Goal: Communication & Community: Participate in discussion

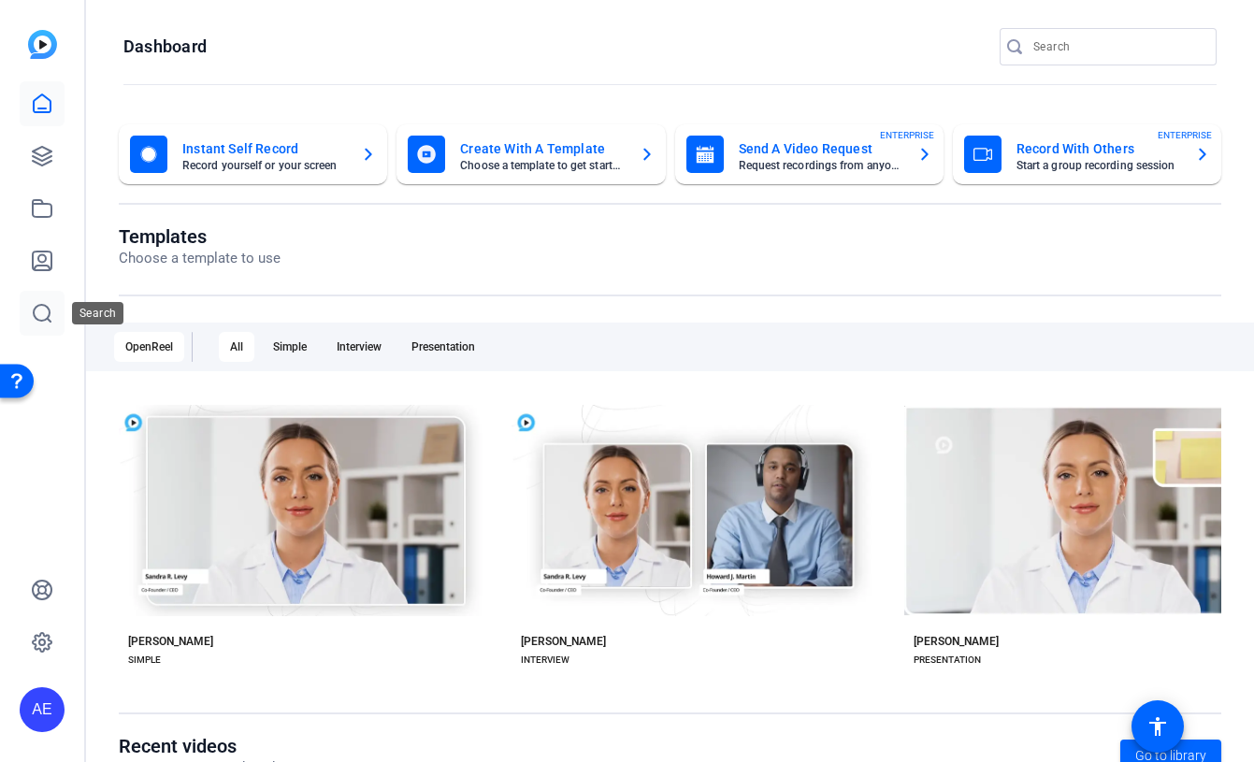
click at [53, 312] on link at bounding box center [42, 313] width 45 height 45
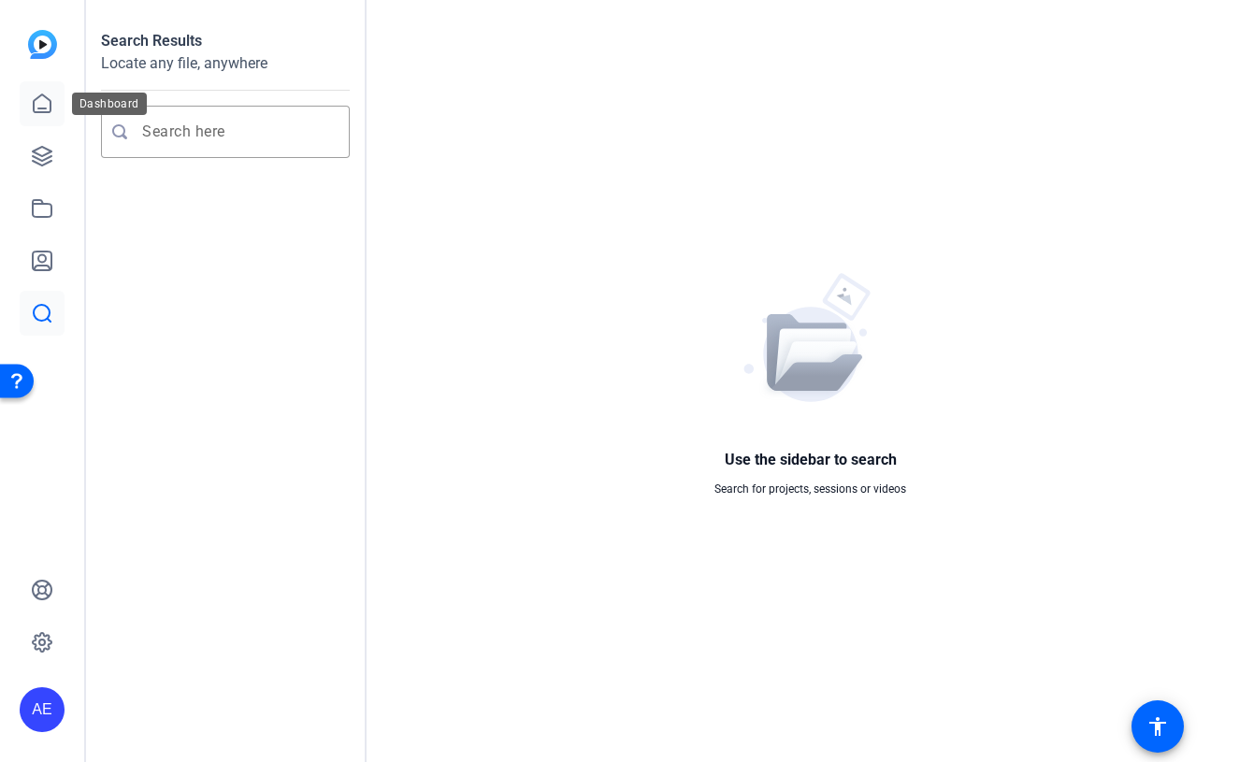
click at [42, 103] on icon at bounding box center [42, 104] width 22 height 22
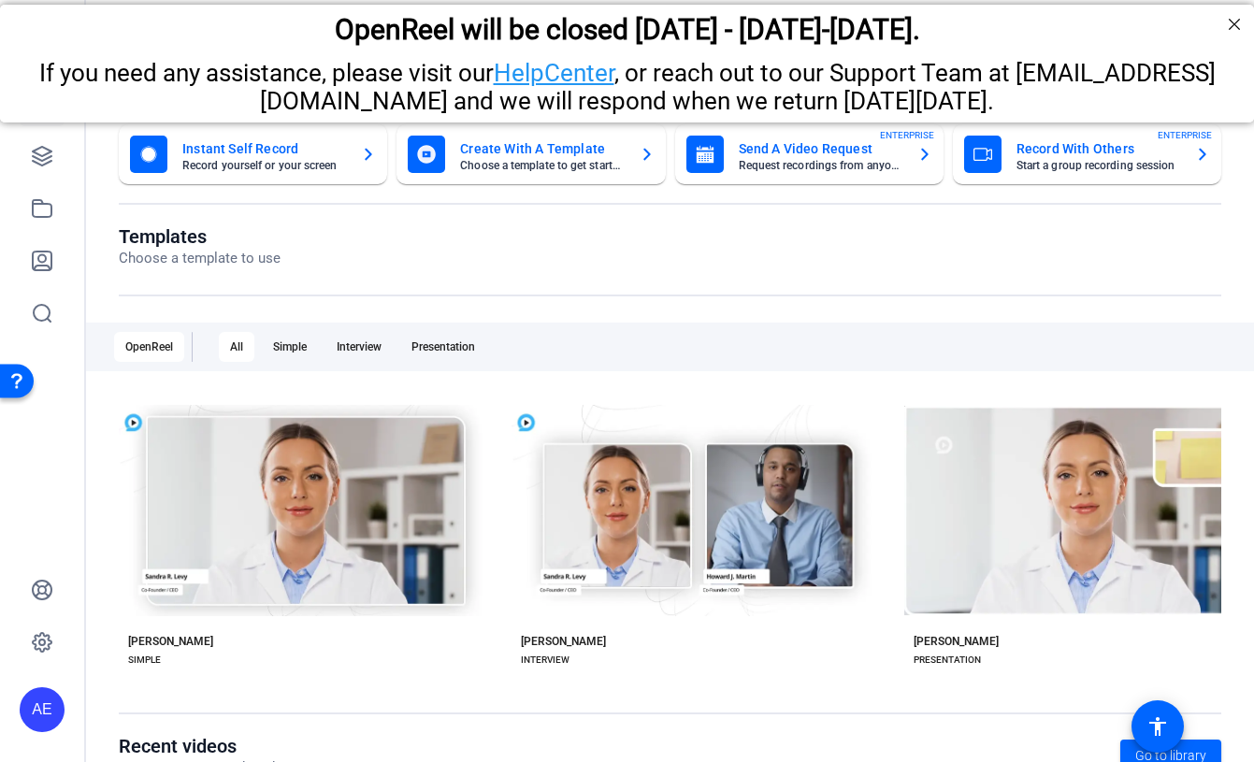
click at [1238, 42] on div "OpenReel will be closed Thursday - Friday, August 14th-15th." at bounding box center [627, 29] width 1254 height 51
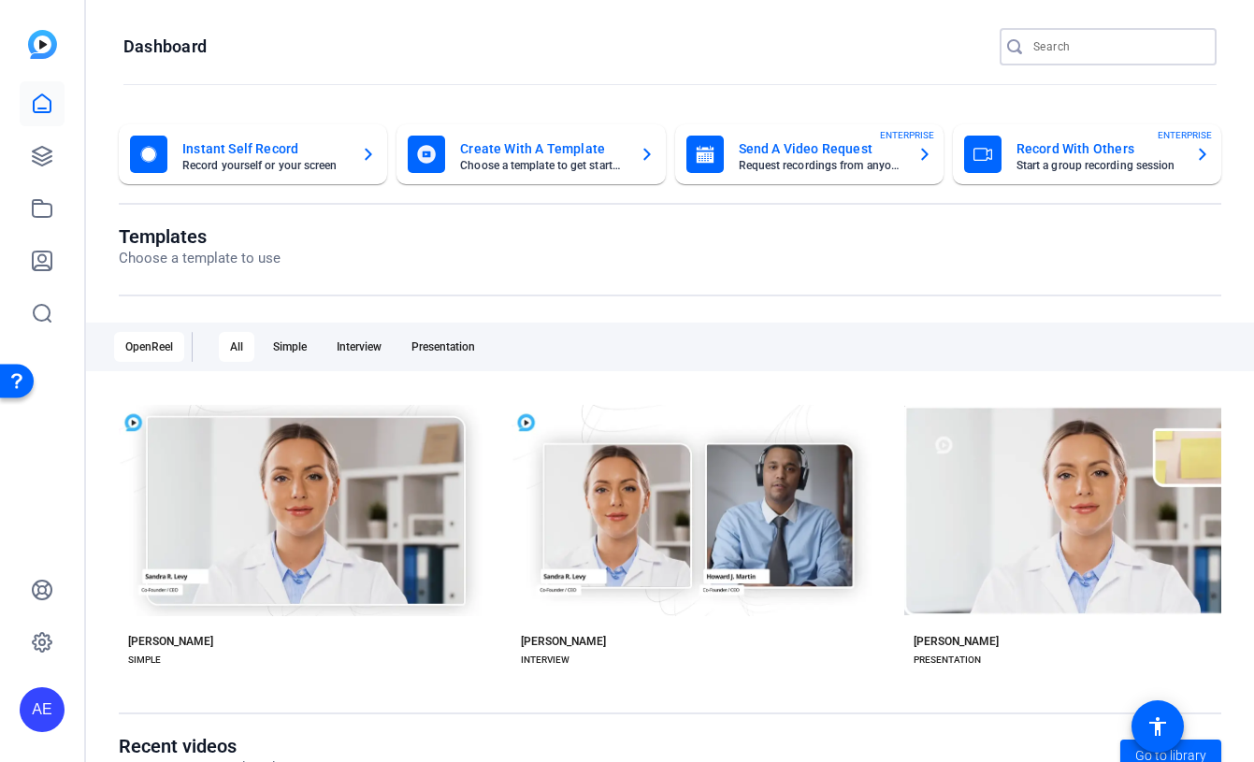
click at [1080, 42] on input "Search" at bounding box center [1118, 47] width 168 height 22
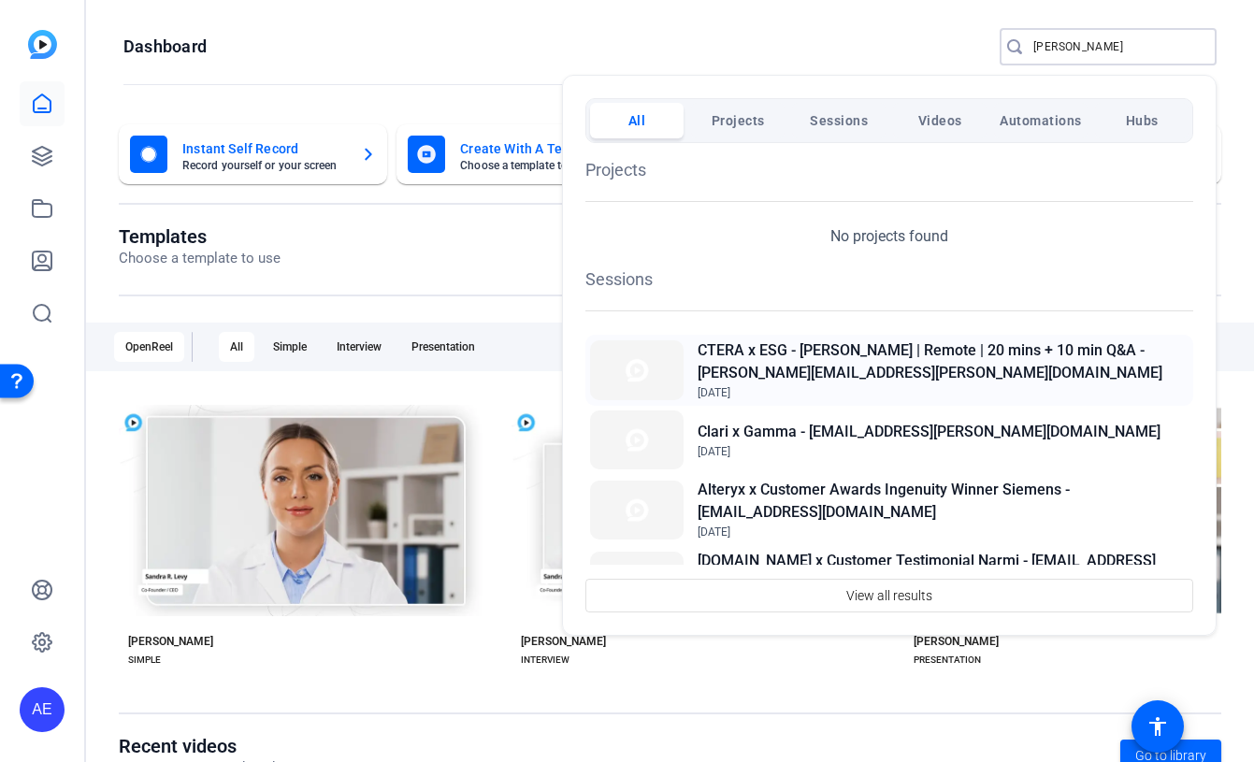
type input "alex"
click at [945, 348] on h2 "CTERA x ESG - [PERSON_NAME] | Remote | 20 mins + 10 min Q&A - [PERSON_NAME][EMA…" at bounding box center [943, 362] width 491 height 45
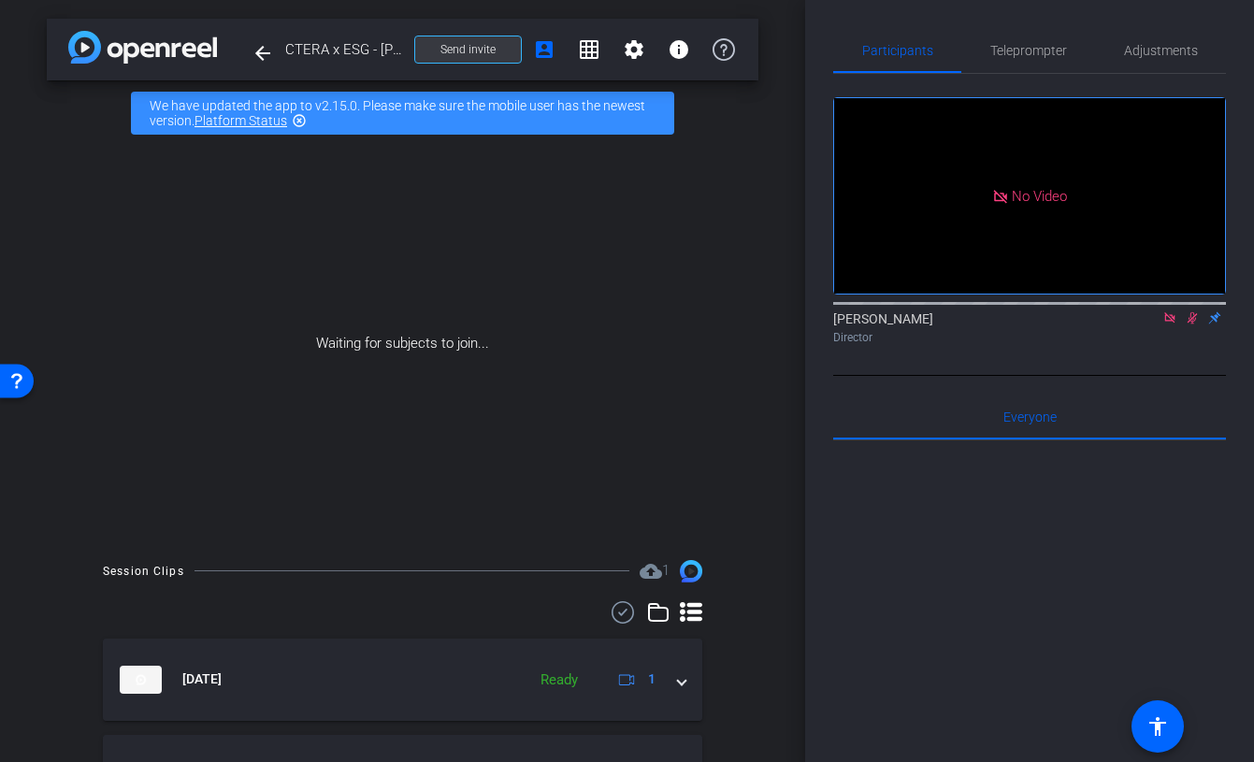
click at [478, 50] on span "Send invite" at bounding box center [468, 49] width 55 height 15
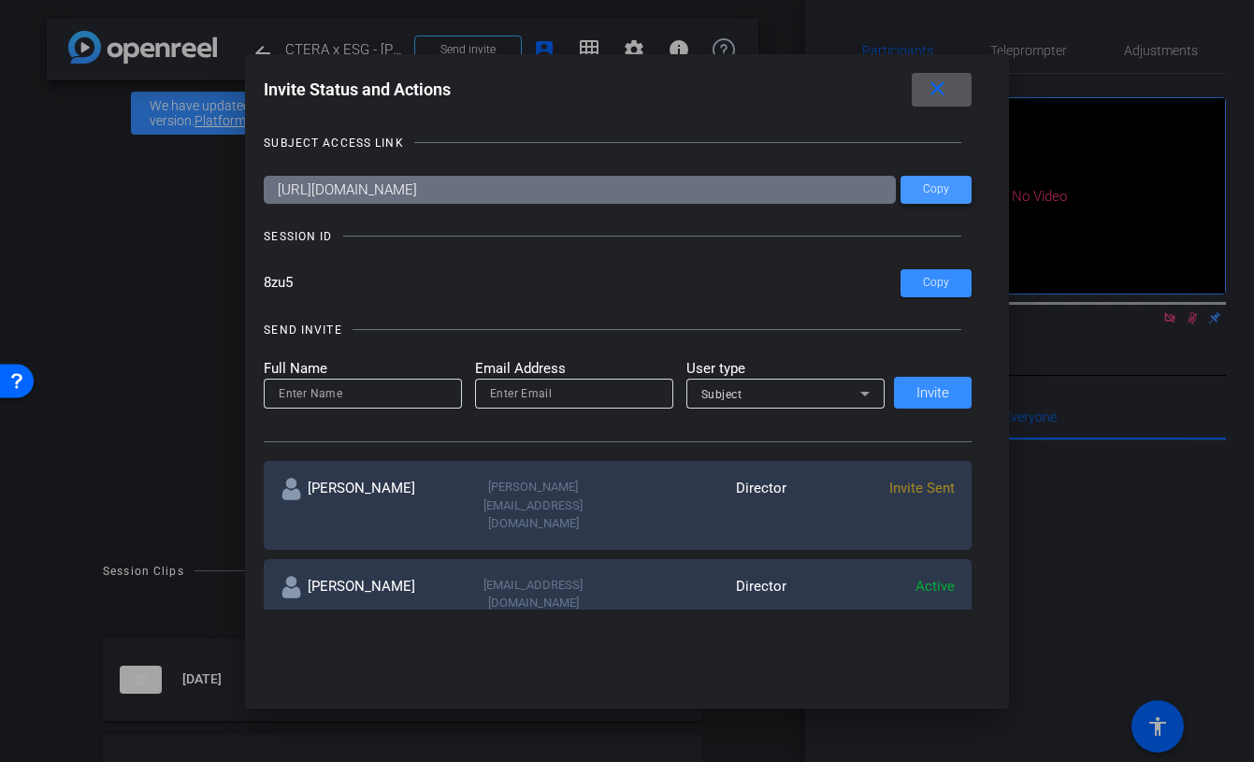
click at [930, 189] on span "Copy" at bounding box center [936, 189] width 26 height 14
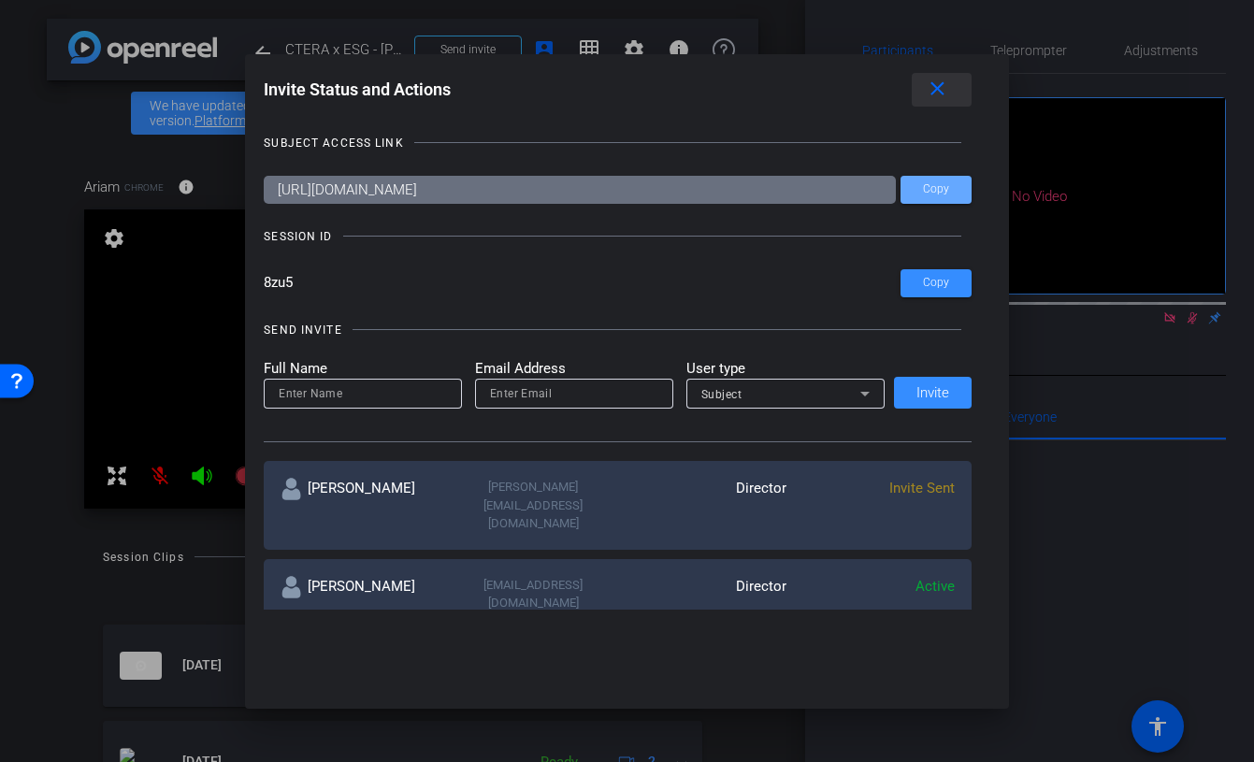
click at [939, 88] on mat-icon "close" at bounding box center [937, 89] width 23 height 23
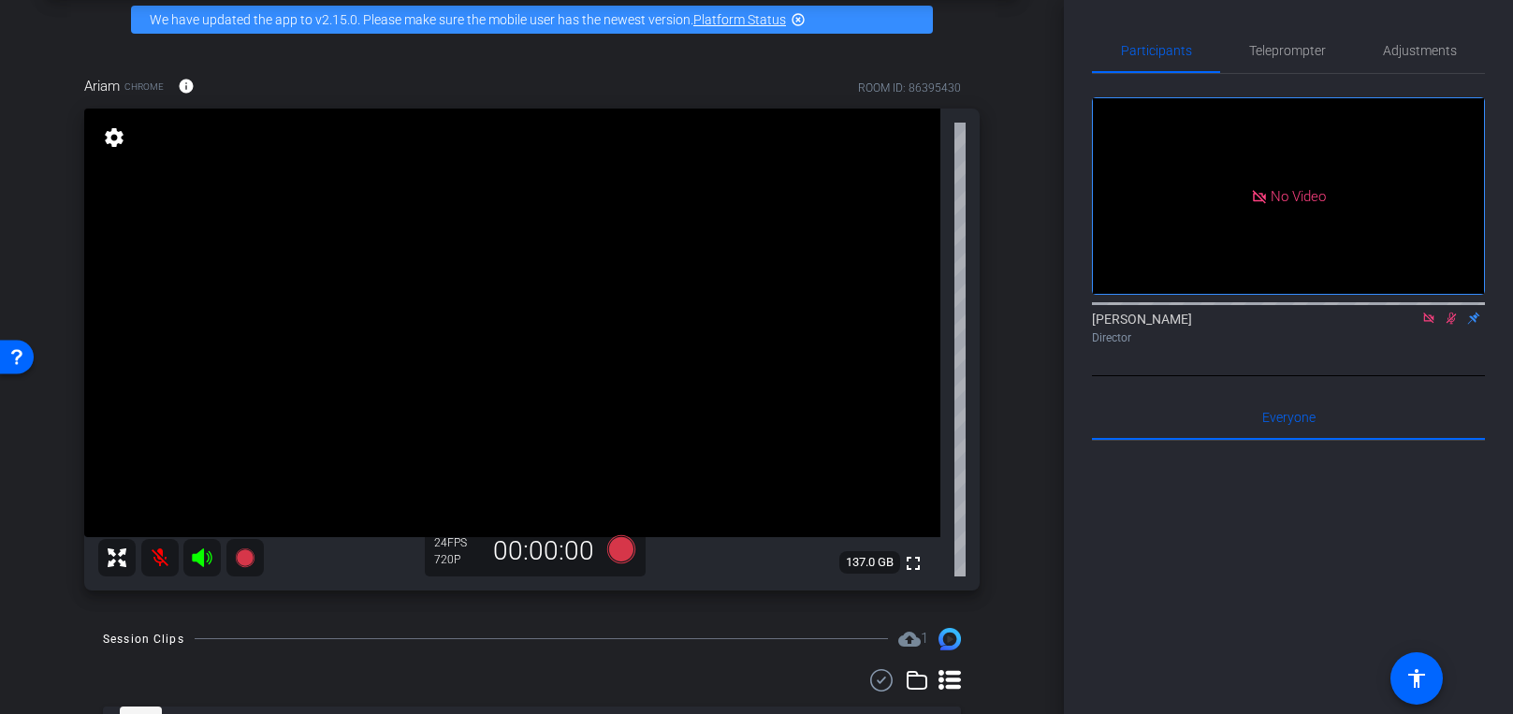
scroll to position [42, 0]
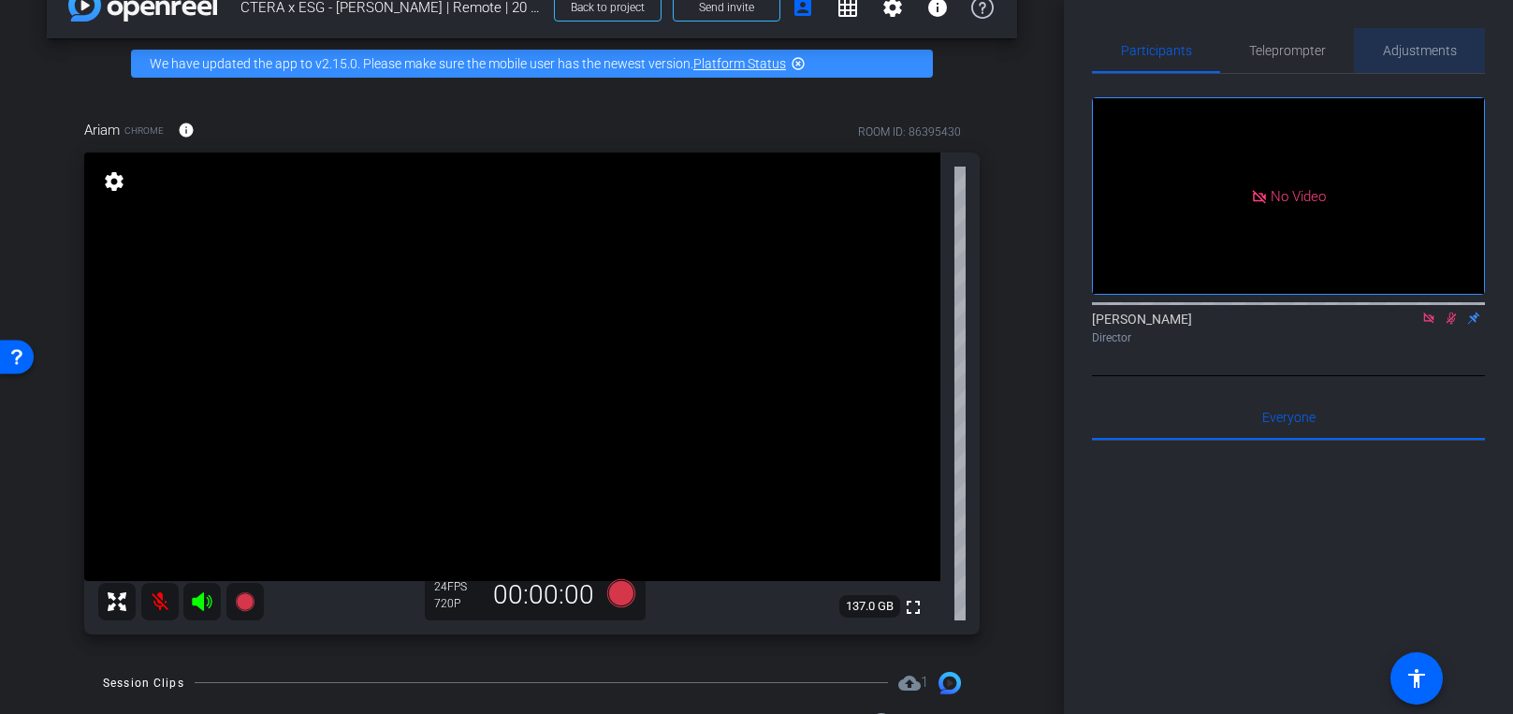
click at [1253, 46] on span "Adjustments" at bounding box center [1420, 50] width 74 height 13
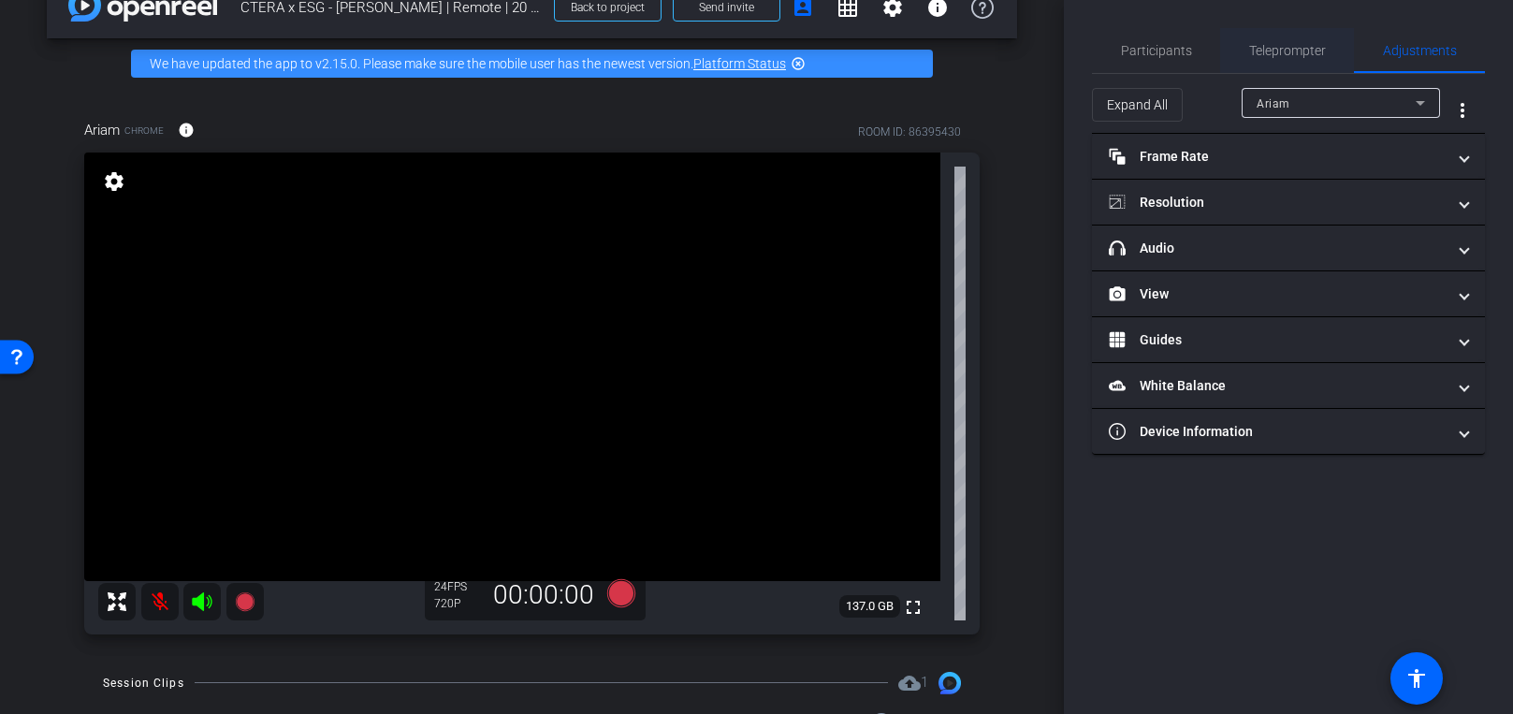
click at [1245, 53] on div "Teleprompter" at bounding box center [1287, 50] width 134 height 45
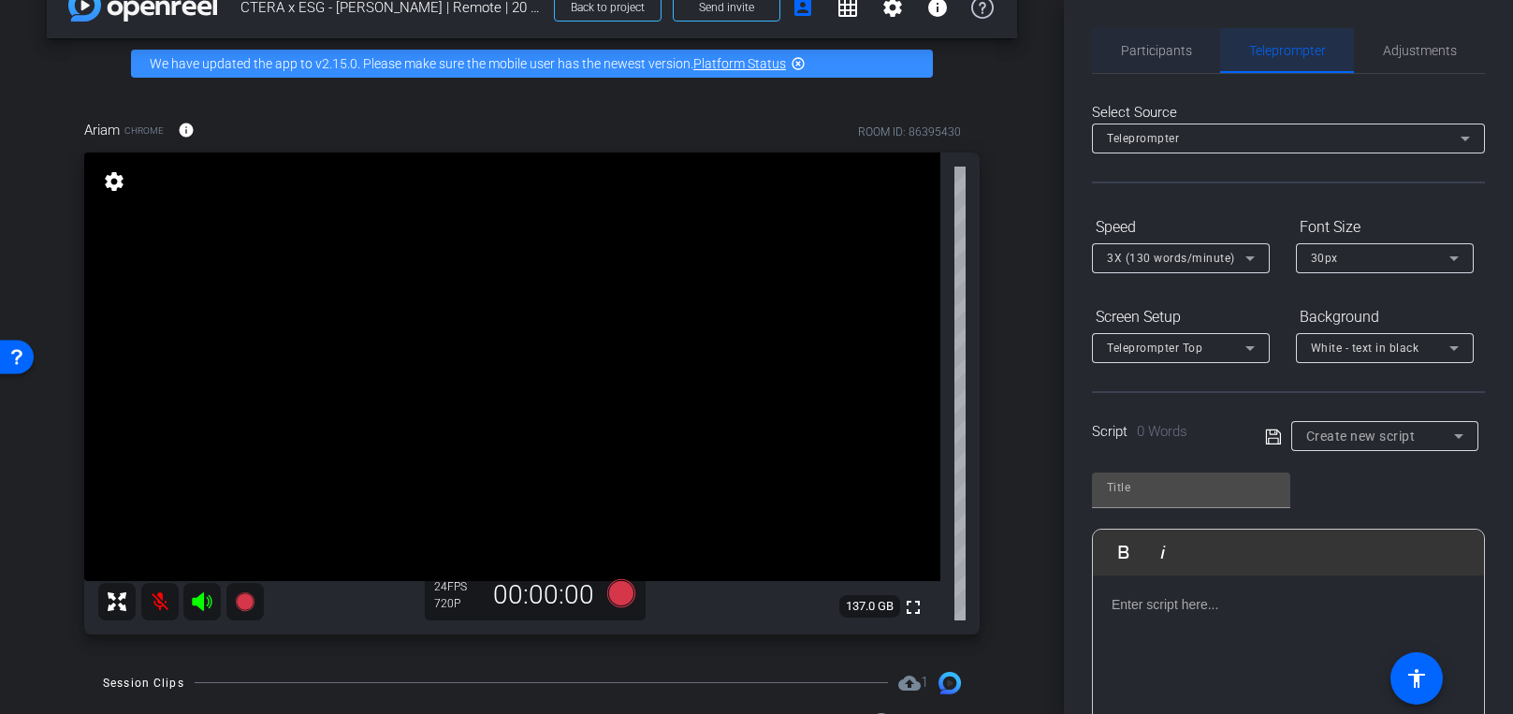
click at [1187, 45] on span "Participants" at bounding box center [1156, 50] width 71 height 13
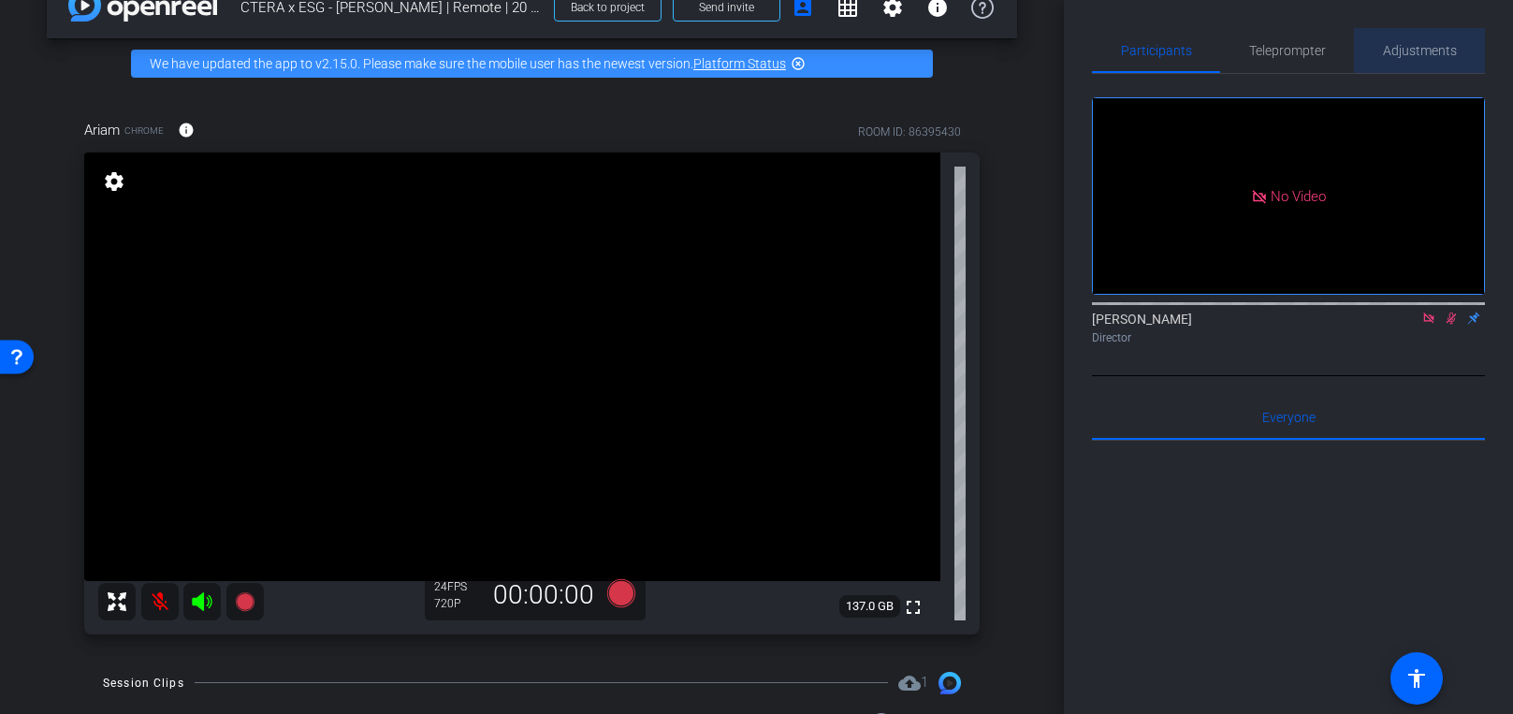
click at [1253, 60] on div "Adjustments" at bounding box center [1419, 50] width 131 height 45
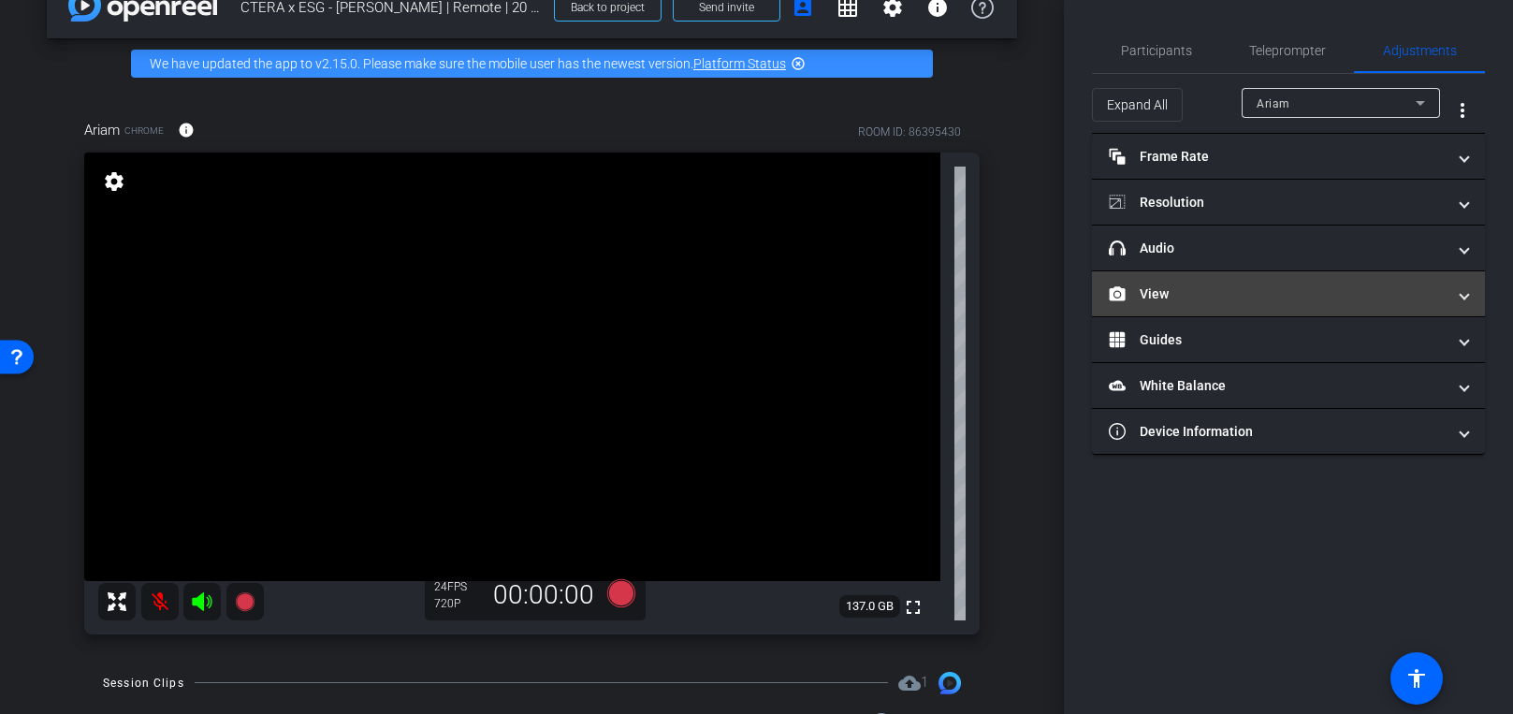
click at [1203, 298] on mat-panel-title "View" at bounding box center [1276, 294] width 337 height 20
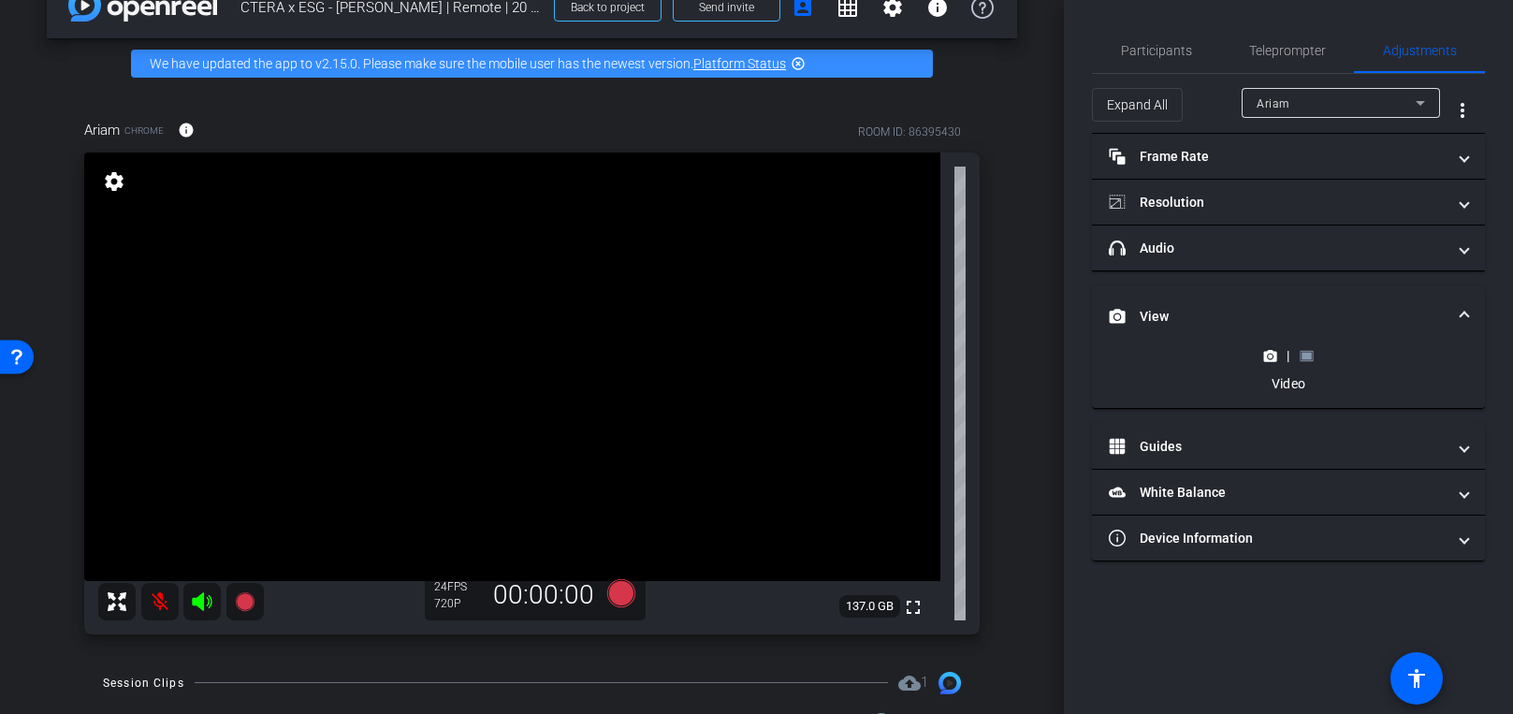
click at [1253, 356] on rect at bounding box center [1306, 355] width 10 height 7
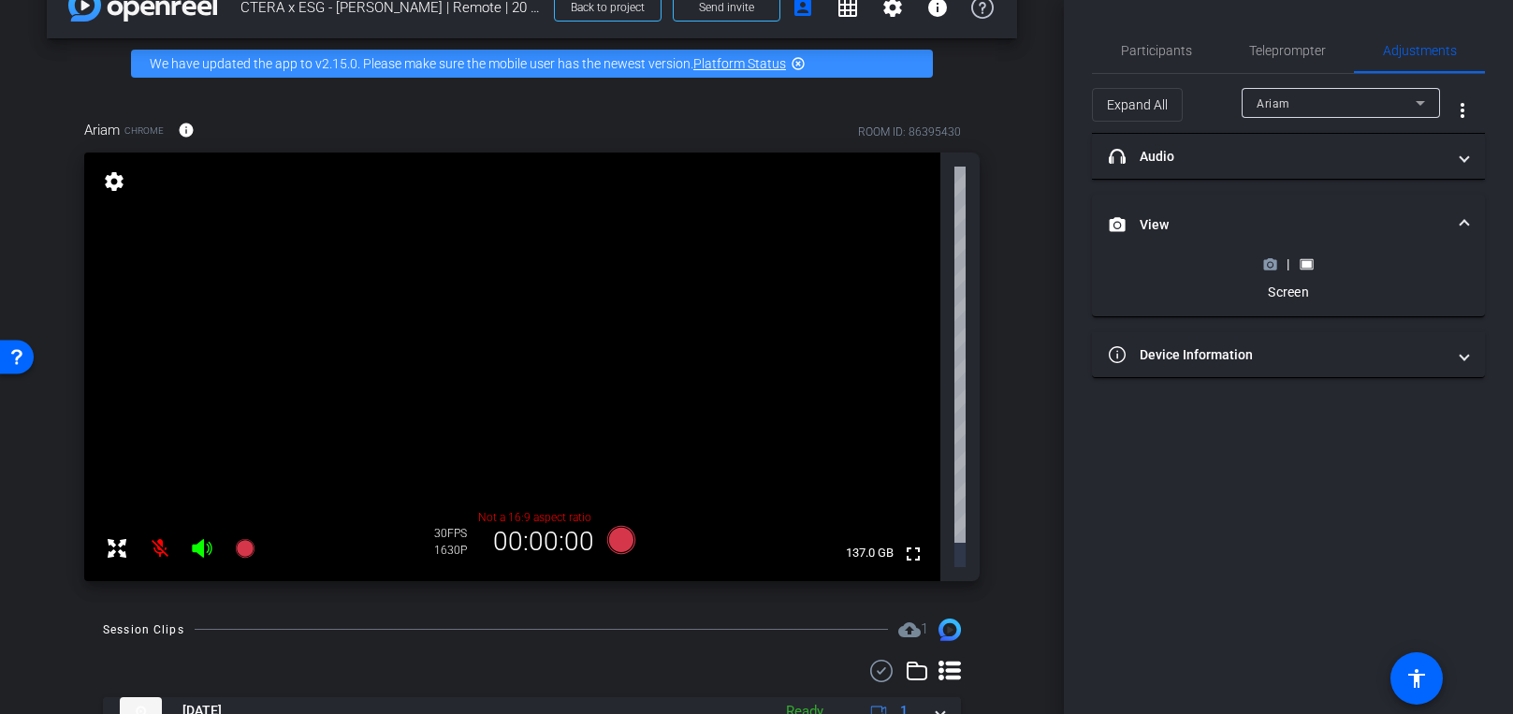
click at [1253, 267] on icon at bounding box center [1270, 264] width 14 height 14
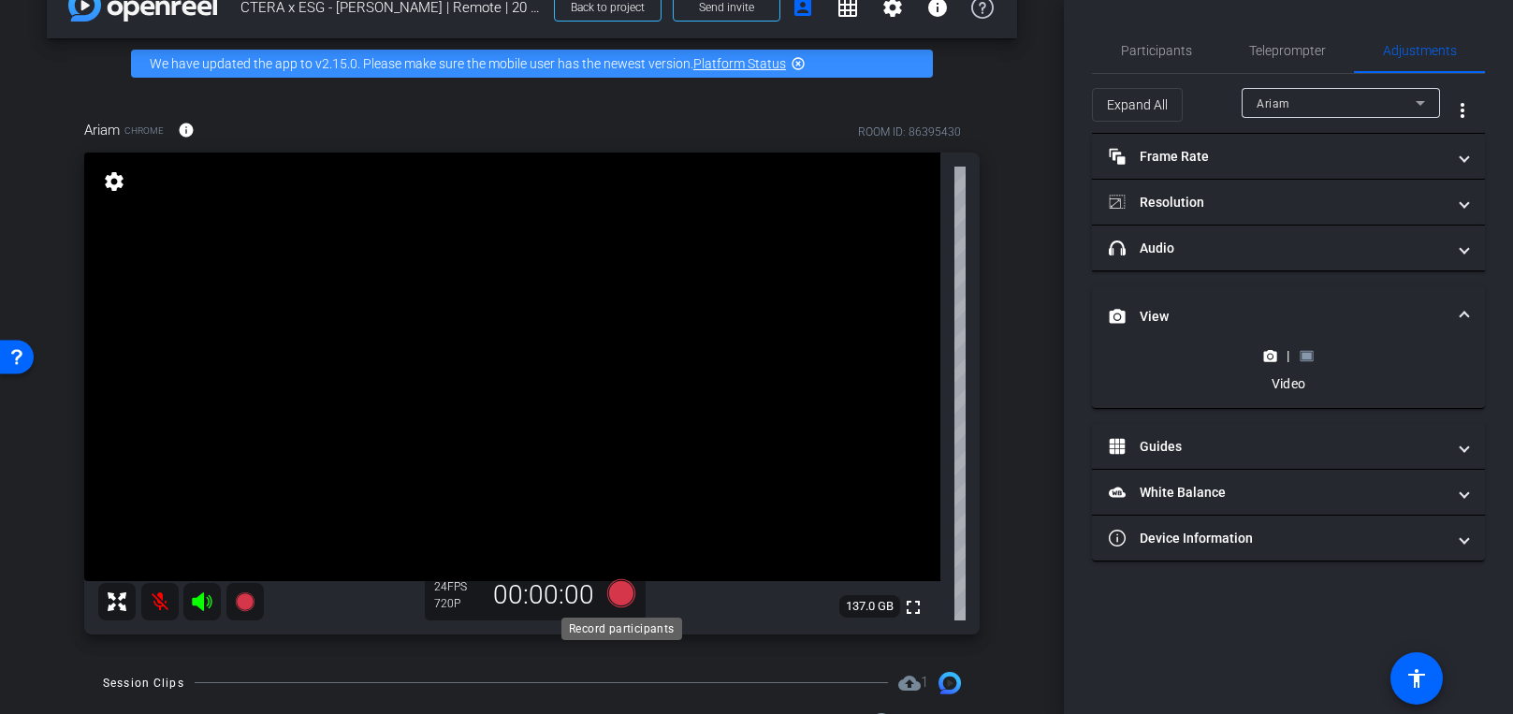
click at [618, 585] on icon at bounding box center [620, 593] width 28 height 28
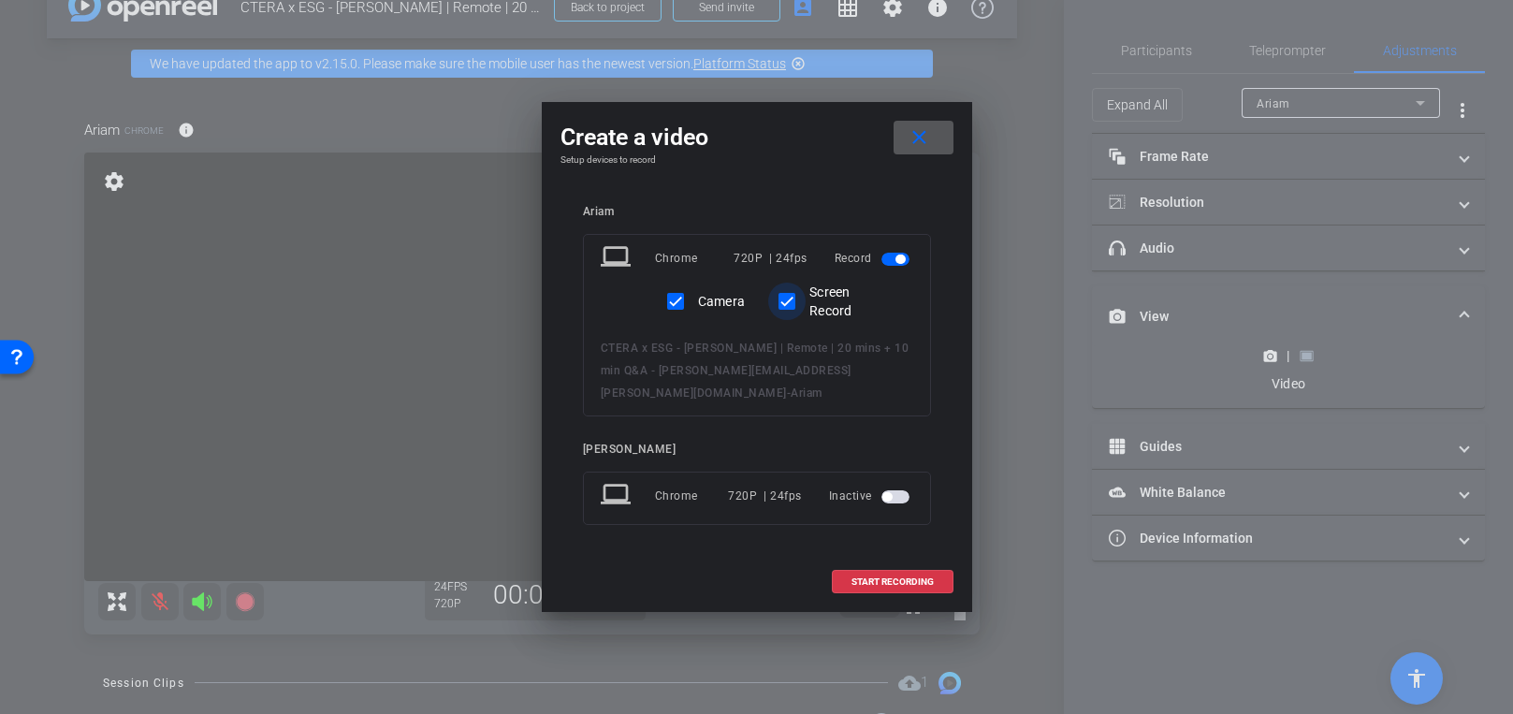
click at [789, 315] on input "Screen Record" at bounding box center [786, 300] width 37 height 37
checkbox input "true"
click at [675, 320] on input "Camera" at bounding box center [675, 300] width 37 height 37
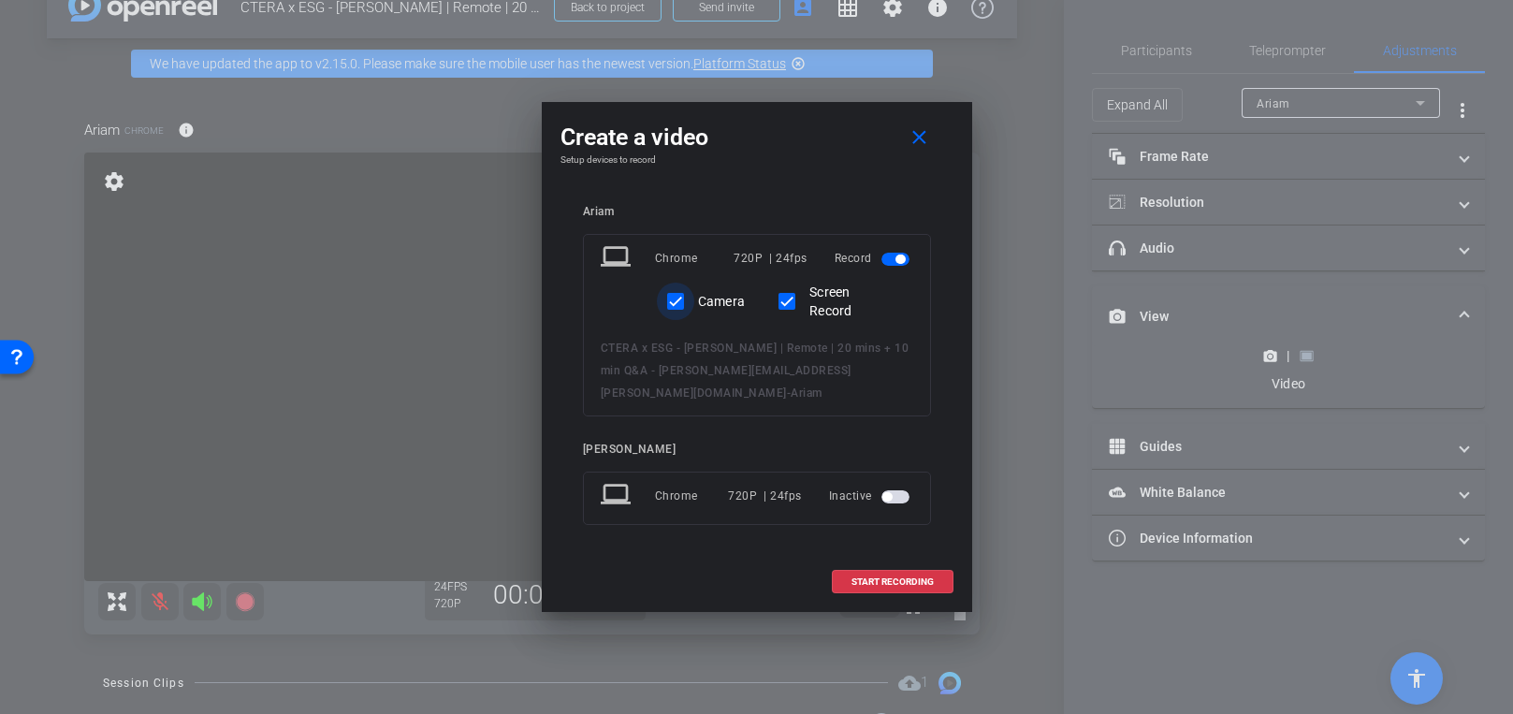
checkbox input "true"
click at [869, 576] on span at bounding box center [893, 581] width 120 height 45
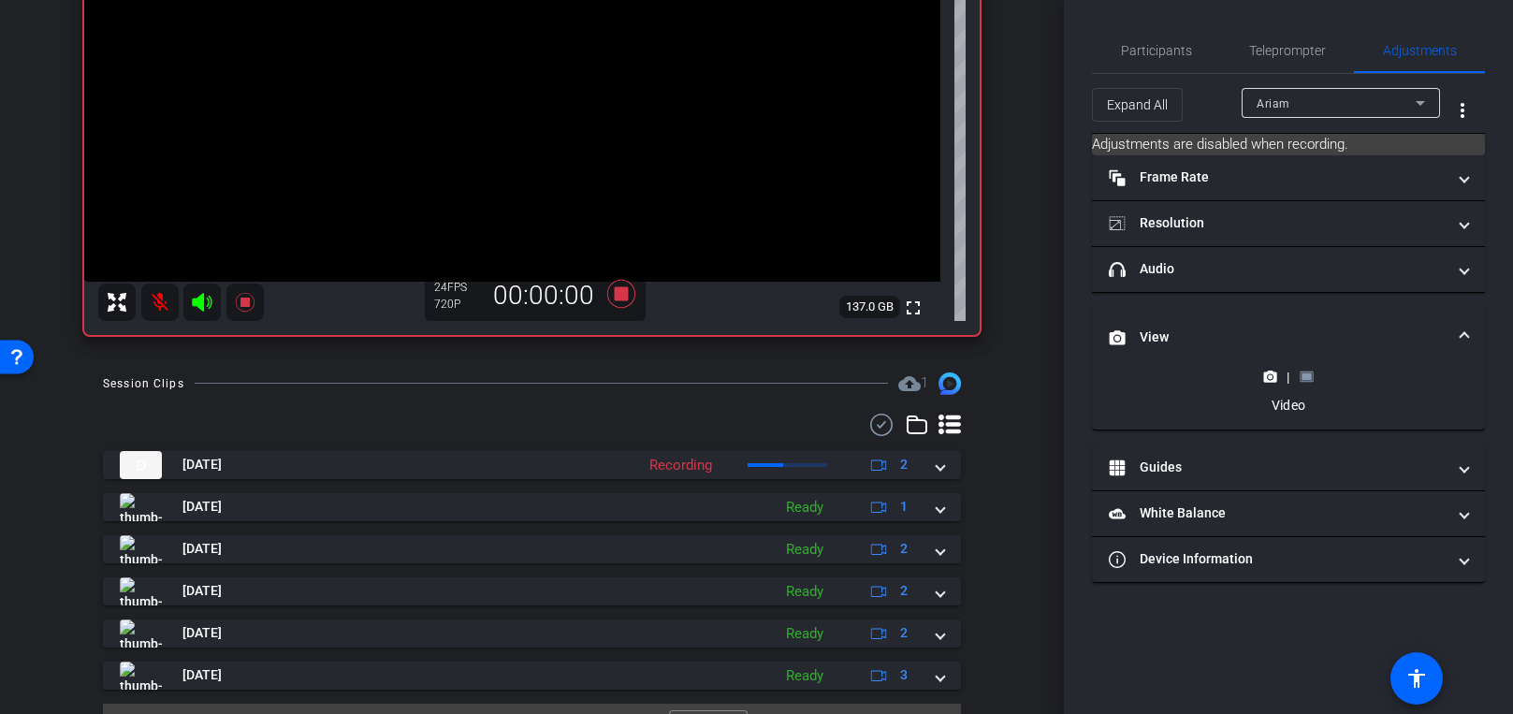
scroll to position [384, 0]
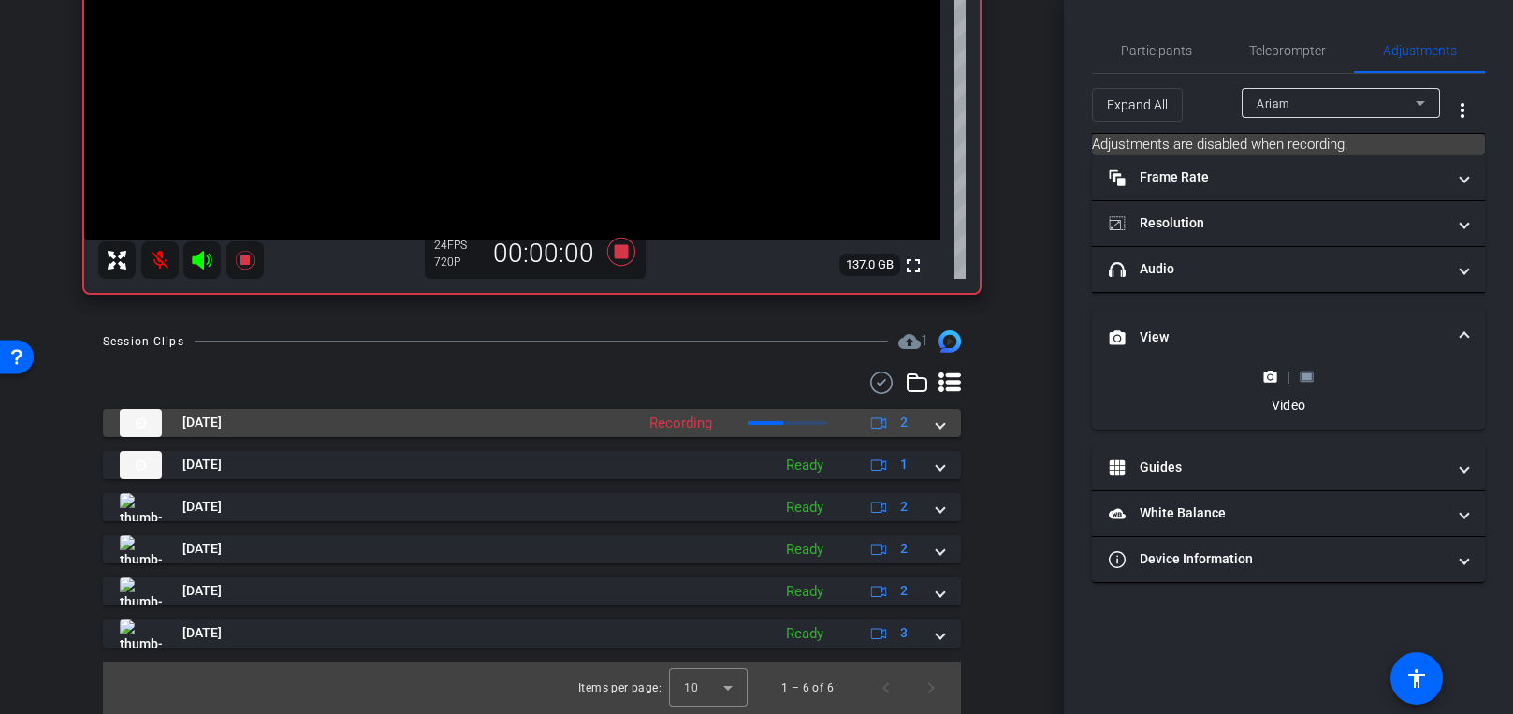
click at [934, 421] on div "Aug 18, 2025 Recording 2" at bounding box center [528, 423] width 817 height 28
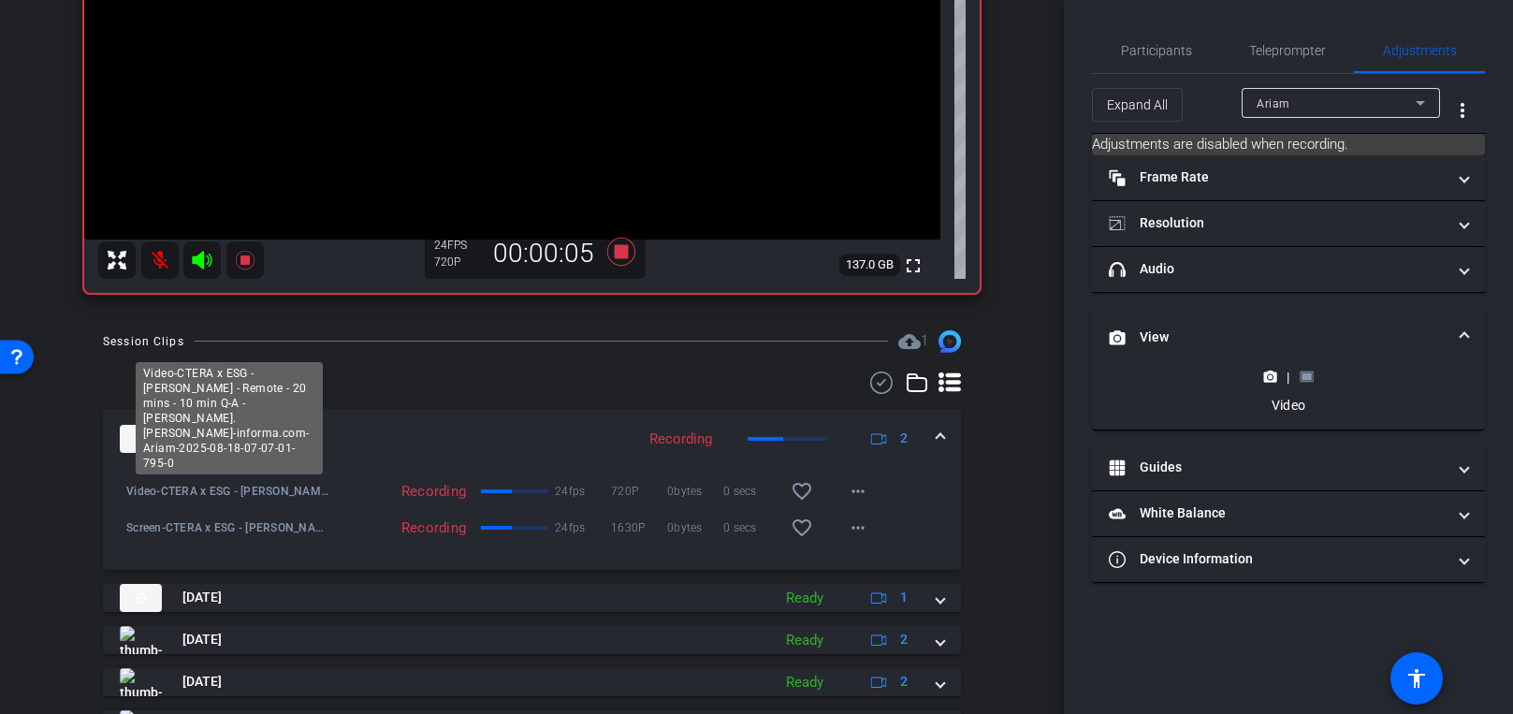
click at [134, 496] on span "Video-CTERA x ESG - Alex Arcilla - Remote - 20 mins - 10 min Q-A - alex.arcilla…" at bounding box center [229, 491] width 207 height 19
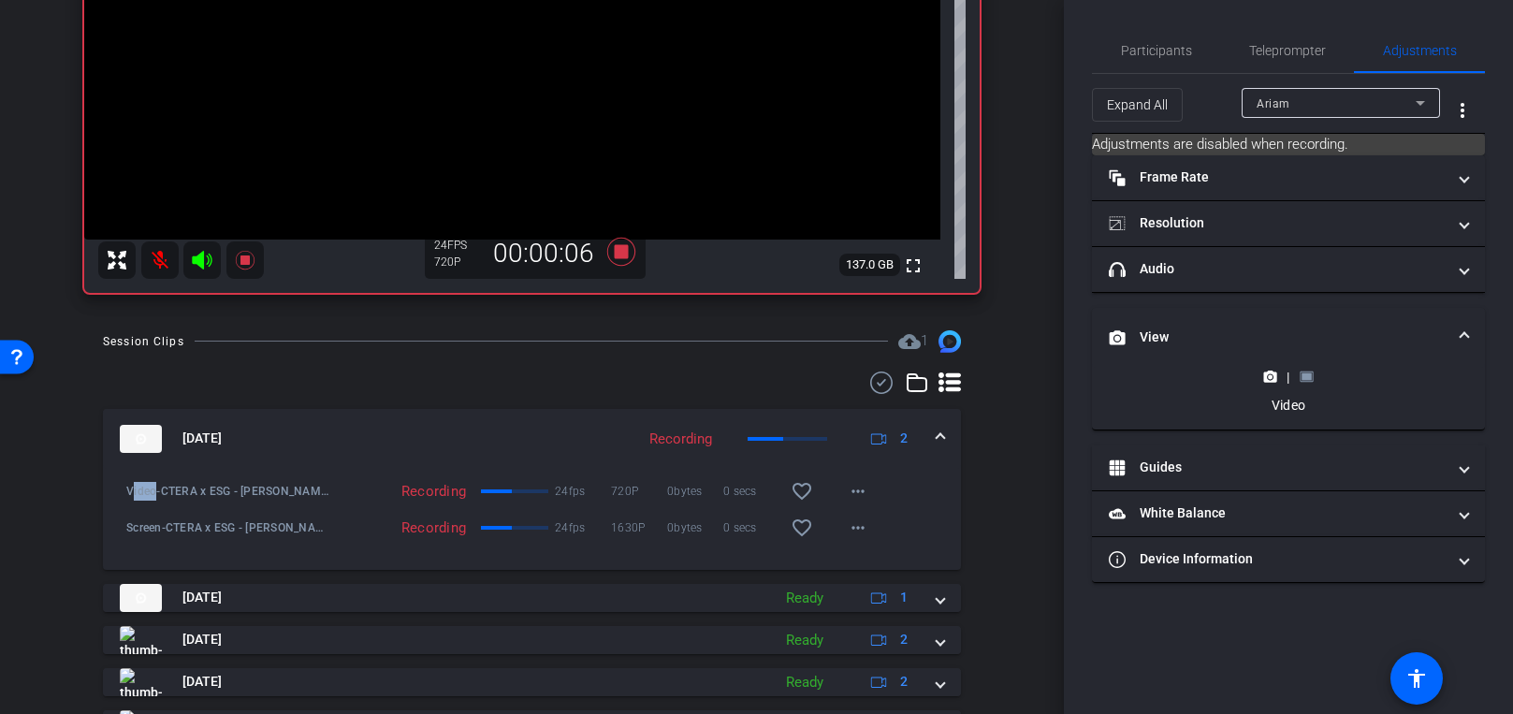
drag, startPoint x: 131, startPoint y: 491, endPoint x: 158, endPoint y: 491, distance: 27.1
click at [158, 491] on span "Video-CTERA x ESG - Alex Arcilla - Remote - 20 mins - 10 min Q-A - alex.arcilla…" at bounding box center [229, 491] width 207 height 19
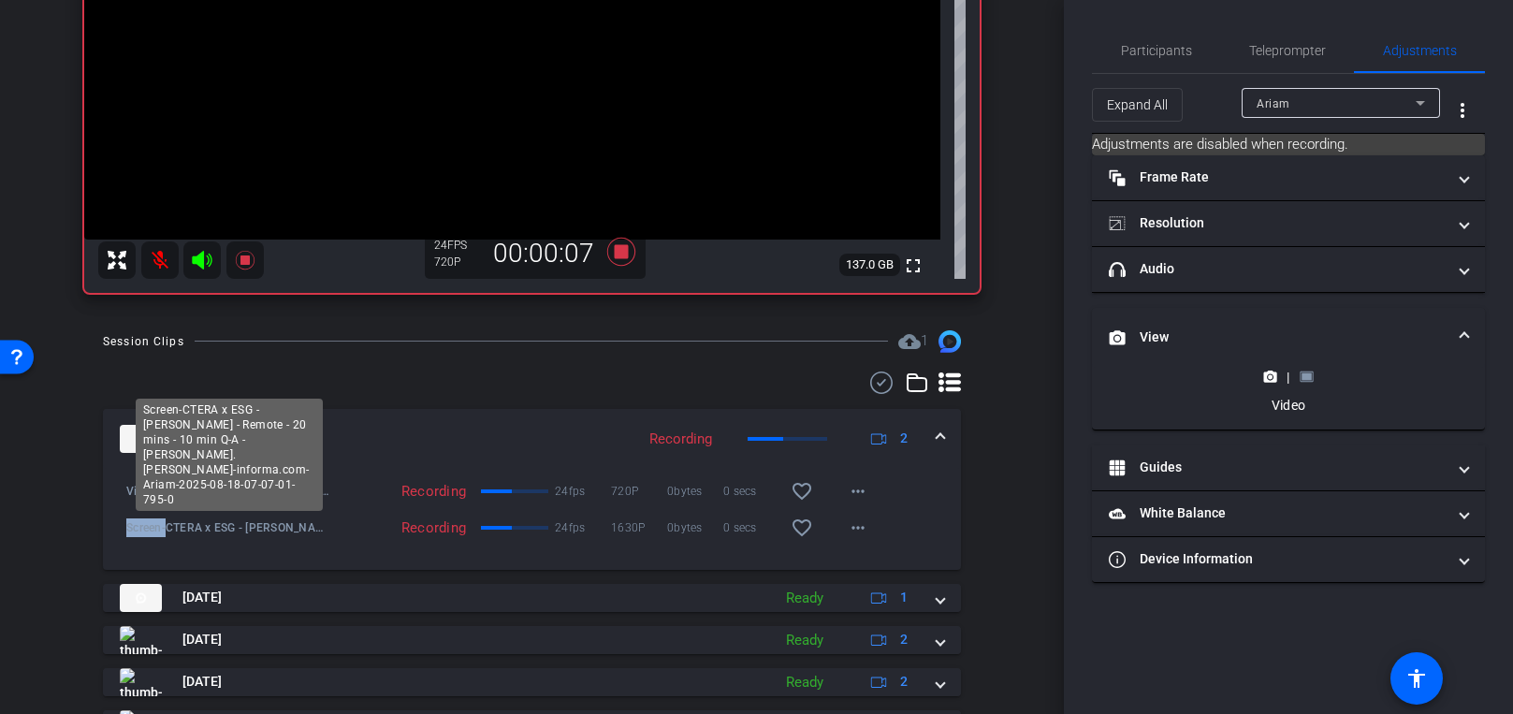
drag, startPoint x: 123, startPoint y: 526, endPoint x: 165, endPoint y: 527, distance: 41.2
click at [165, 527] on div "Screen-CTERA x ESG - Alex Arcilla - Remote - 20 mins - 10 min Q-A - alex.arcill…" at bounding box center [225, 527] width 216 height 45
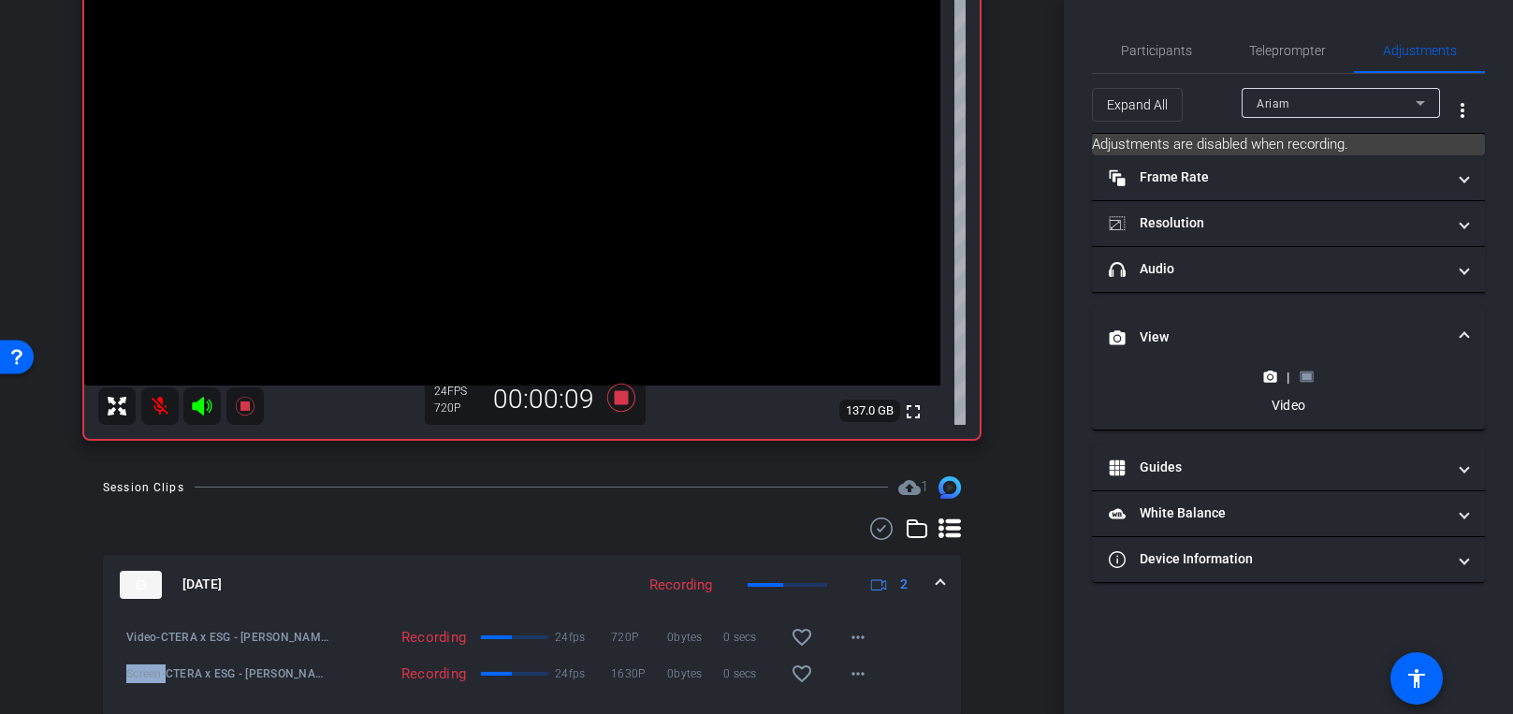
scroll to position [95, 0]
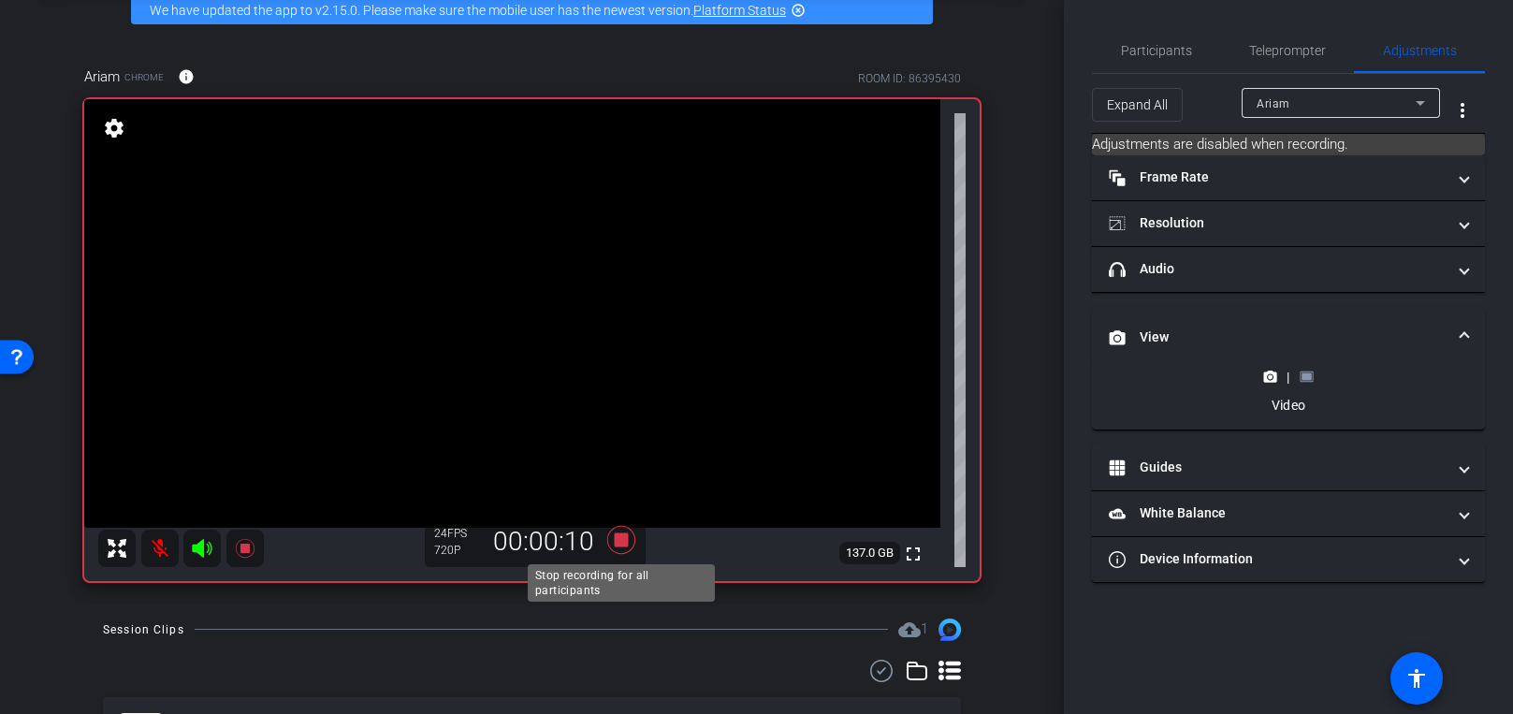
click at [631, 554] on icon at bounding box center [621, 540] width 45 height 34
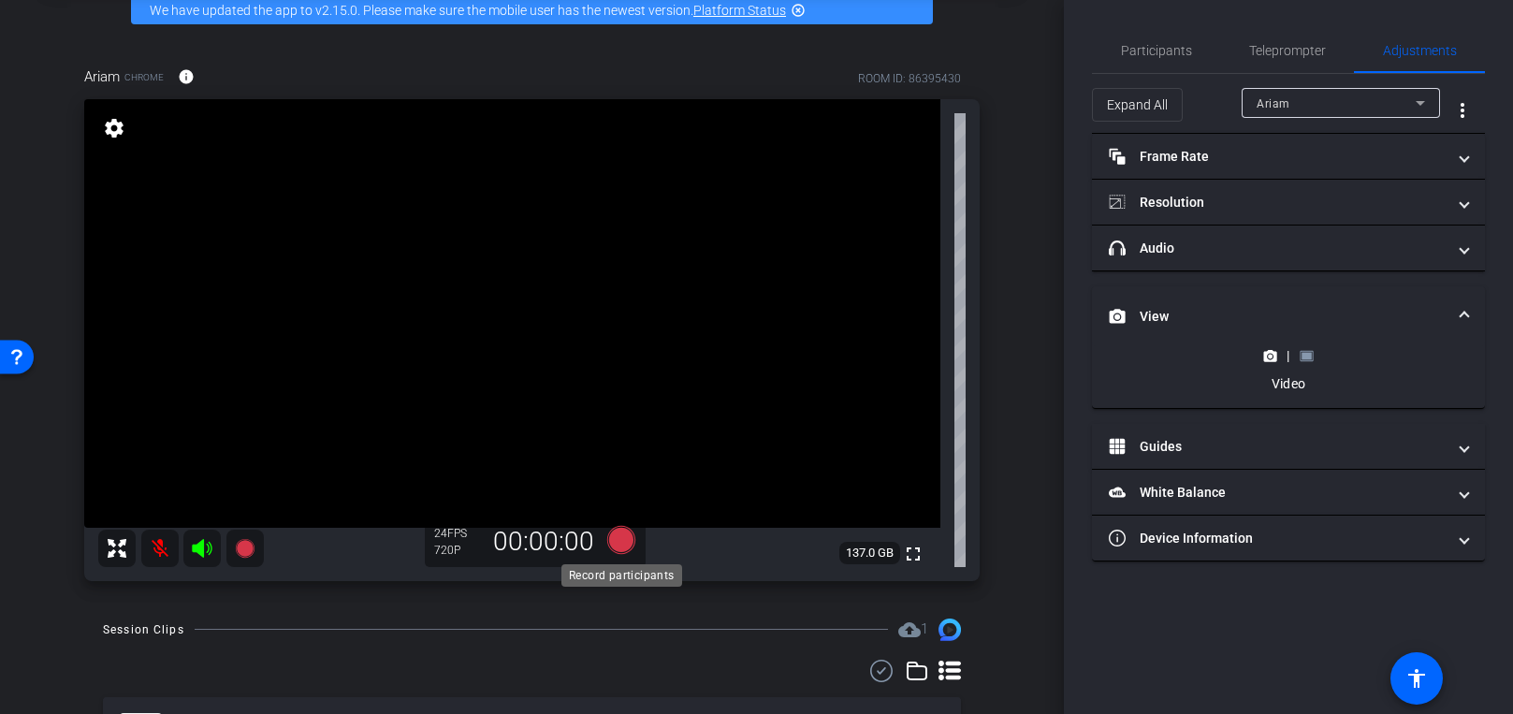
click at [627, 549] on icon at bounding box center [620, 540] width 28 height 28
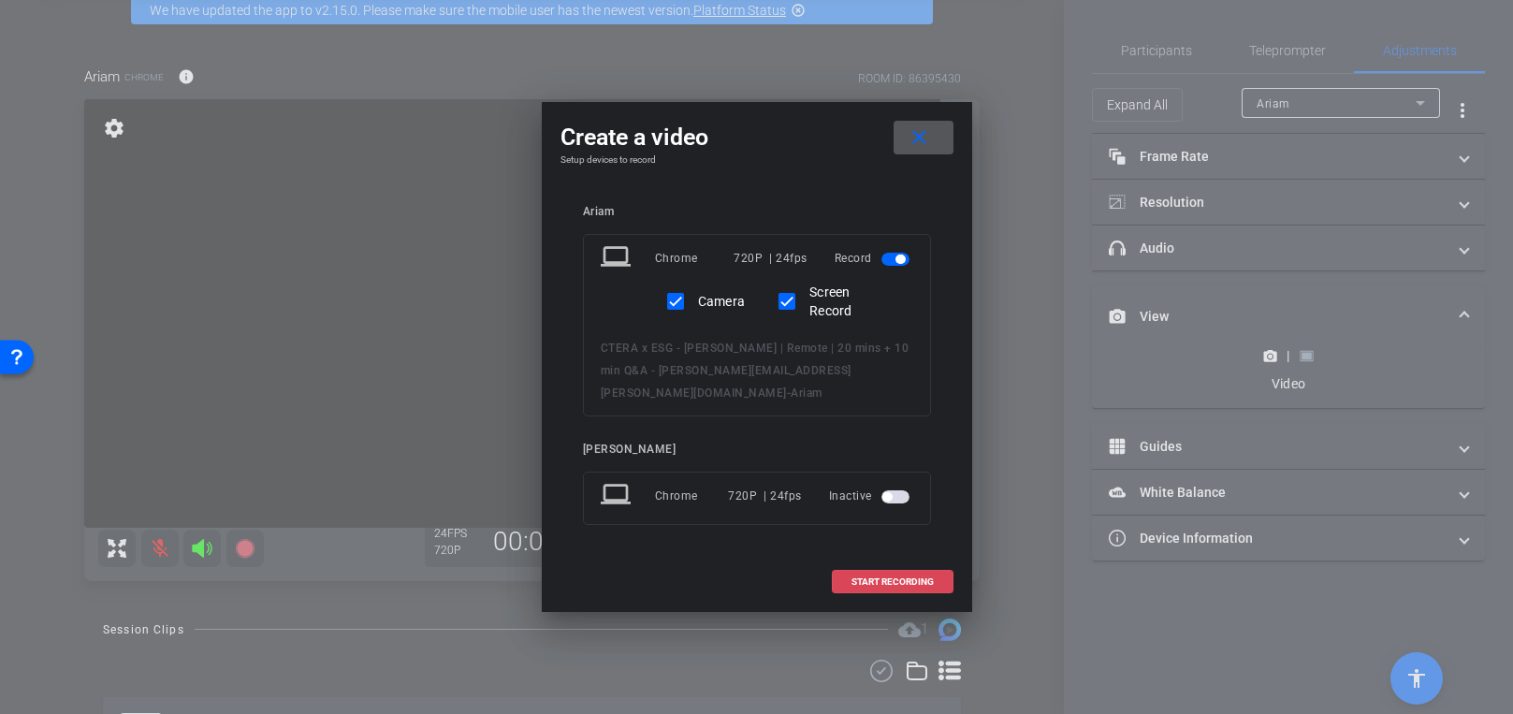
click at [912, 561] on span at bounding box center [893, 581] width 120 height 45
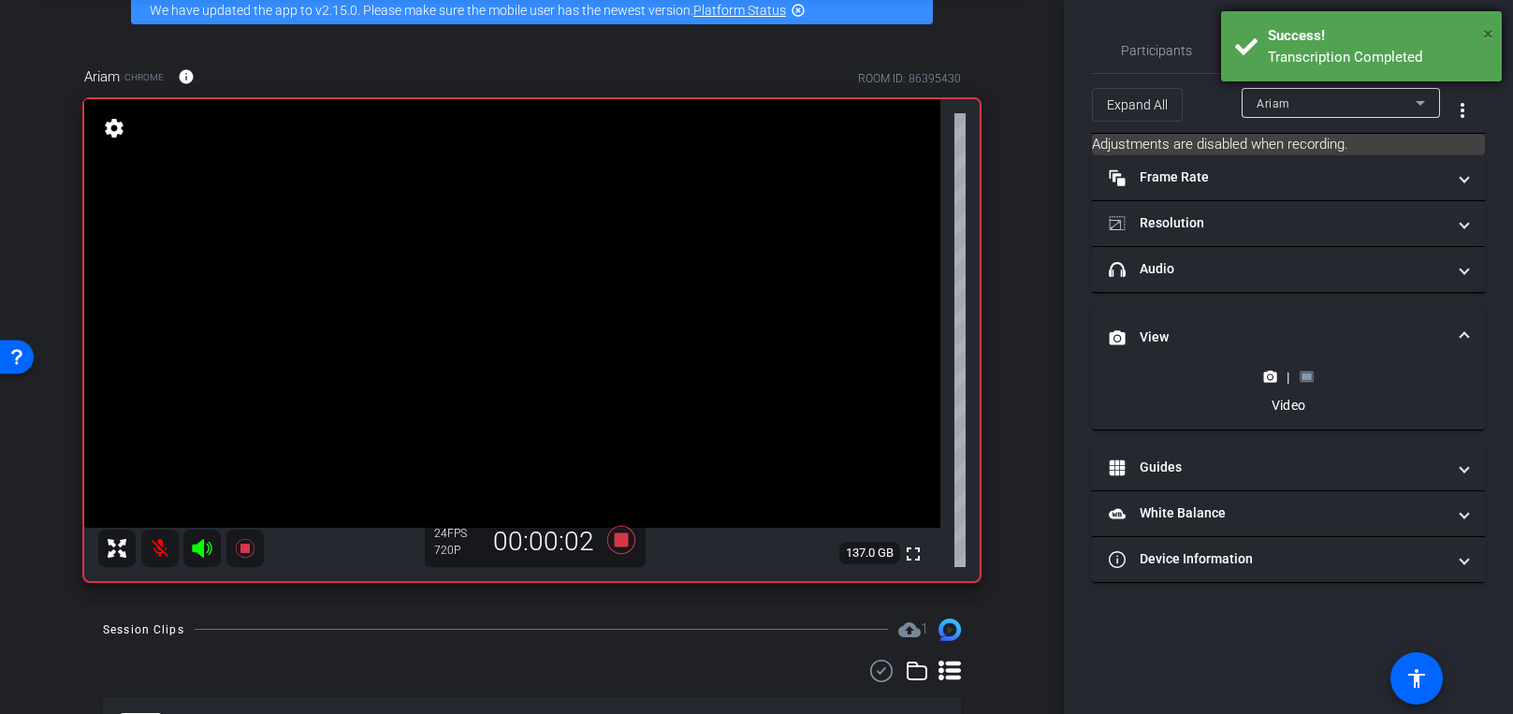
click at [1253, 36] on span "×" at bounding box center [1488, 33] width 10 height 22
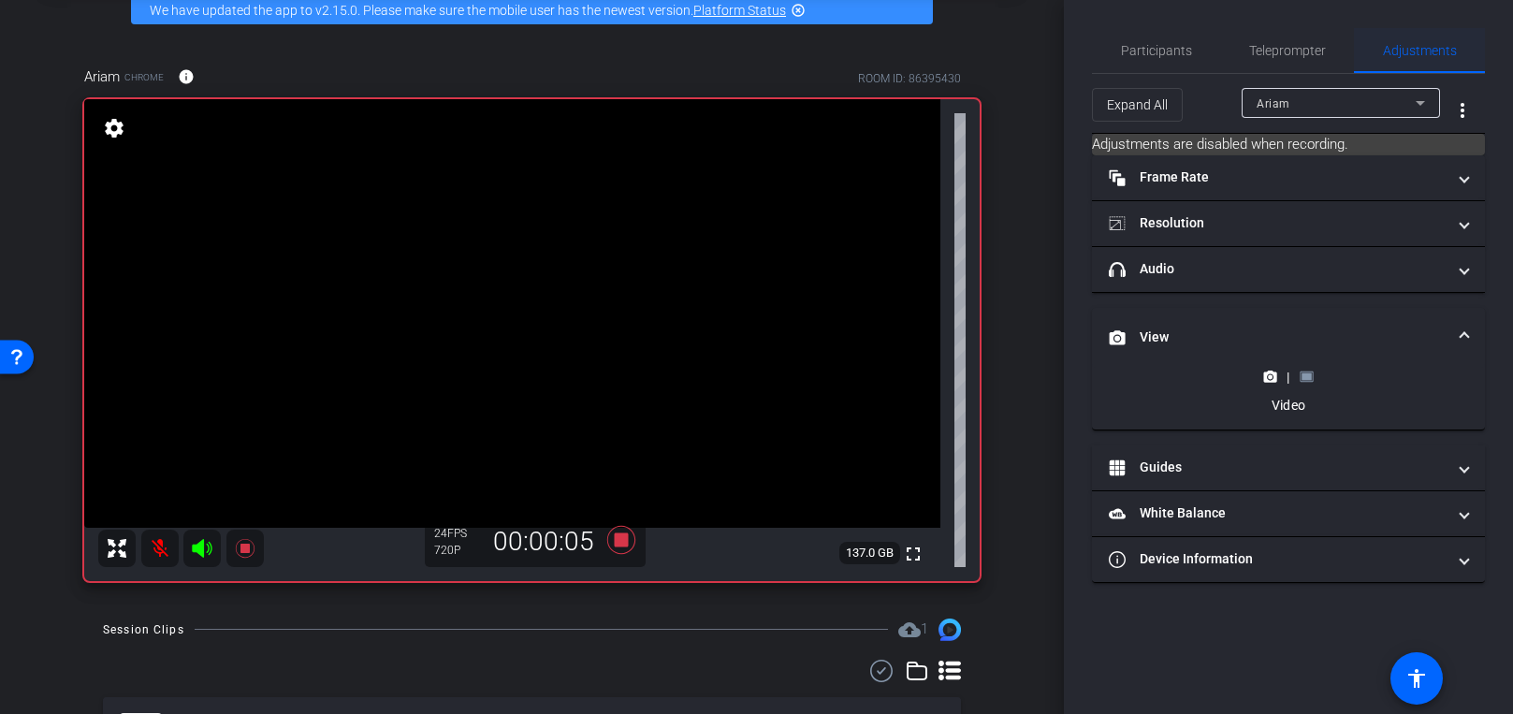
click at [1253, 48] on span "Adjustments" at bounding box center [1420, 50] width 74 height 13
click at [1253, 375] on rect at bounding box center [1306, 376] width 10 height 7
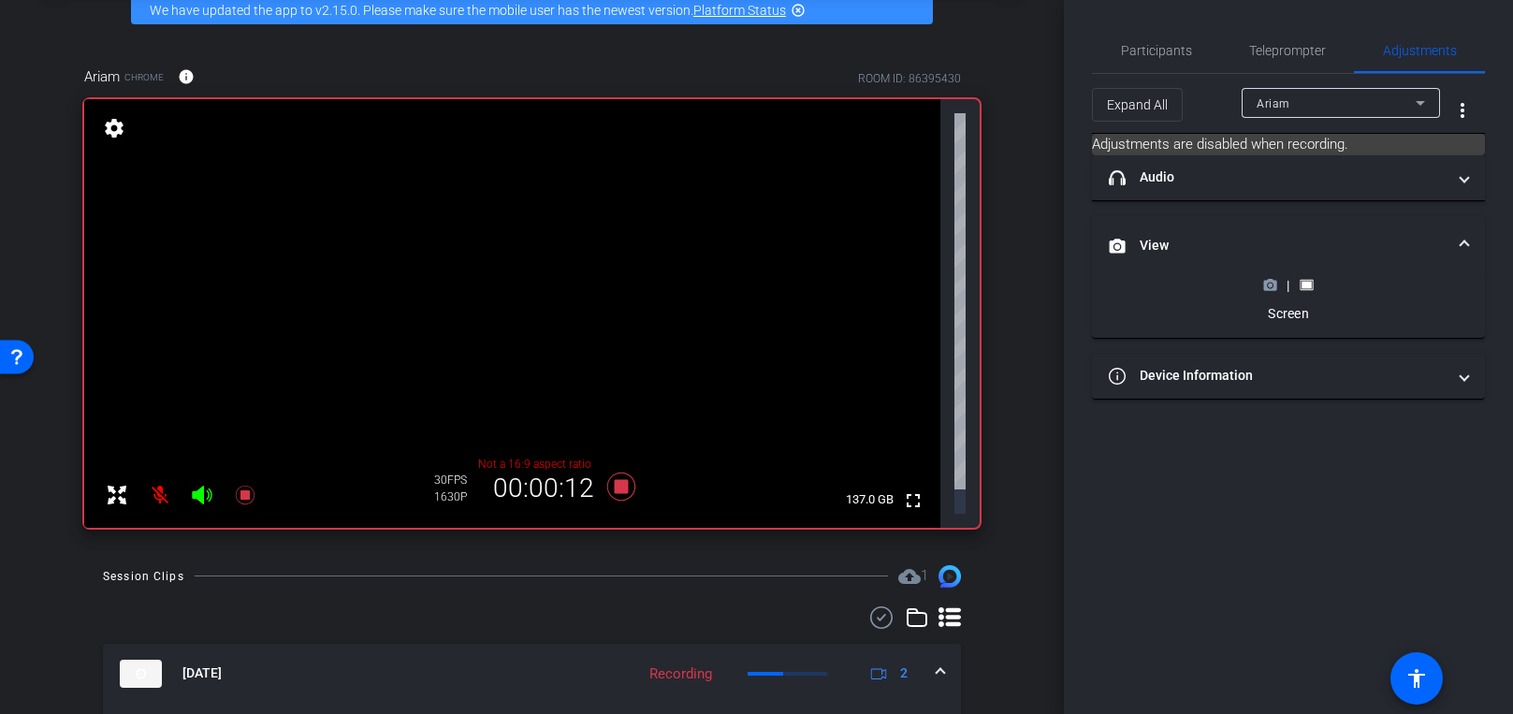
click at [1253, 282] on icon at bounding box center [1270, 285] width 13 height 10
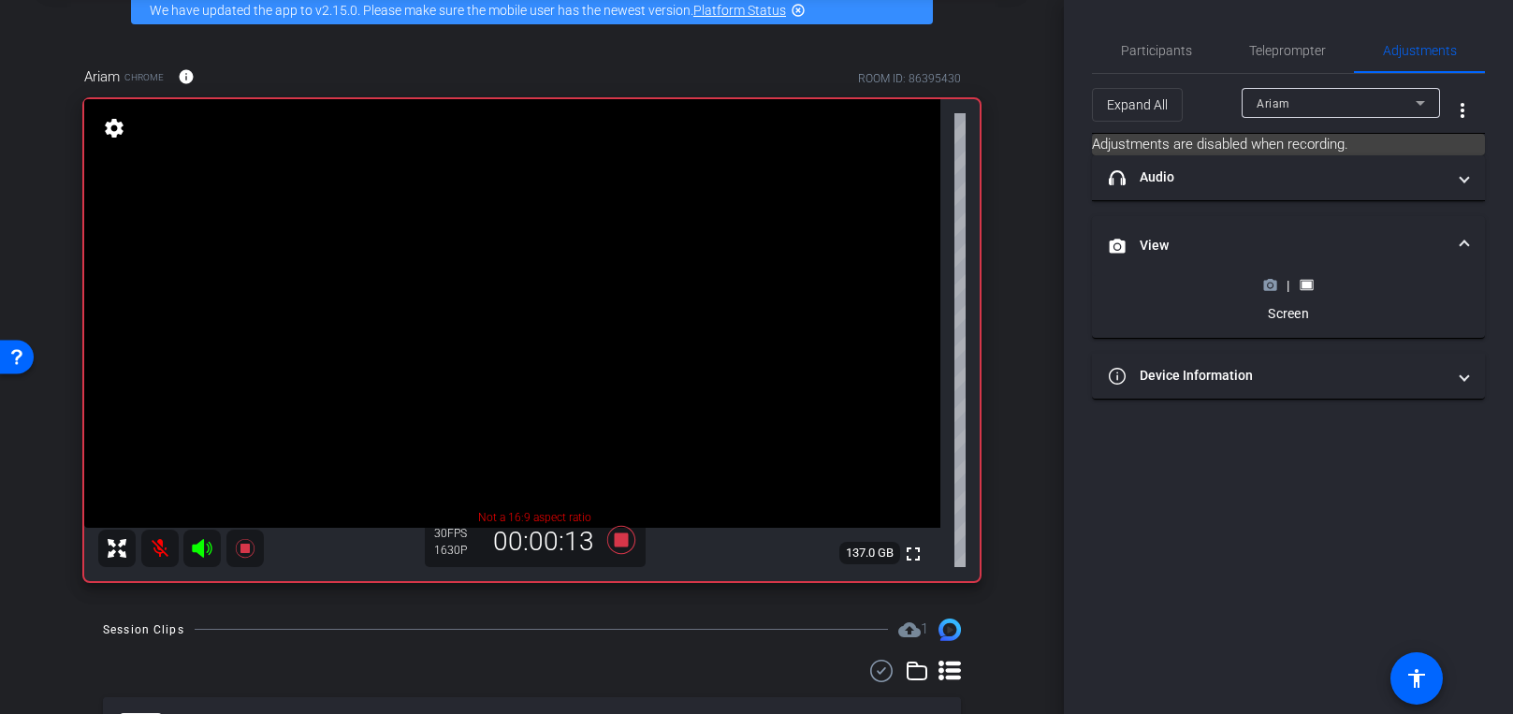
click at [1253, 200] on mat-expansion-panel-header "headphone icon Audio" at bounding box center [1288, 177] width 393 height 45
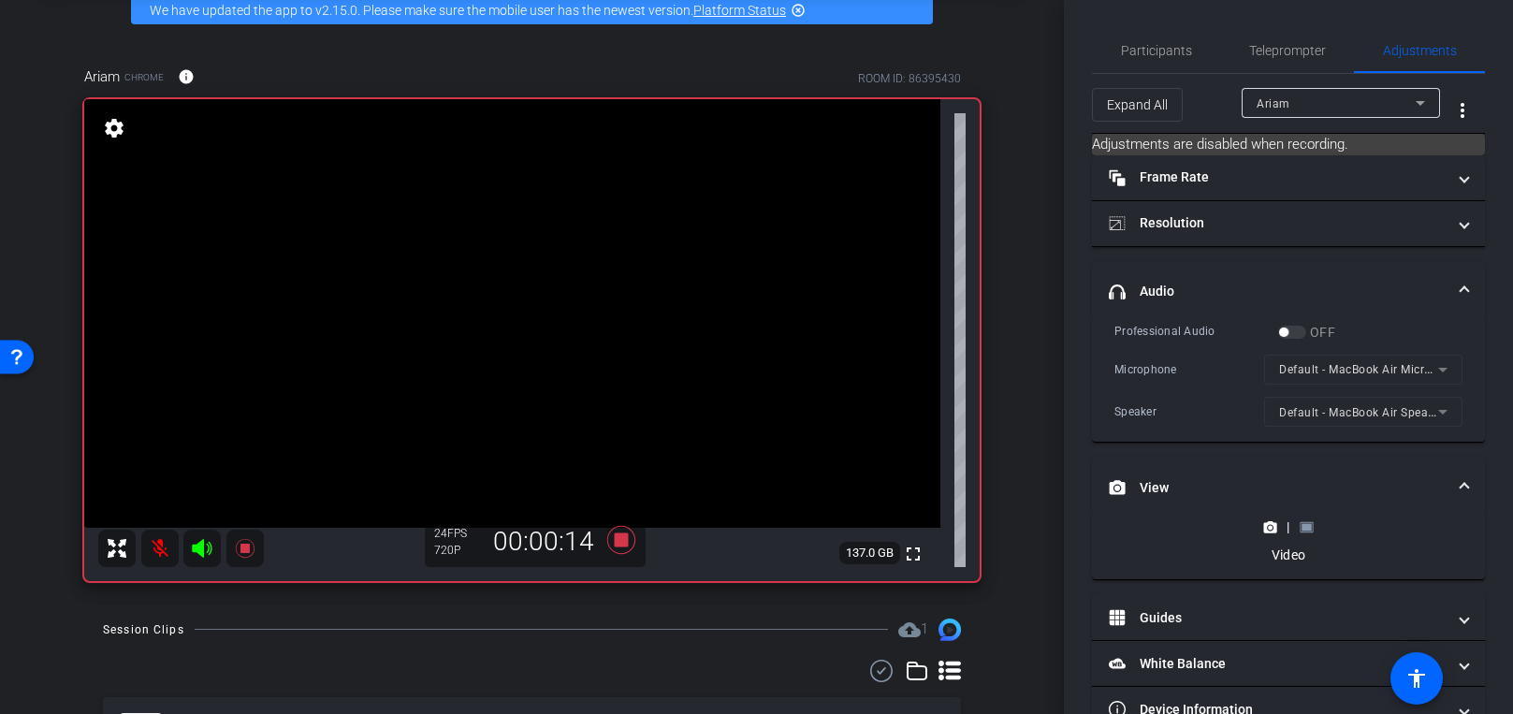
click at [1253, 282] on mat-panel-title "headphone icon Audio" at bounding box center [1276, 292] width 337 height 20
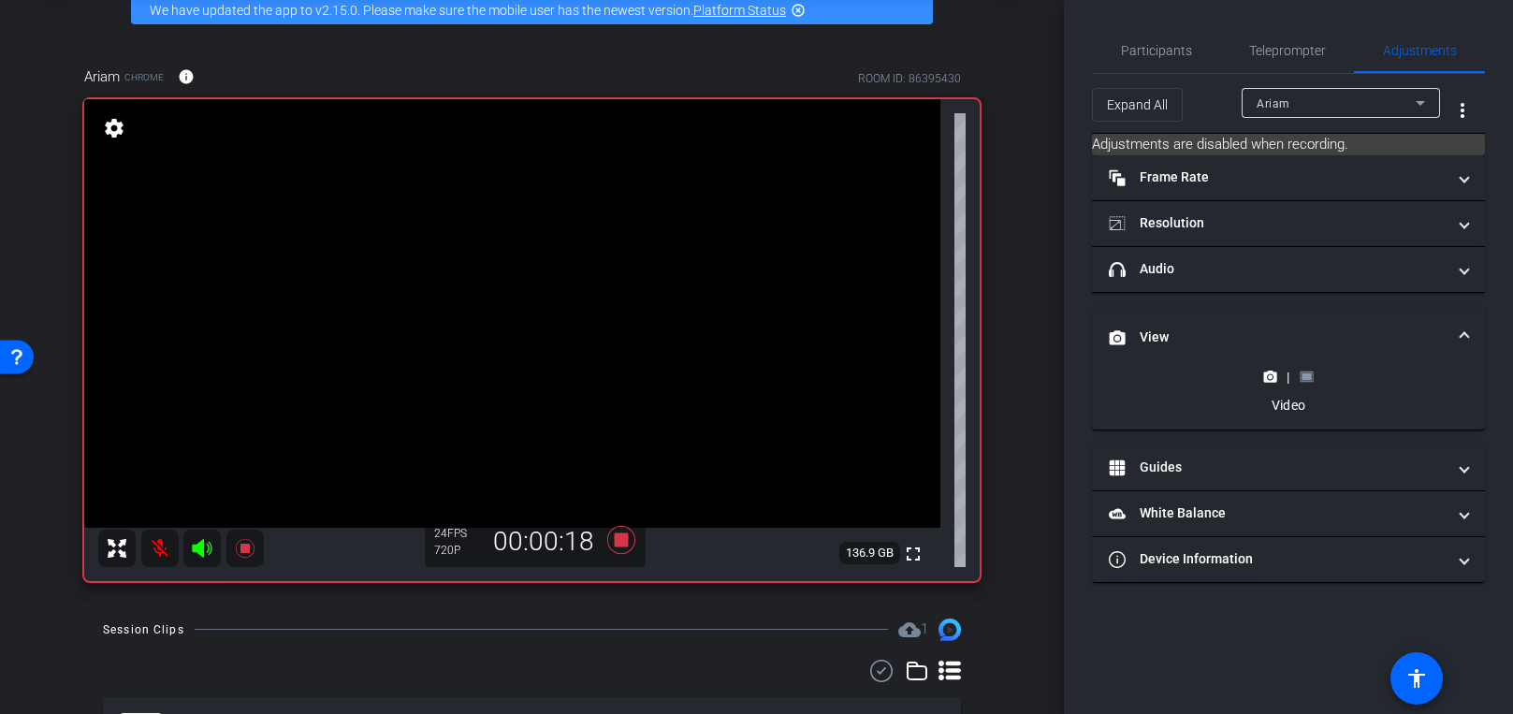
click at [1216, 315] on mat-expansion-panel-header "View" at bounding box center [1288, 338] width 393 height 60
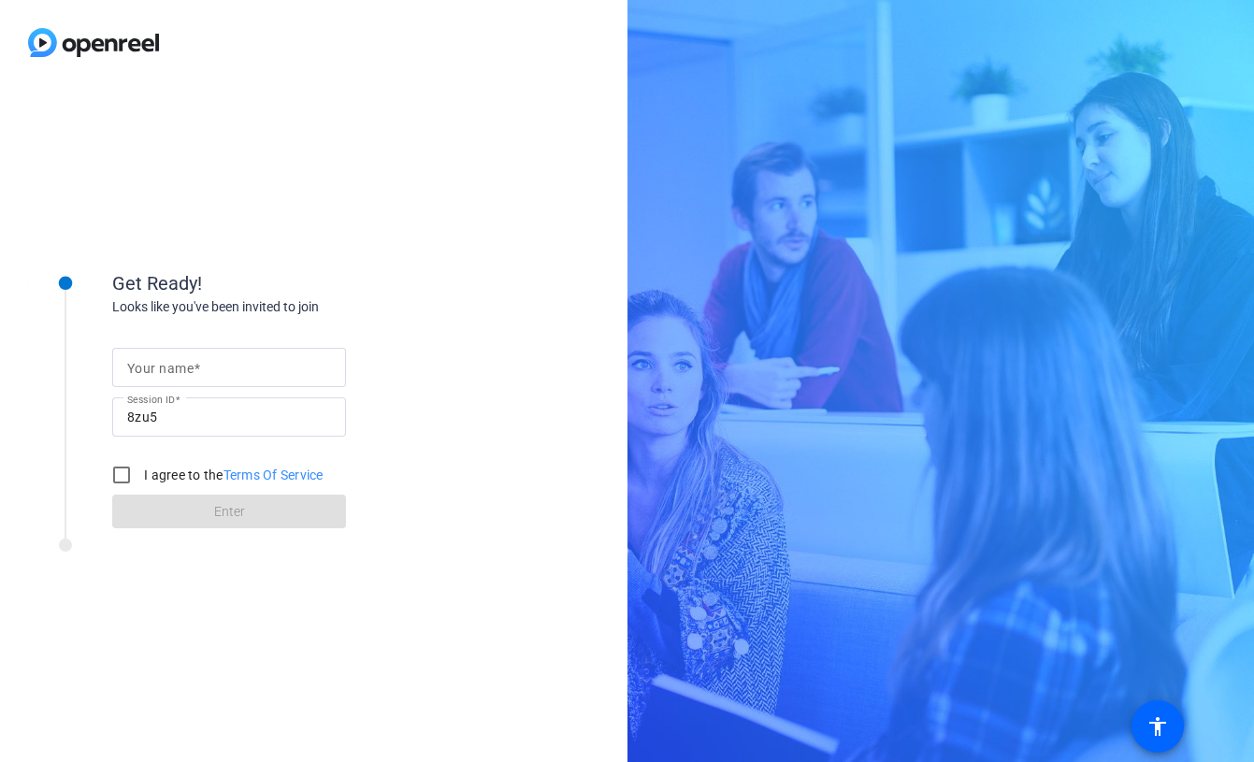
click at [181, 366] on mat-label "Your name" at bounding box center [160, 368] width 66 height 15
click at [181, 366] on input "Your name" at bounding box center [229, 367] width 204 height 22
type input "r"
type input "Ariam"
click at [123, 474] on input "I agree to the Terms Of Service" at bounding box center [121, 474] width 37 height 37
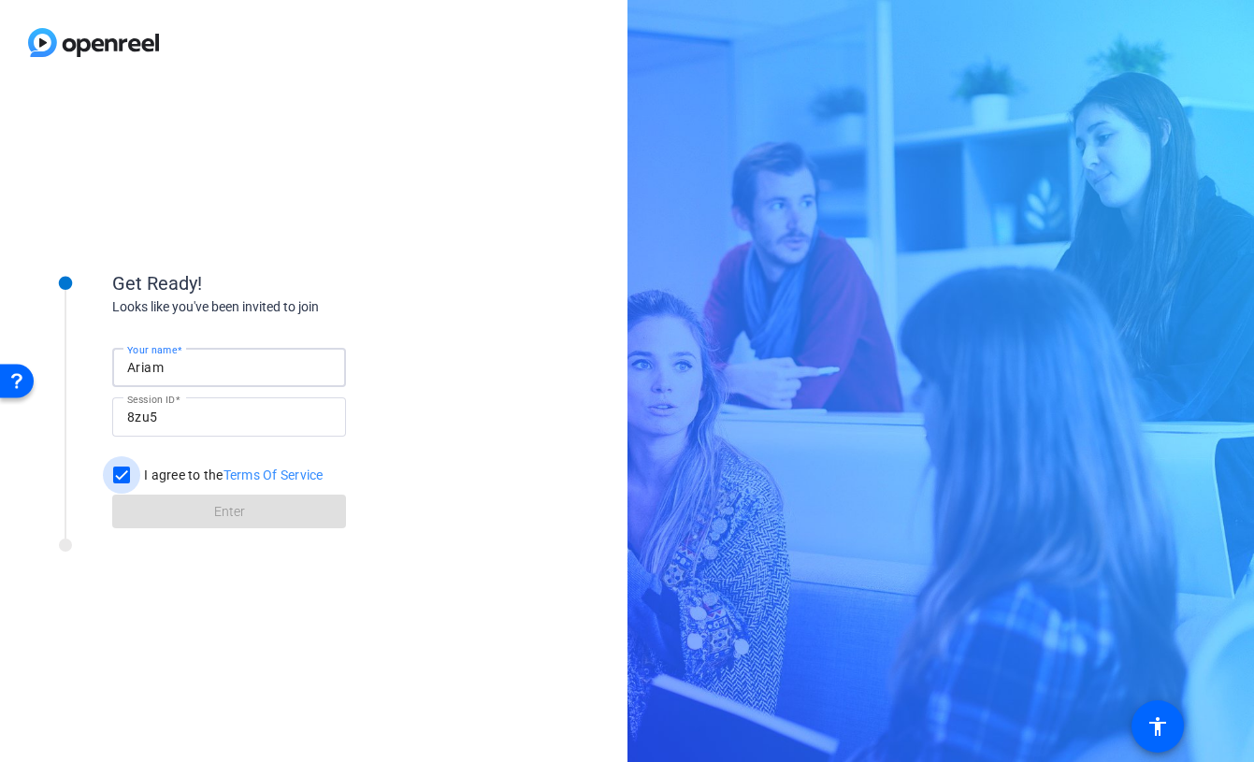
checkbox input "true"
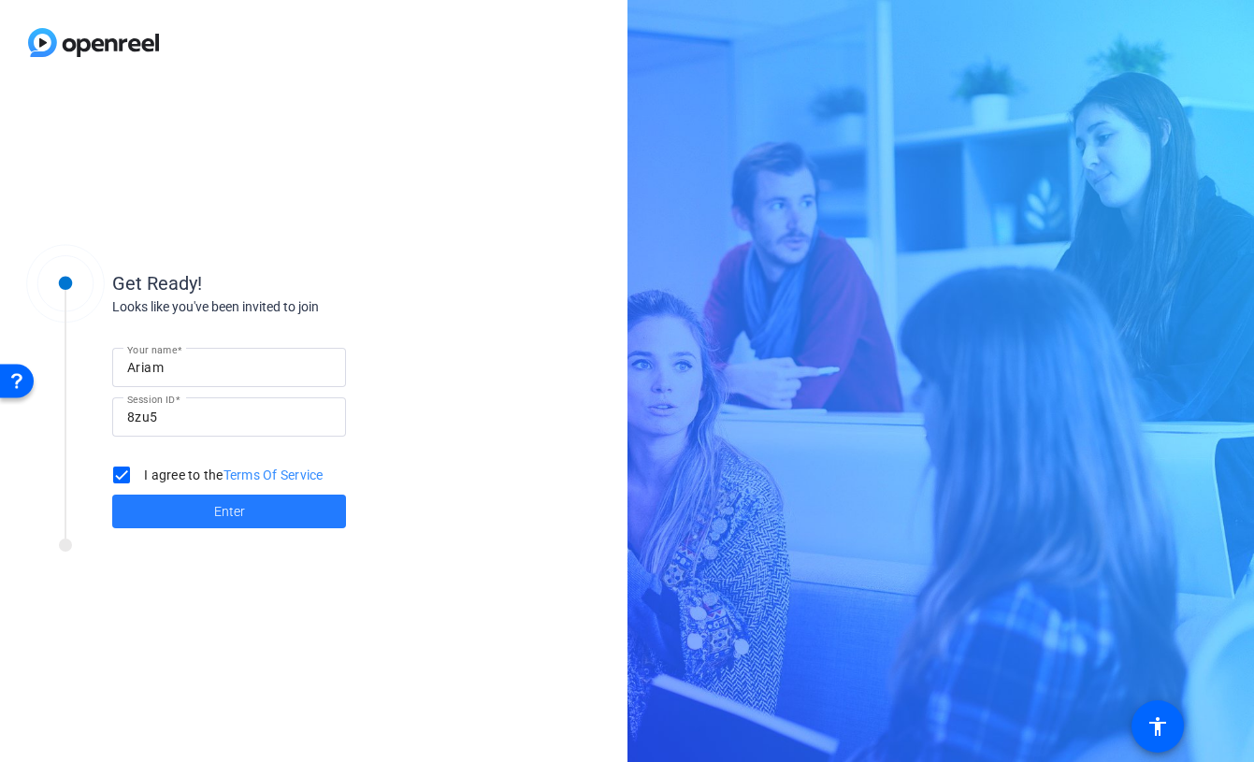
click at [152, 501] on span at bounding box center [229, 511] width 234 height 45
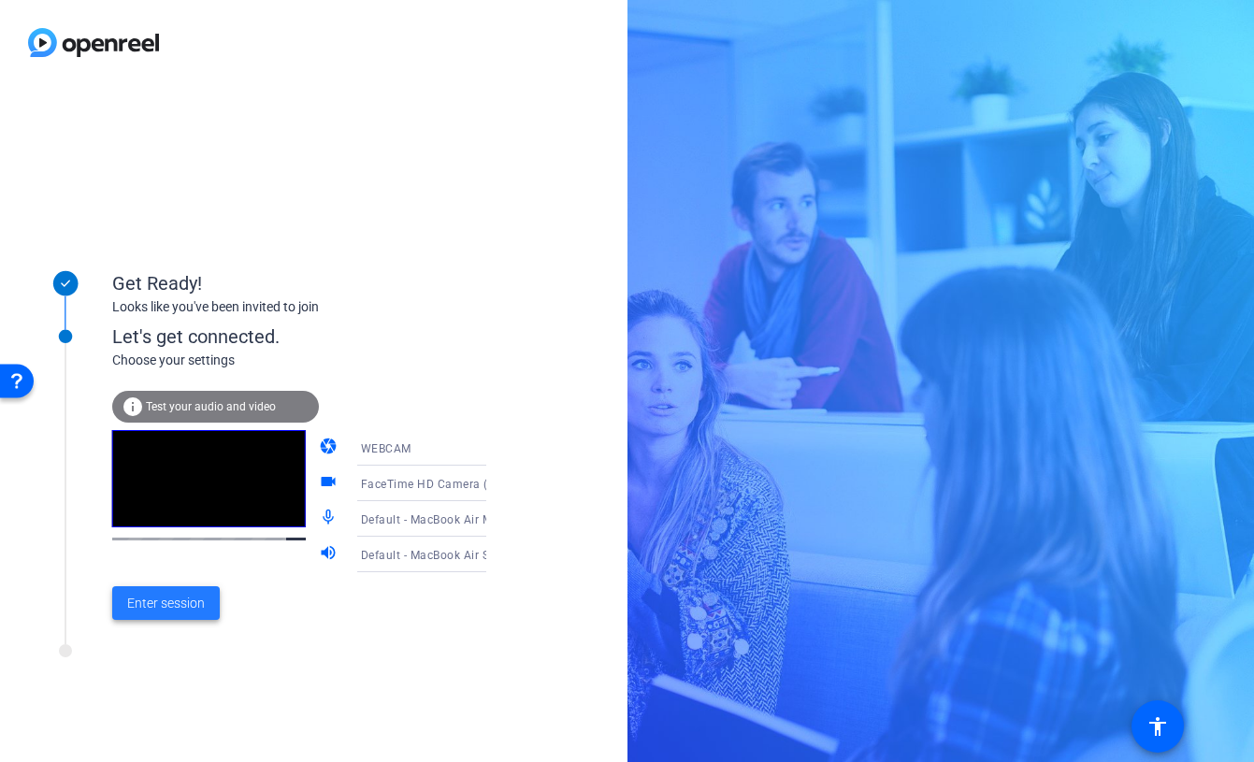
click at [164, 604] on span "Enter session" at bounding box center [166, 604] width 78 height 20
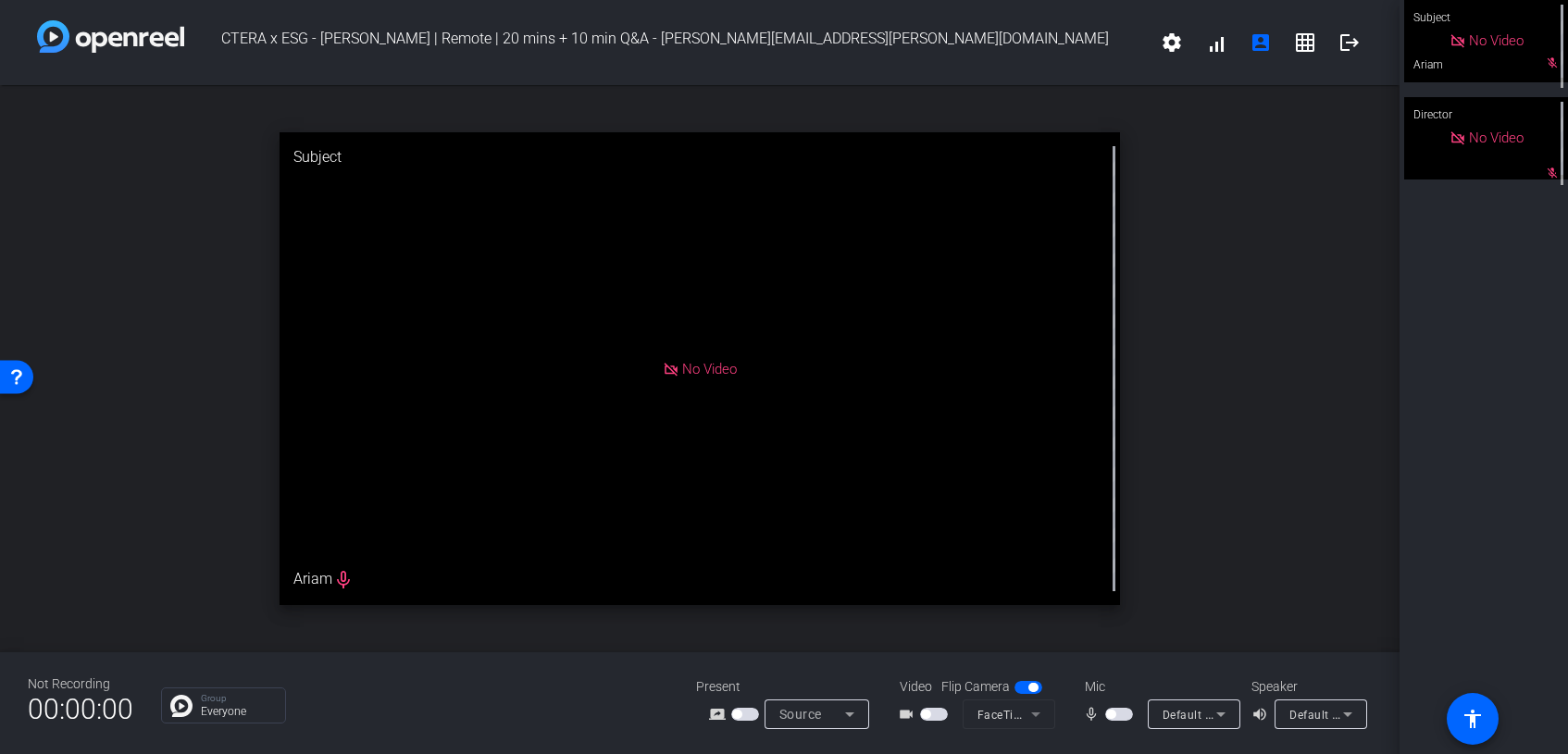
click at [745, 713] on span "button" at bounding box center [745, 714] width 28 height 13
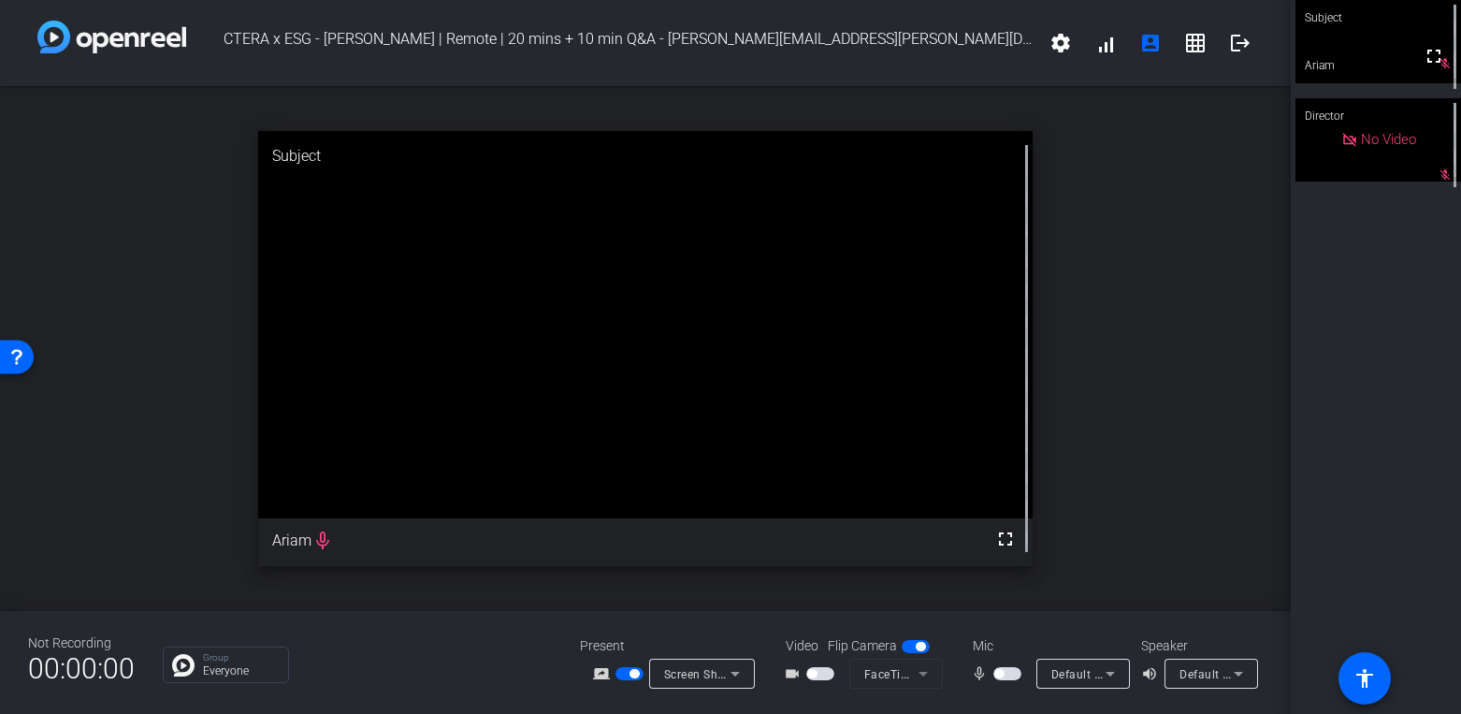
click at [625, 672] on span "button" at bounding box center [629, 673] width 28 height 13
click at [630, 675] on span "button" at bounding box center [629, 673] width 28 height 13
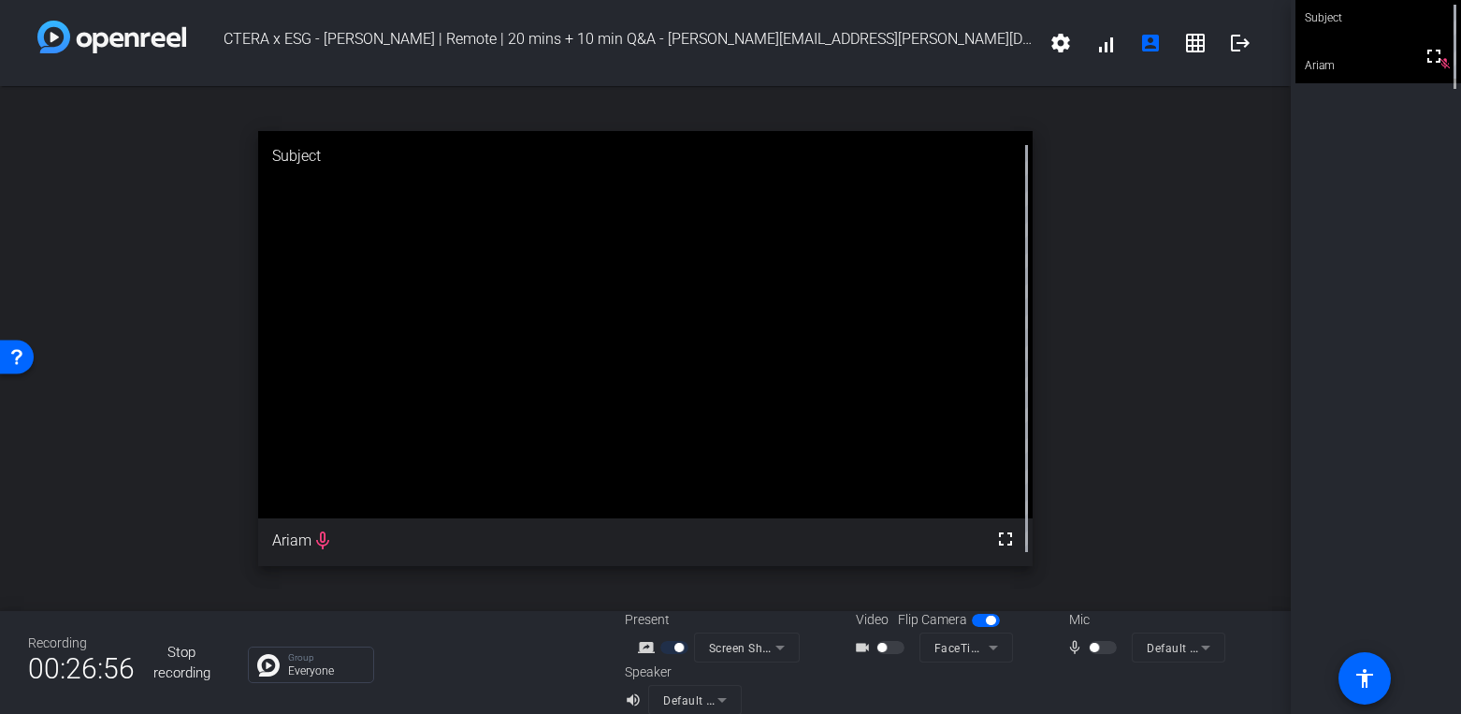
click at [168, 654] on button "Stop recording" at bounding box center [182, 662] width 76 height 58
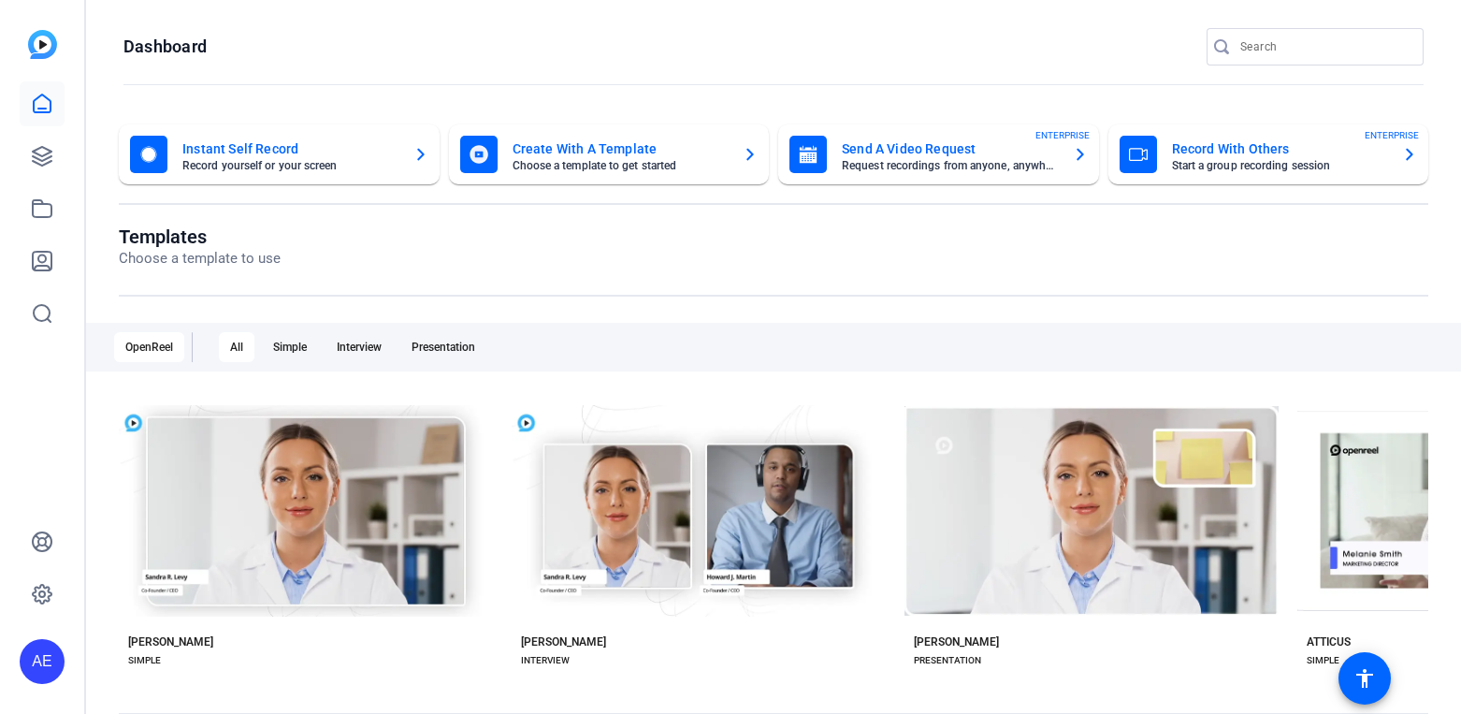
click at [1292, 49] on input "Search" at bounding box center [1324, 47] width 168 height 22
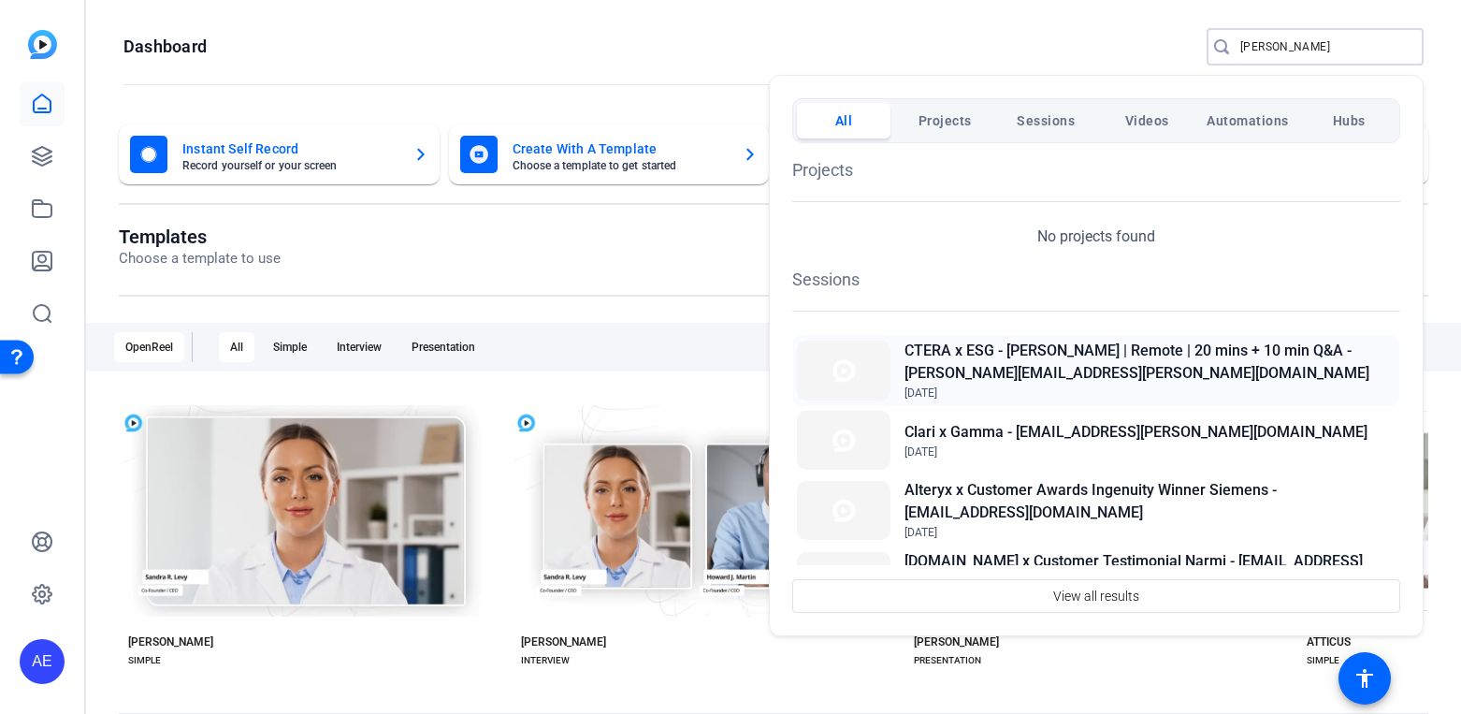
type input "[PERSON_NAME]"
click at [978, 377] on h2 "CTERA x ESG - [PERSON_NAME] | Remote | 20 mins + 10 min Q&A - [PERSON_NAME][EMA…" at bounding box center [1150, 362] width 491 height 45
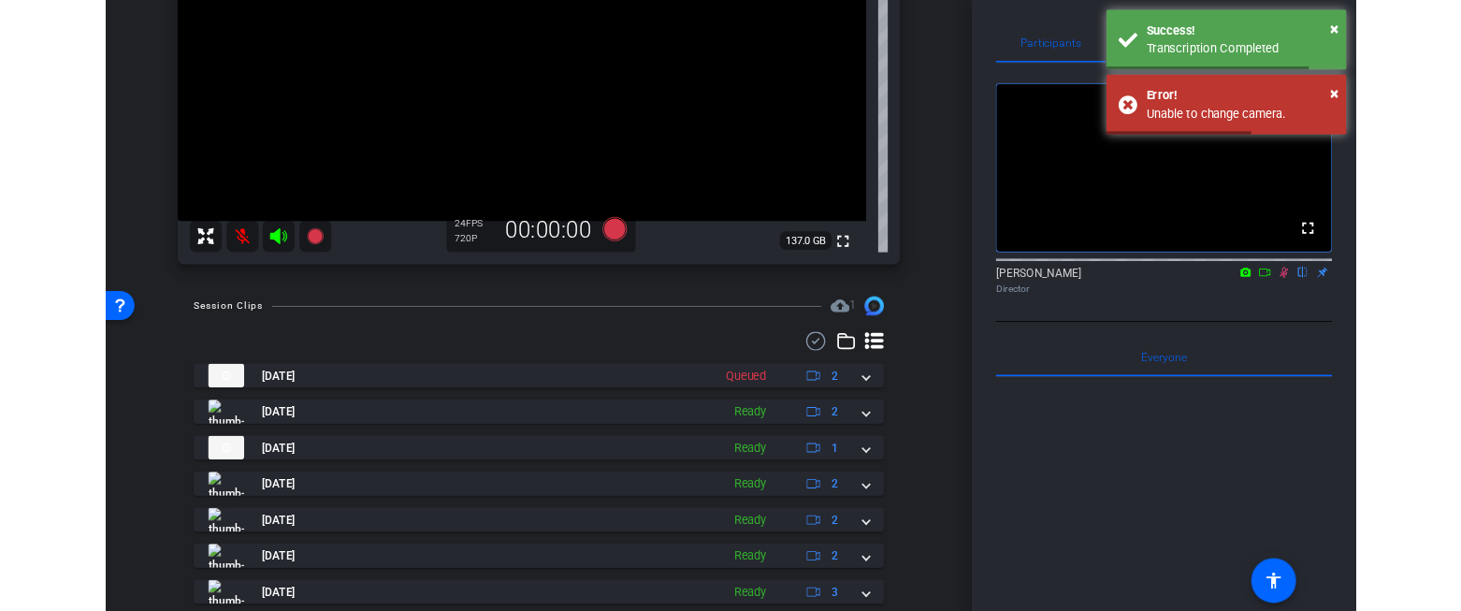
scroll to position [397, 0]
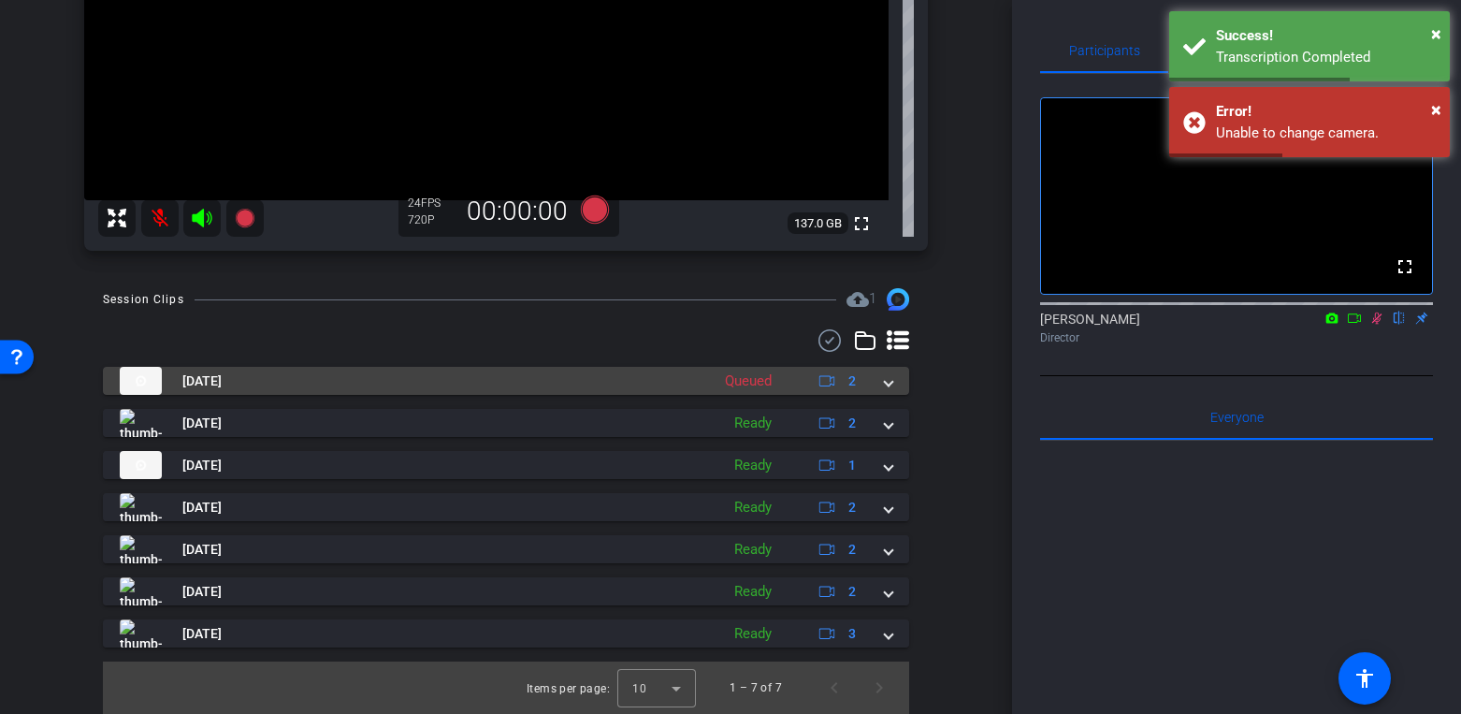
click at [873, 385] on div "[DATE] Queued 2" at bounding box center [502, 381] width 765 height 28
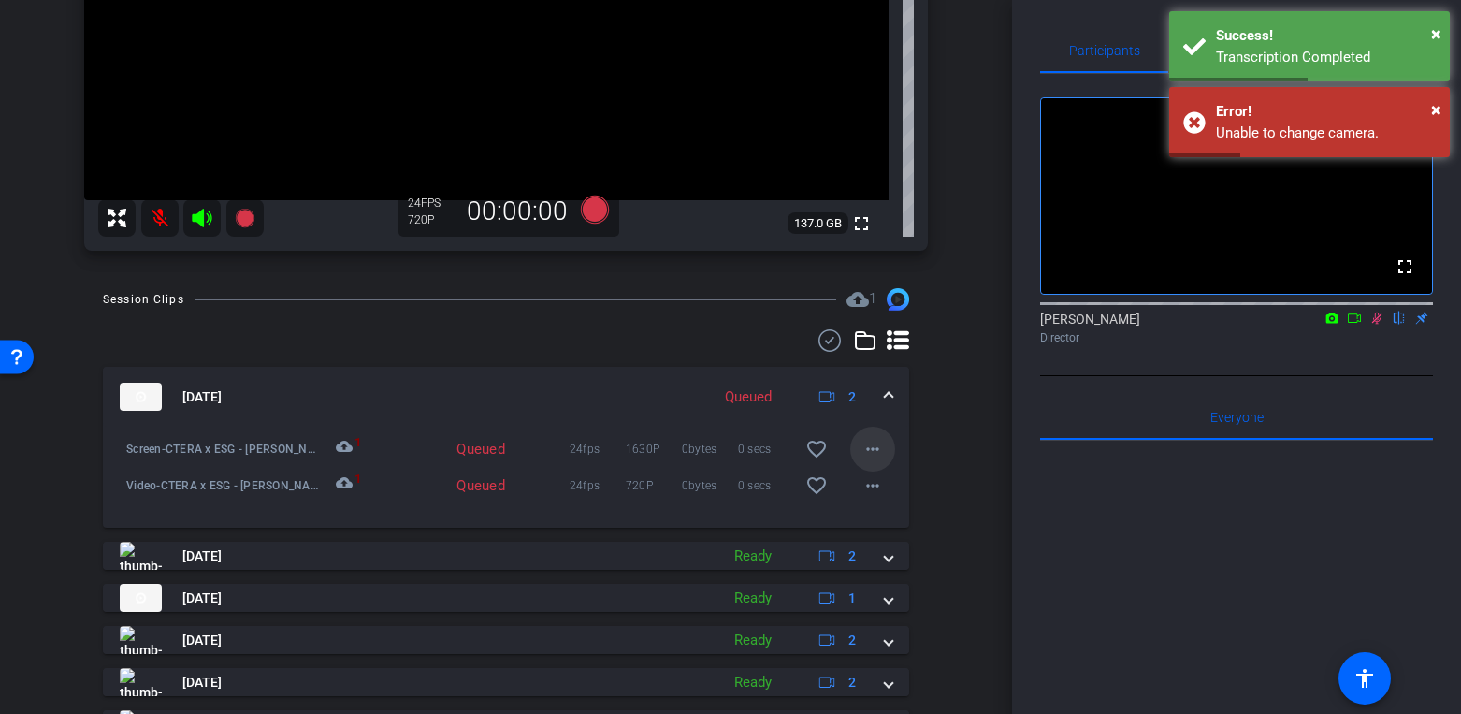
click at [873, 442] on mat-icon "more_horiz" at bounding box center [873, 449] width 22 height 22
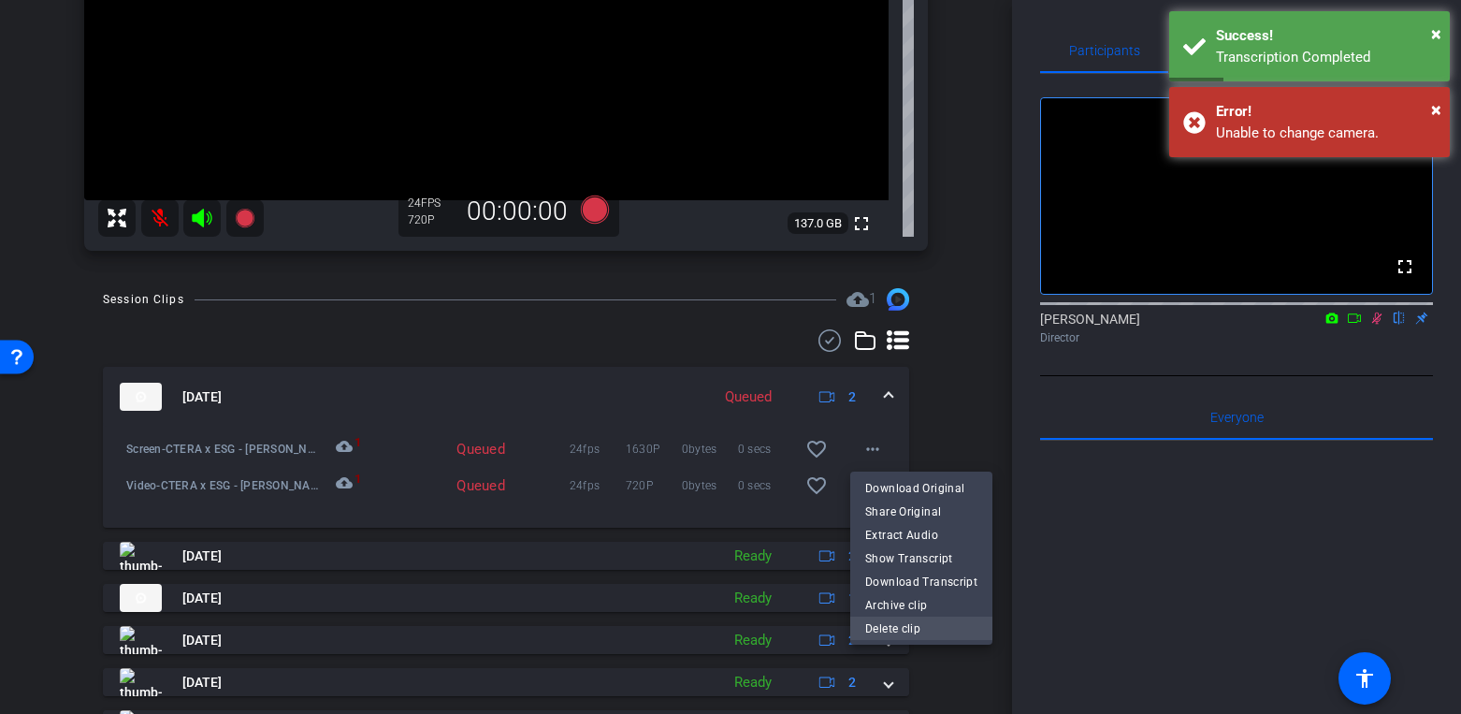
click at [916, 639] on span "Delete clip" at bounding box center [921, 628] width 112 height 22
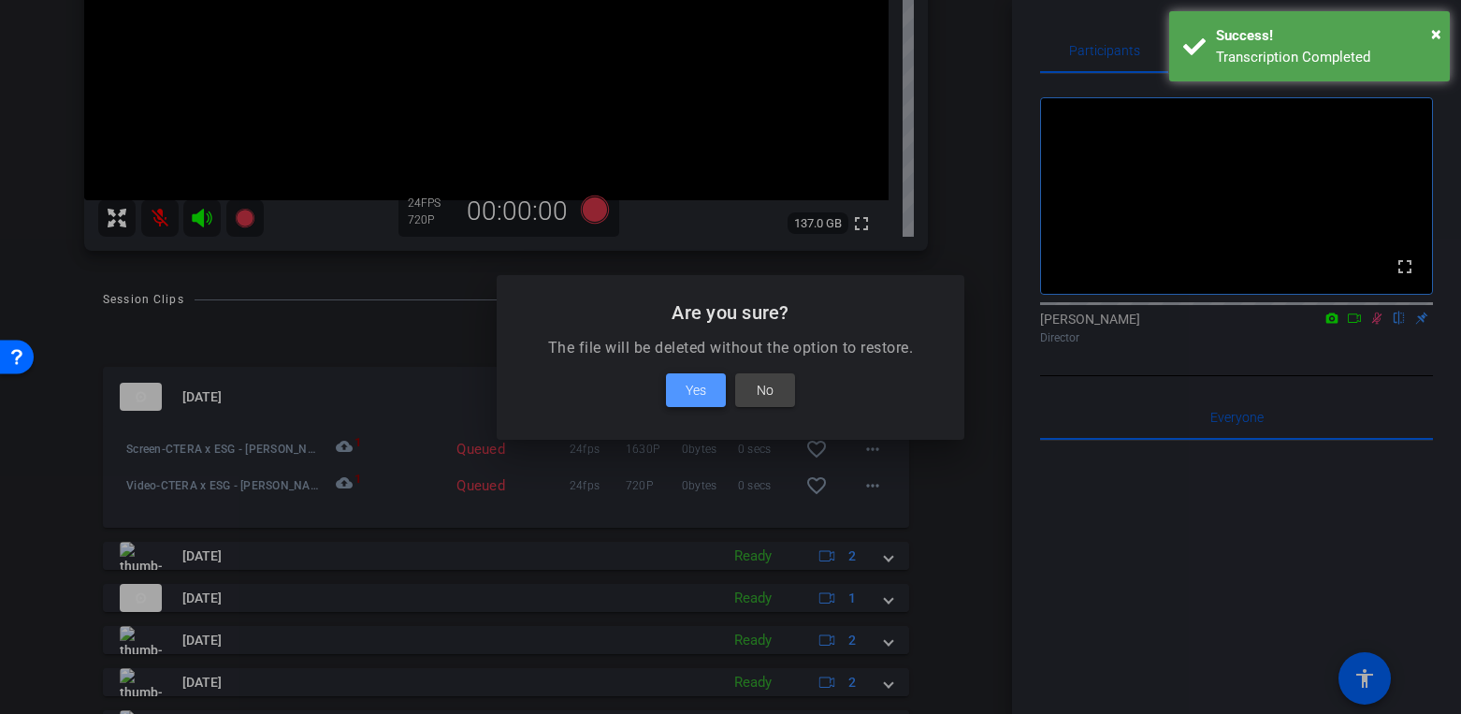
click at [702, 392] on span "Yes" at bounding box center [696, 390] width 21 height 22
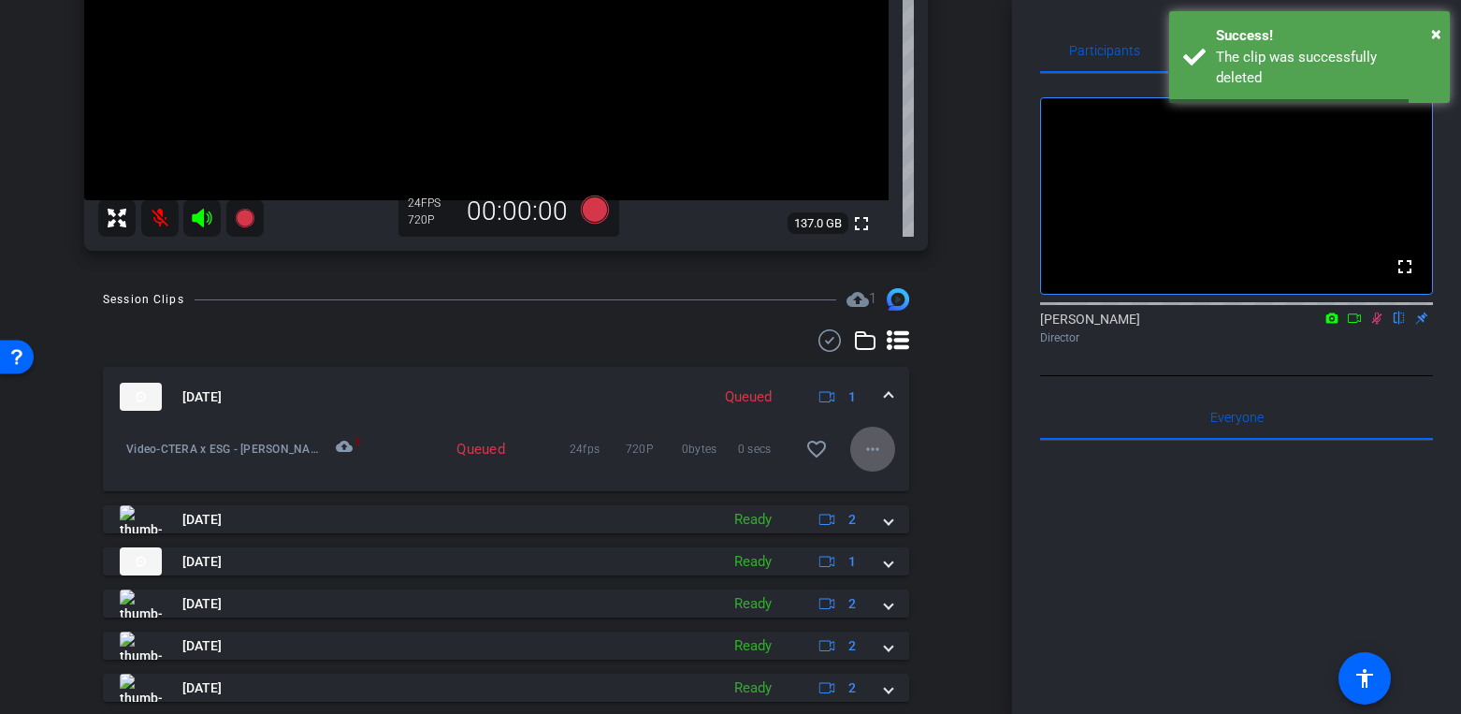
click at [888, 445] on span at bounding box center [872, 449] width 45 height 45
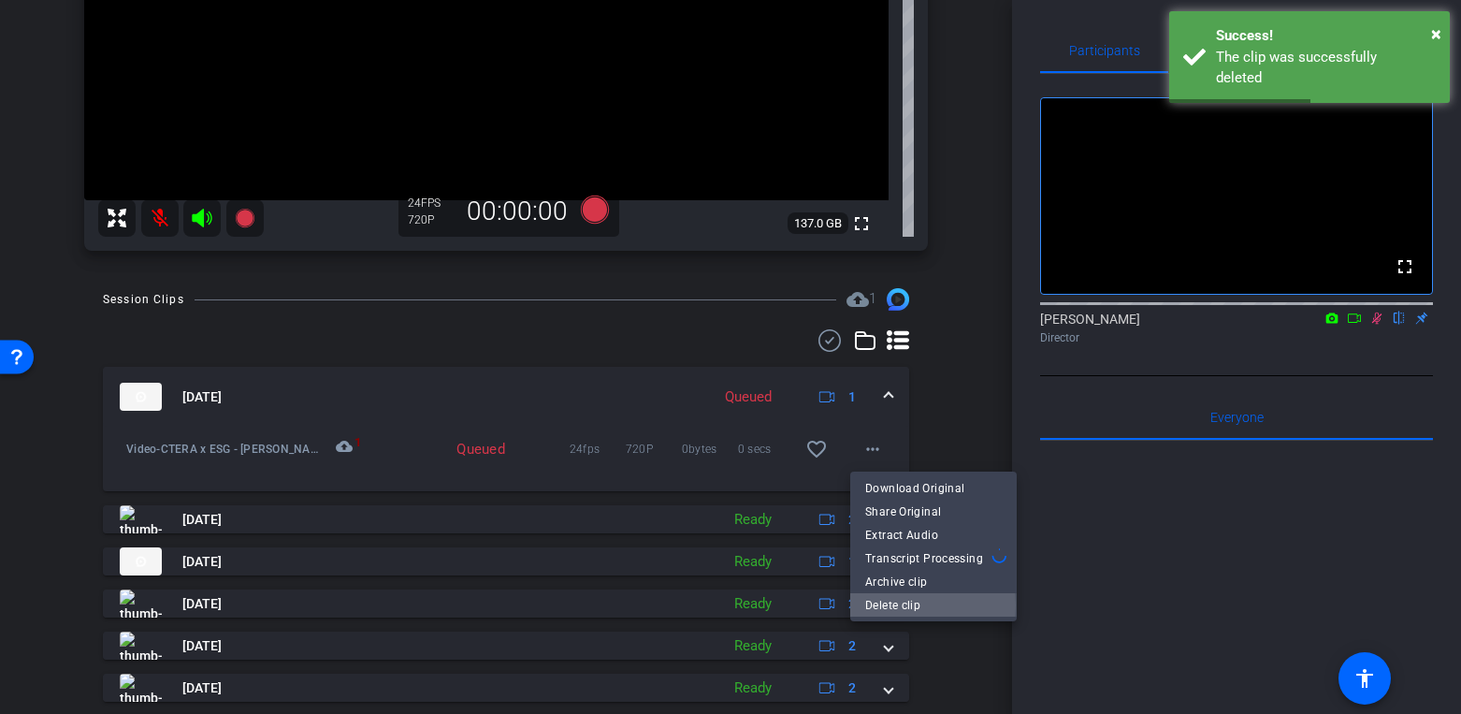
click at [904, 605] on span "Delete clip" at bounding box center [933, 605] width 137 height 22
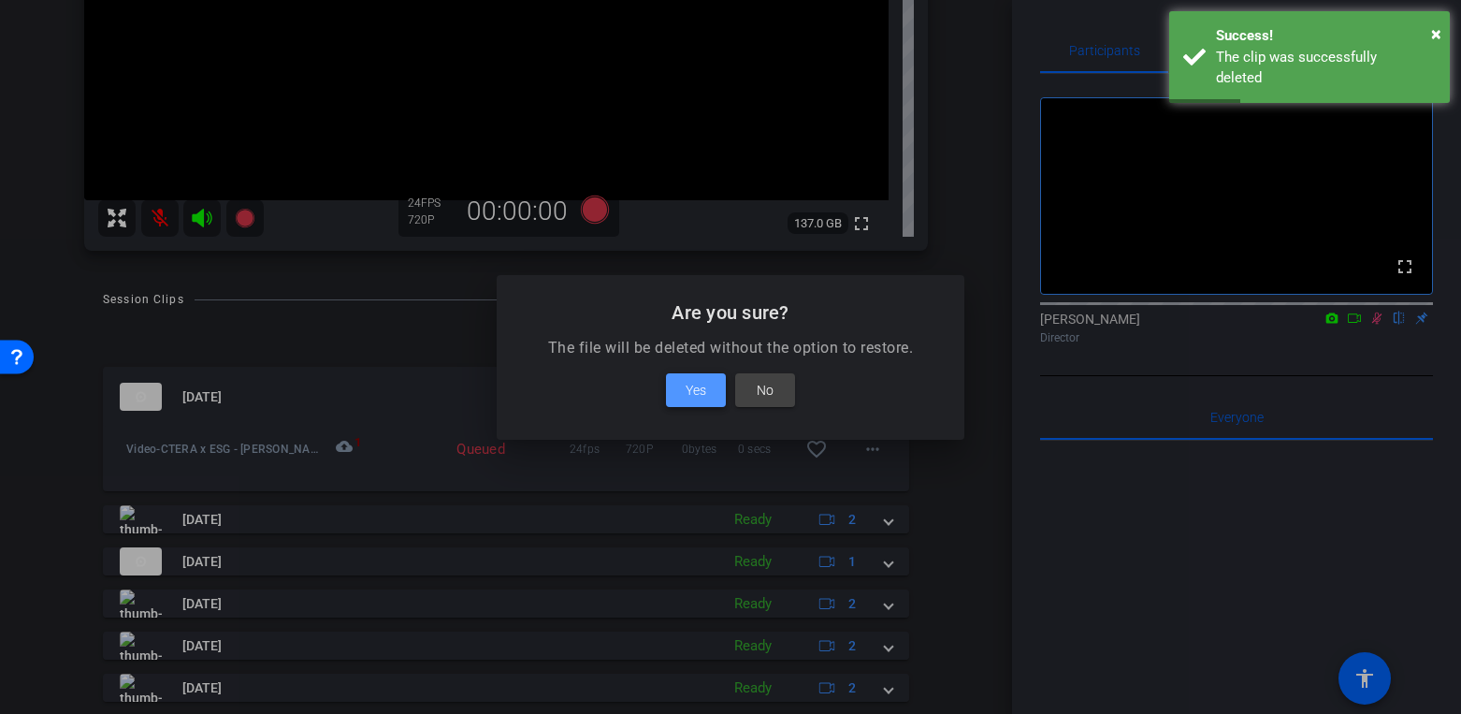
click at [702, 379] on span "Yes" at bounding box center [696, 390] width 21 height 22
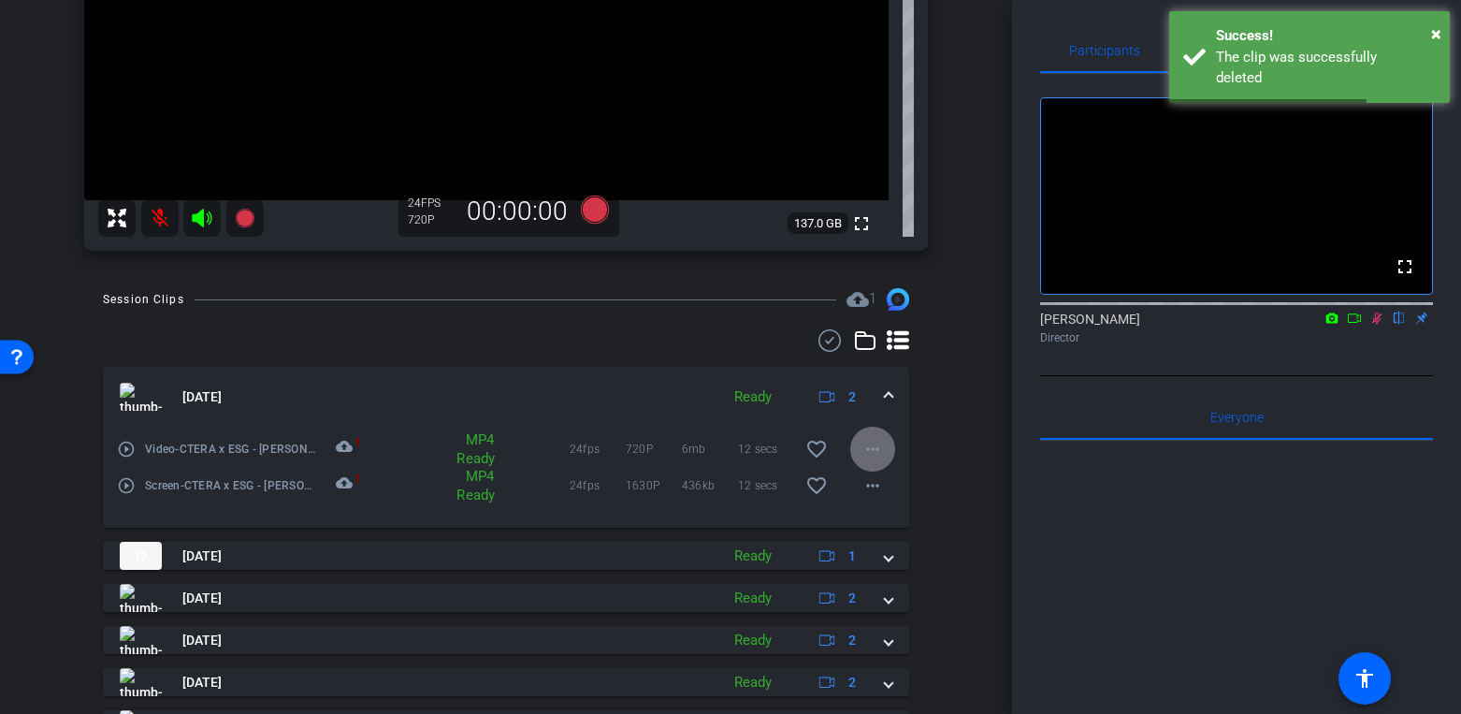
click at [870, 443] on mat-icon "more_horiz" at bounding box center [873, 449] width 22 height 22
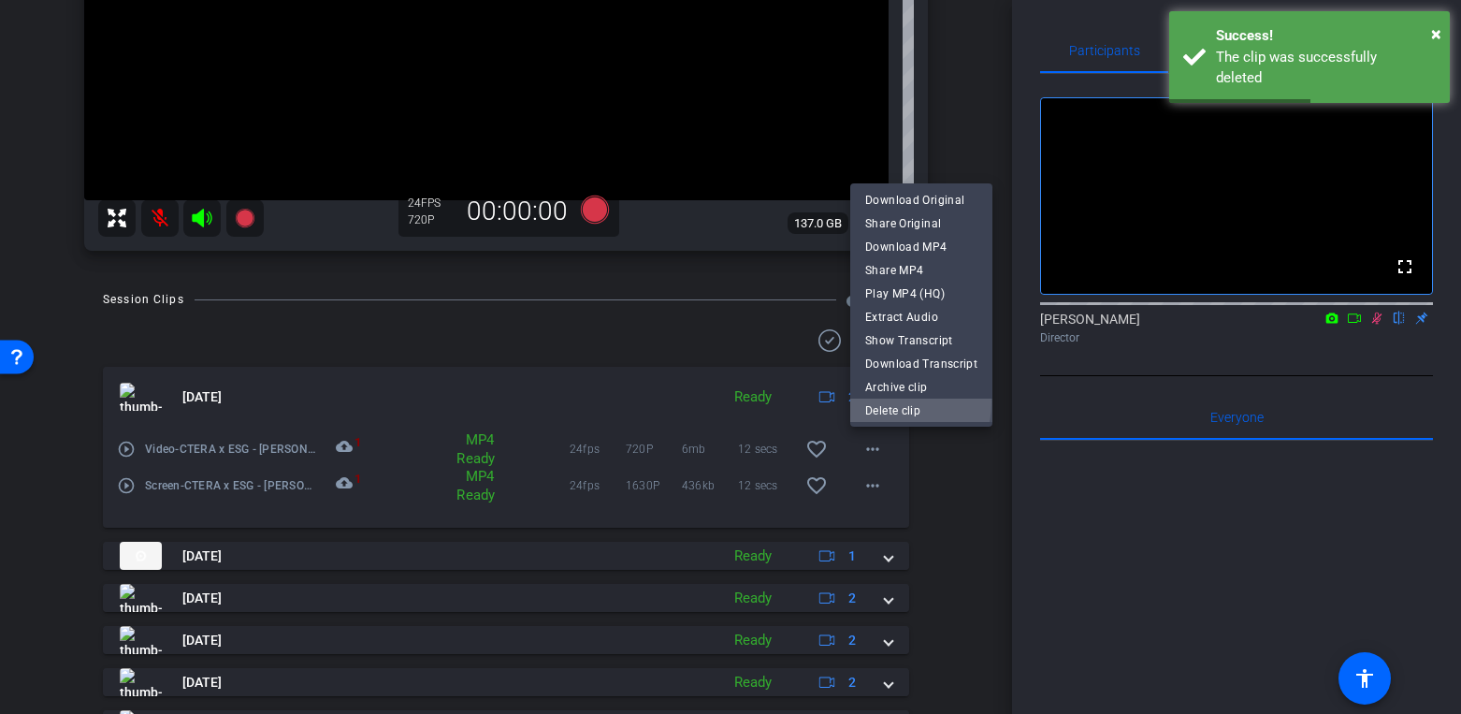
click at [883, 402] on span "Delete clip" at bounding box center [921, 410] width 112 height 22
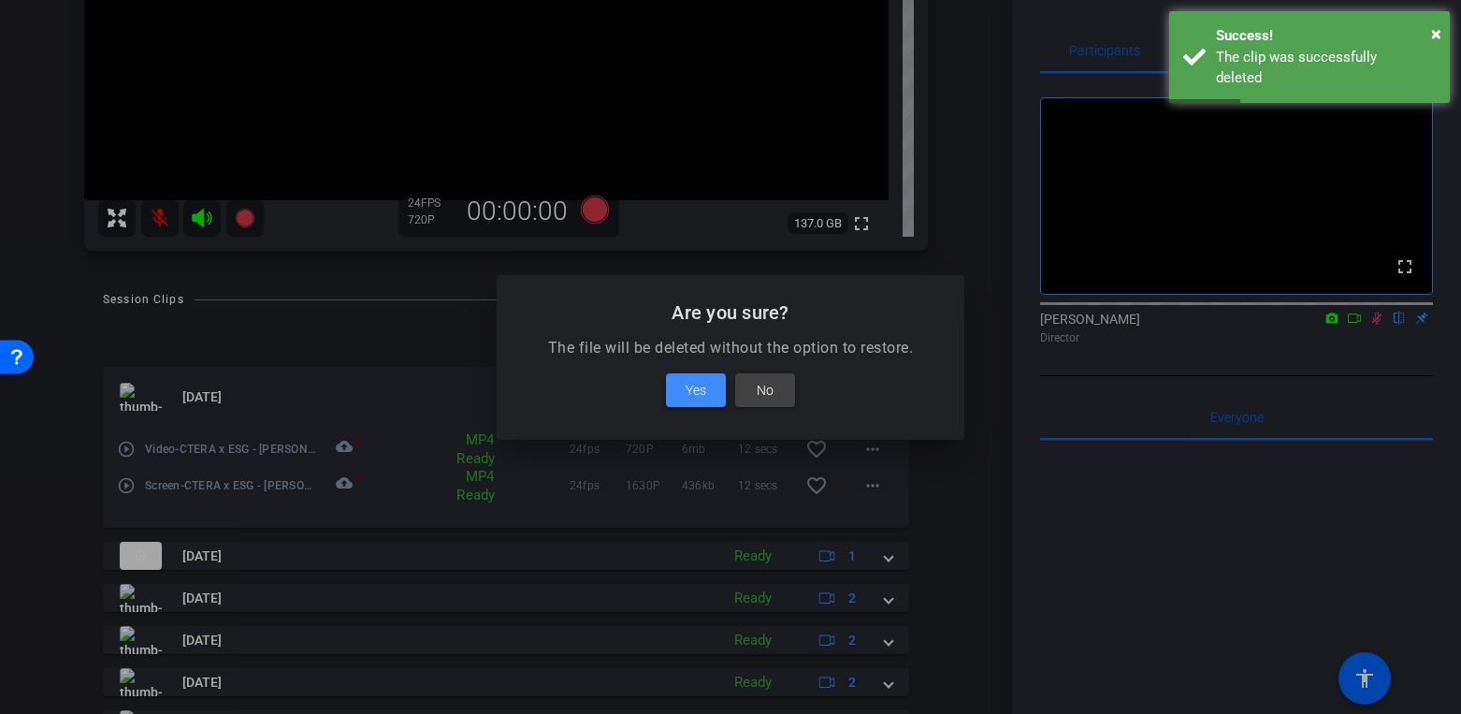
click at [692, 390] on span "Yes" at bounding box center [696, 390] width 21 height 22
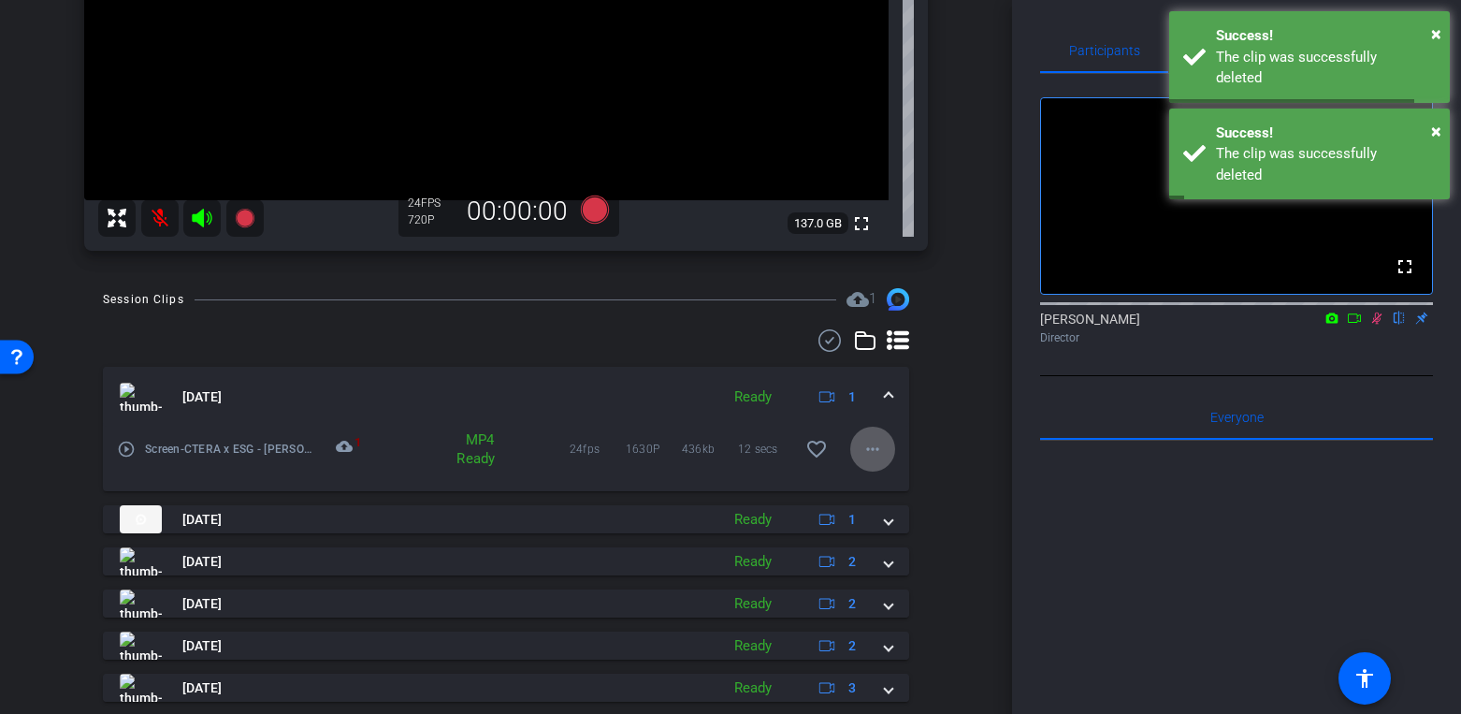
click at [879, 448] on mat-icon "more_horiz" at bounding box center [873, 449] width 22 height 22
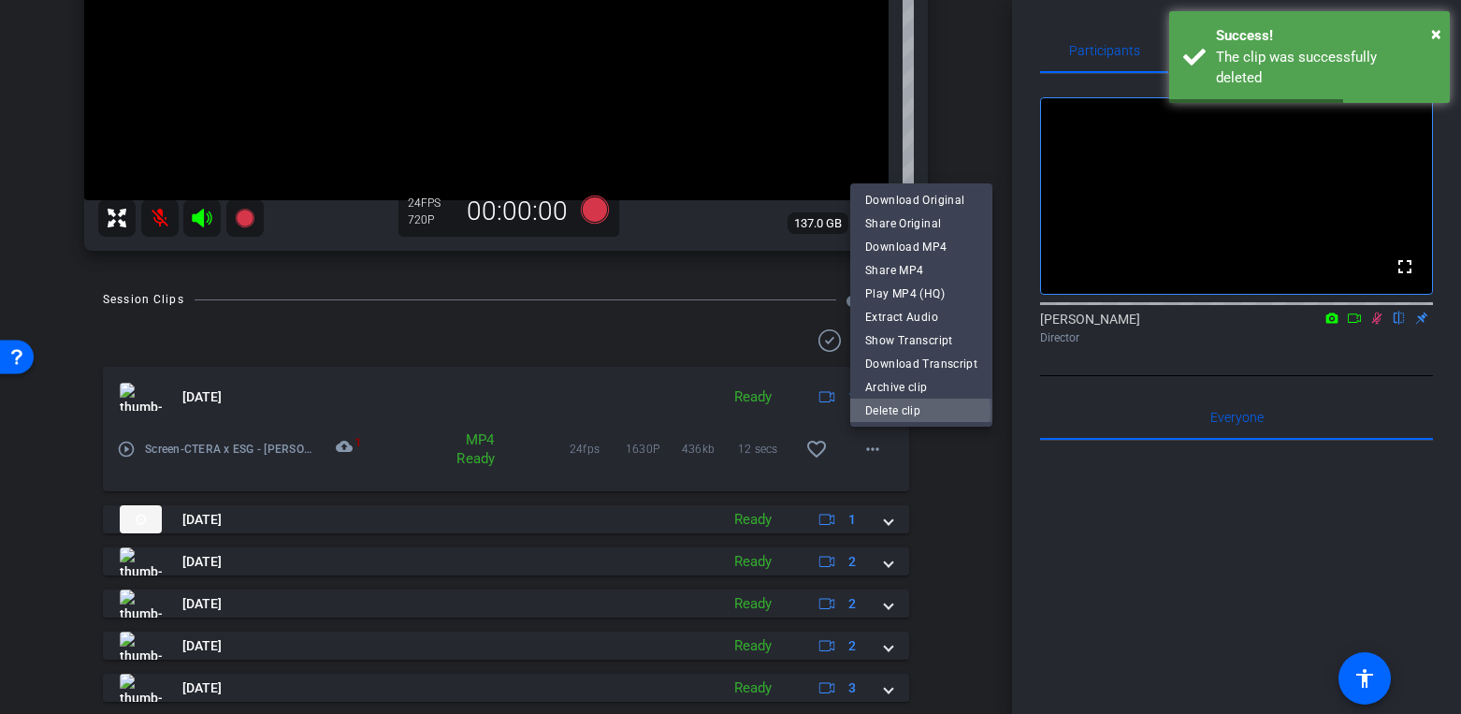
click at [906, 411] on span "Delete clip" at bounding box center [921, 410] width 112 height 22
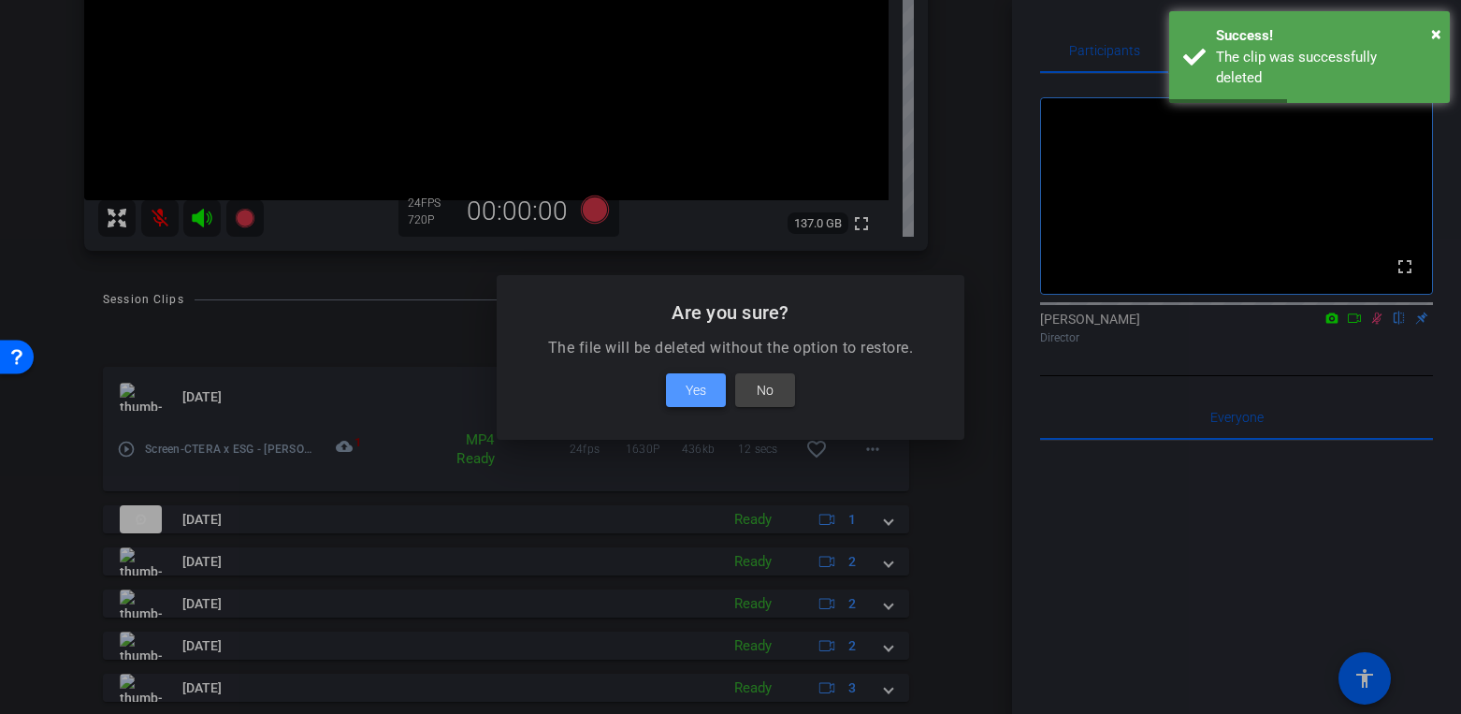
click at [696, 385] on span "Yes" at bounding box center [696, 390] width 21 height 22
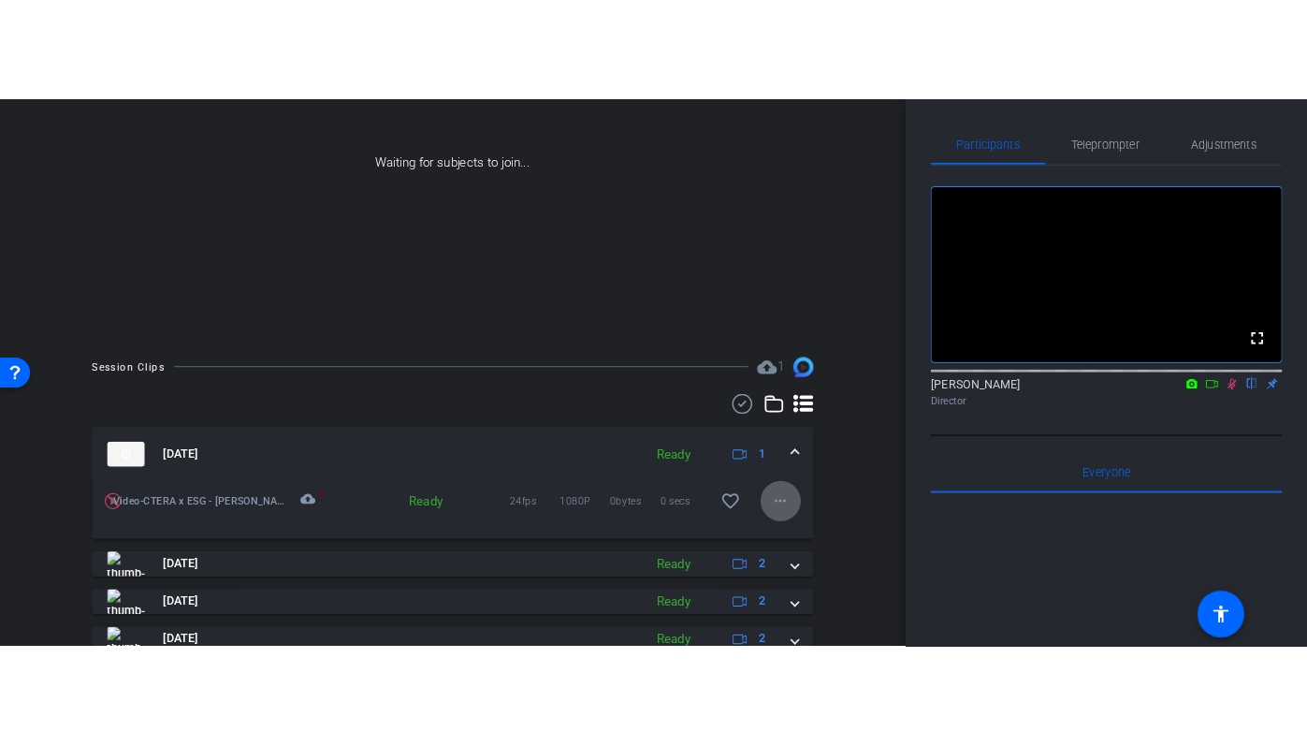
scroll to position [0, 0]
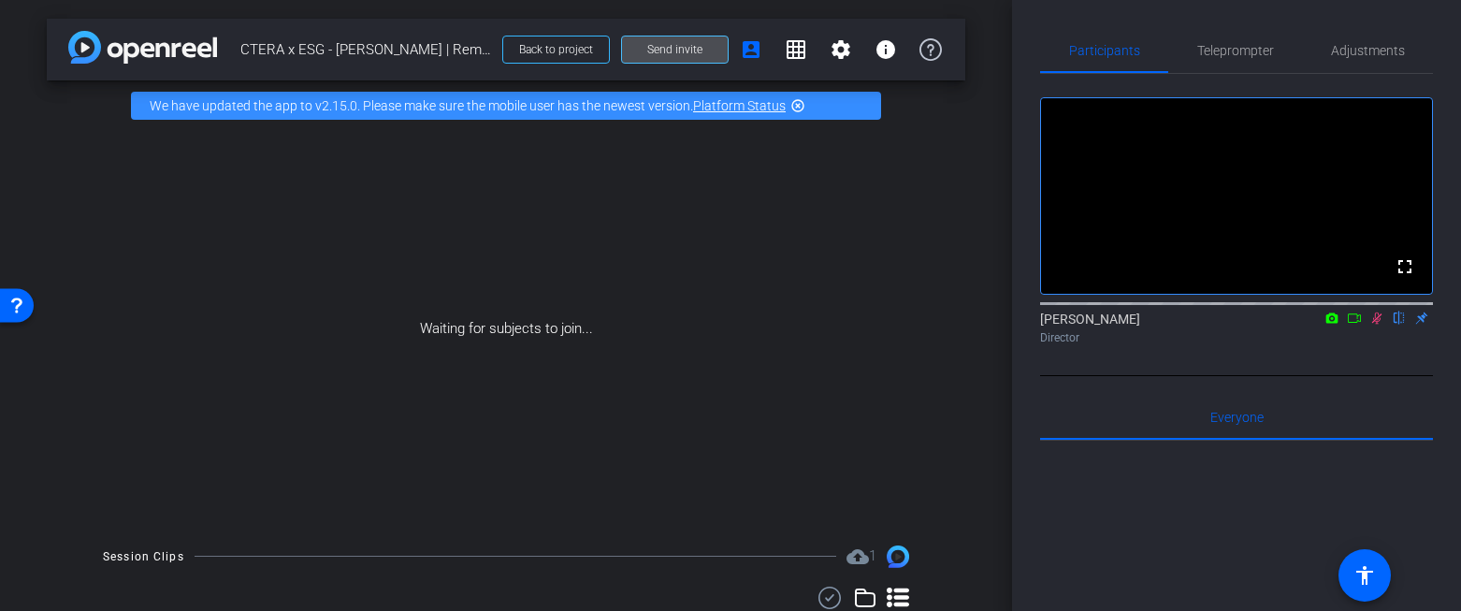
click at [666, 52] on span "Send invite" at bounding box center [674, 49] width 55 height 15
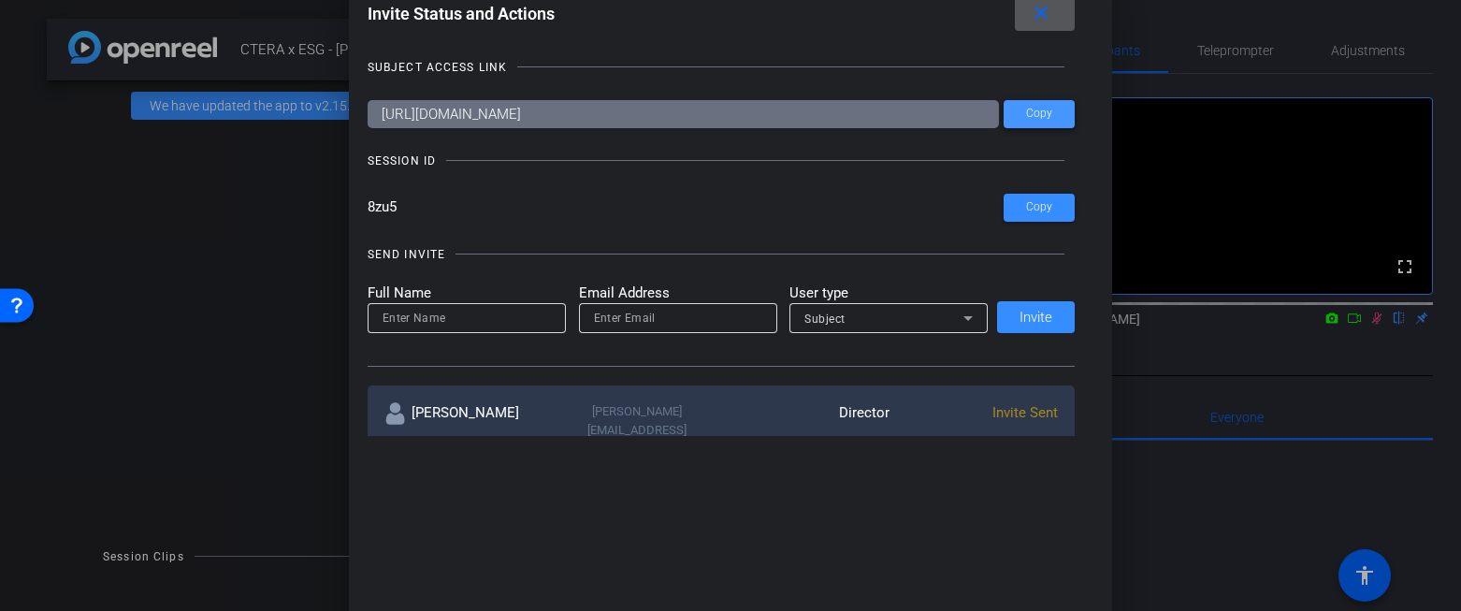
click at [1041, 115] on span "Copy" at bounding box center [1039, 114] width 26 height 14
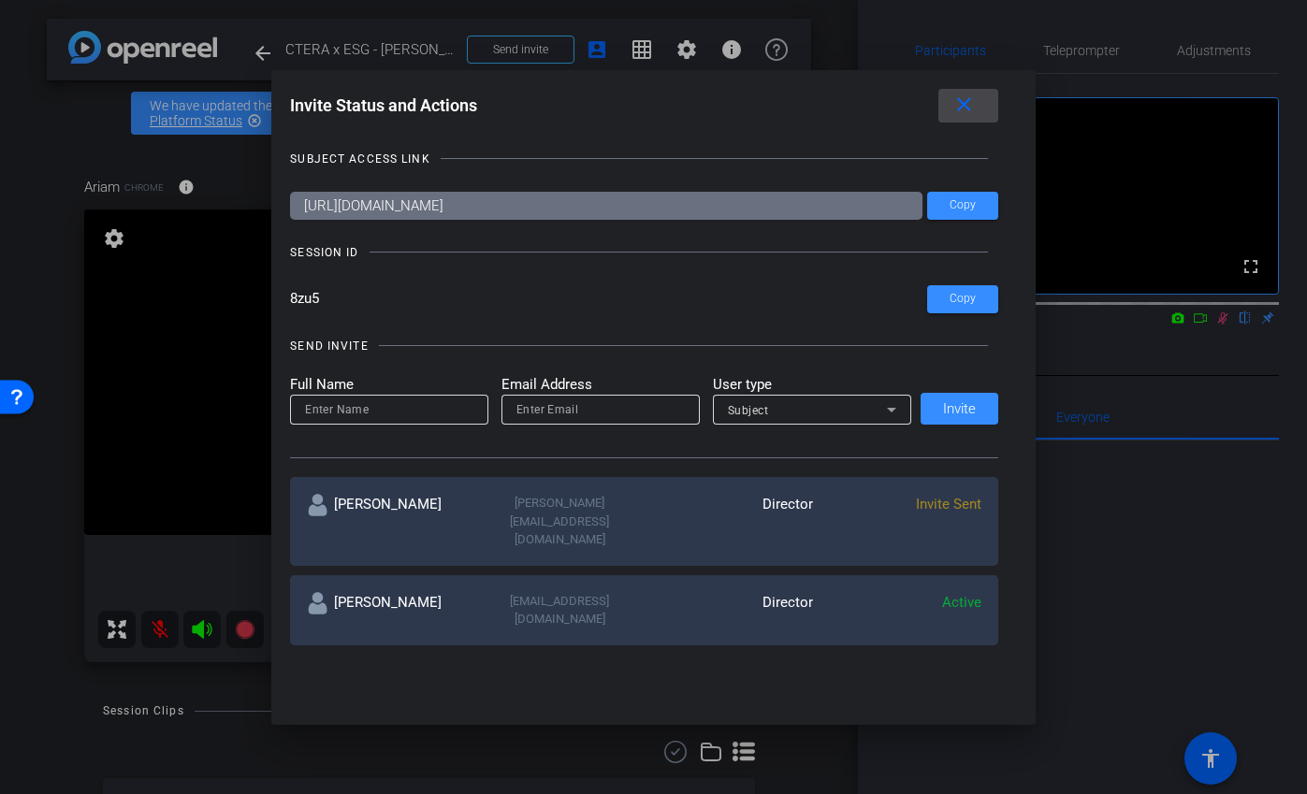
click at [972, 109] on mat-icon "close" at bounding box center [963, 105] width 23 height 23
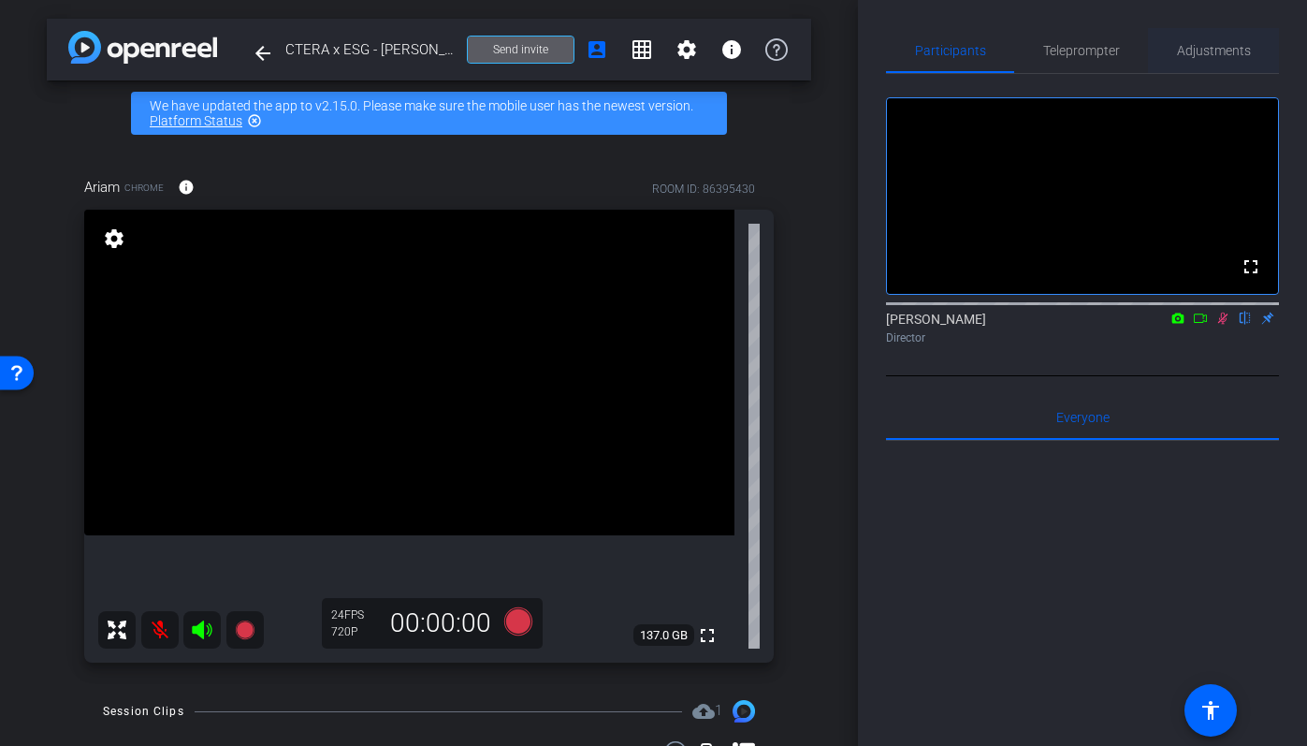
click at [1208, 52] on span "Adjustments" at bounding box center [1214, 50] width 74 height 13
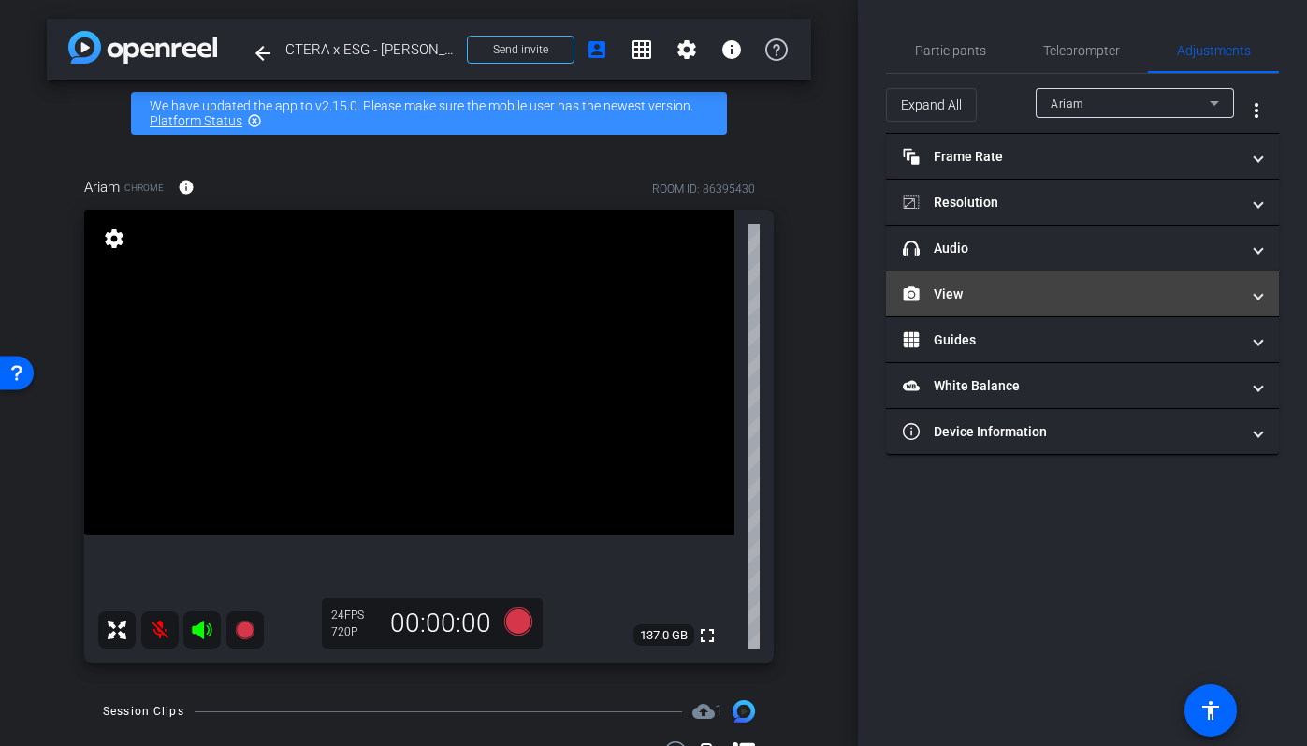
click at [1011, 303] on mat-panel-title "View" at bounding box center [1071, 294] width 337 height 20
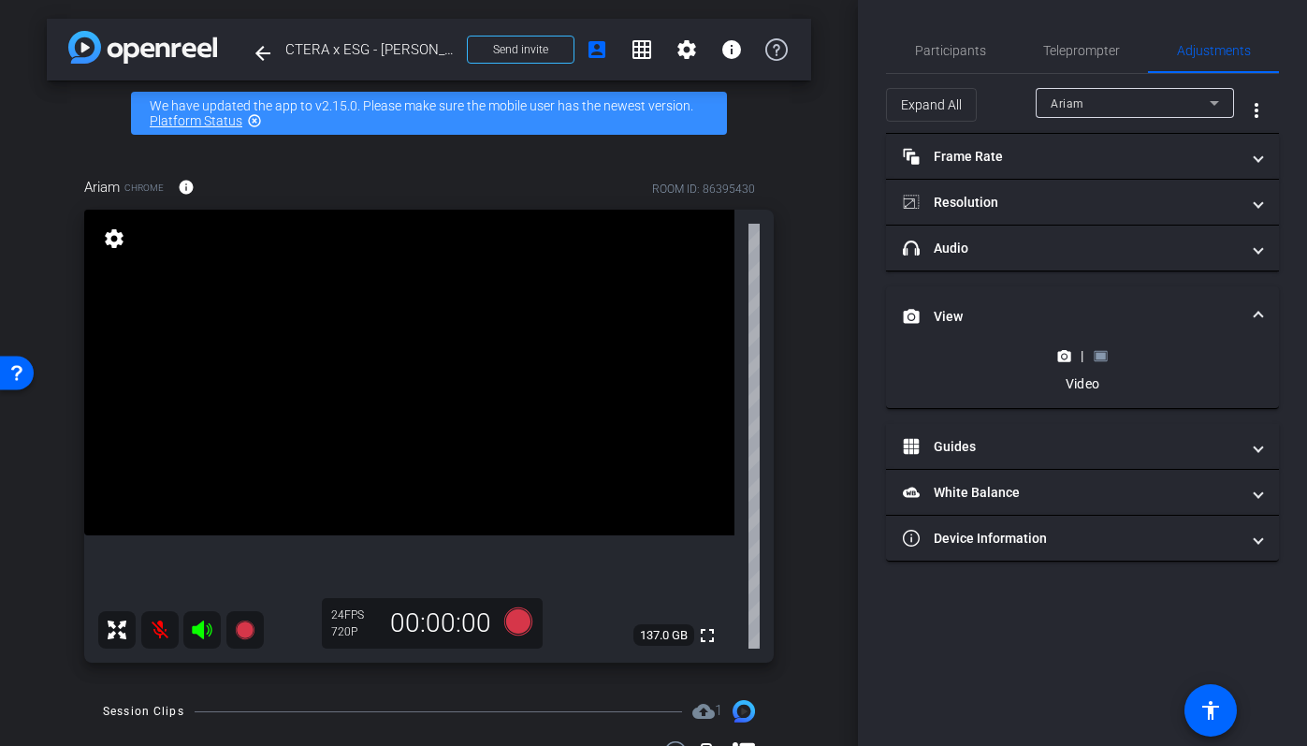
click at [1100, 356] on rect at bounding box center [1100, 355] width 10 height 7
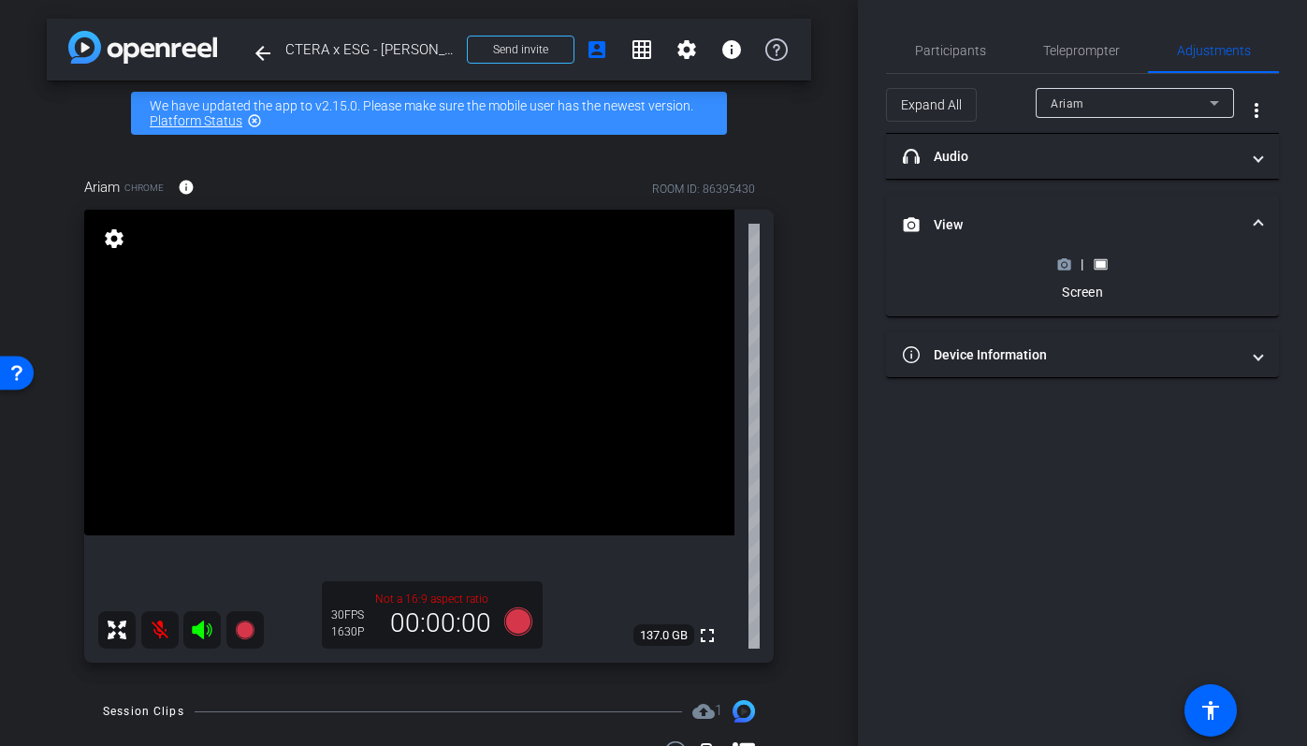
click at [1067, 267] on icon at bounding box center [1064, 264] width 13 height 10
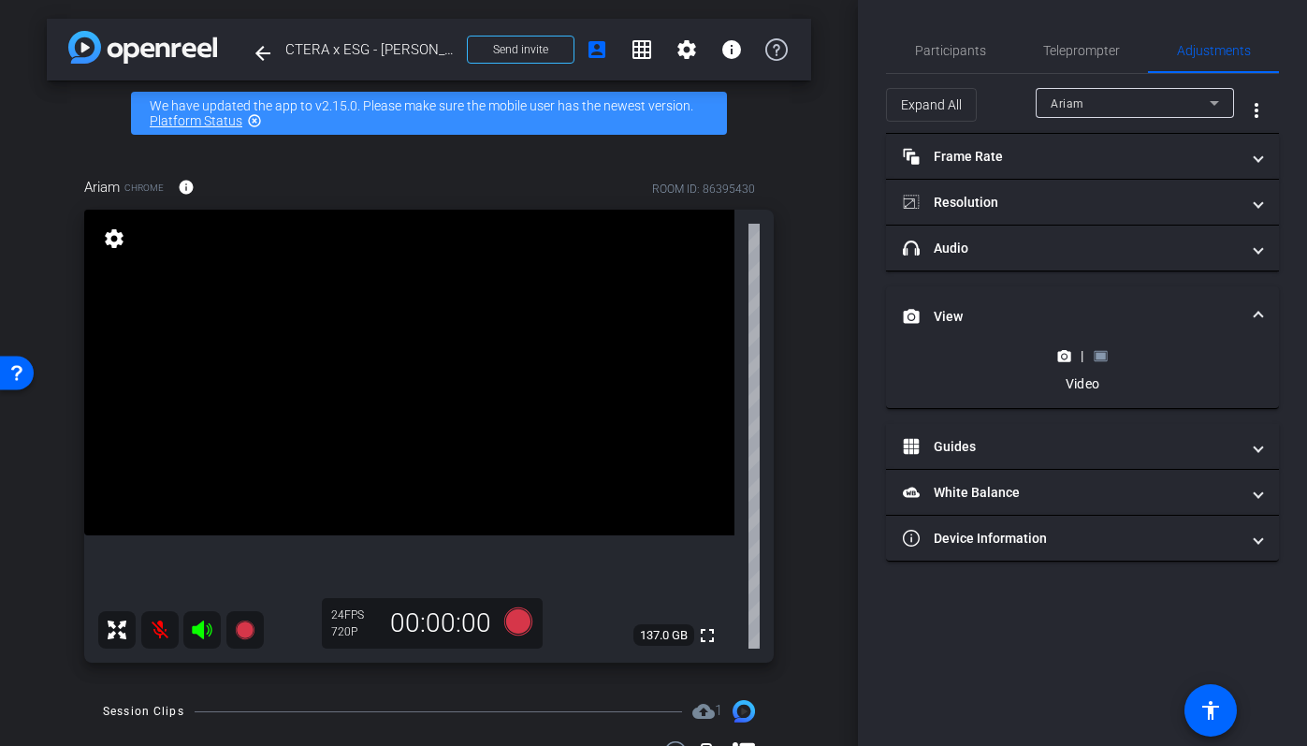
click at [1102, 359] on icon at bounding box center [1100, 356] width 14 height 14
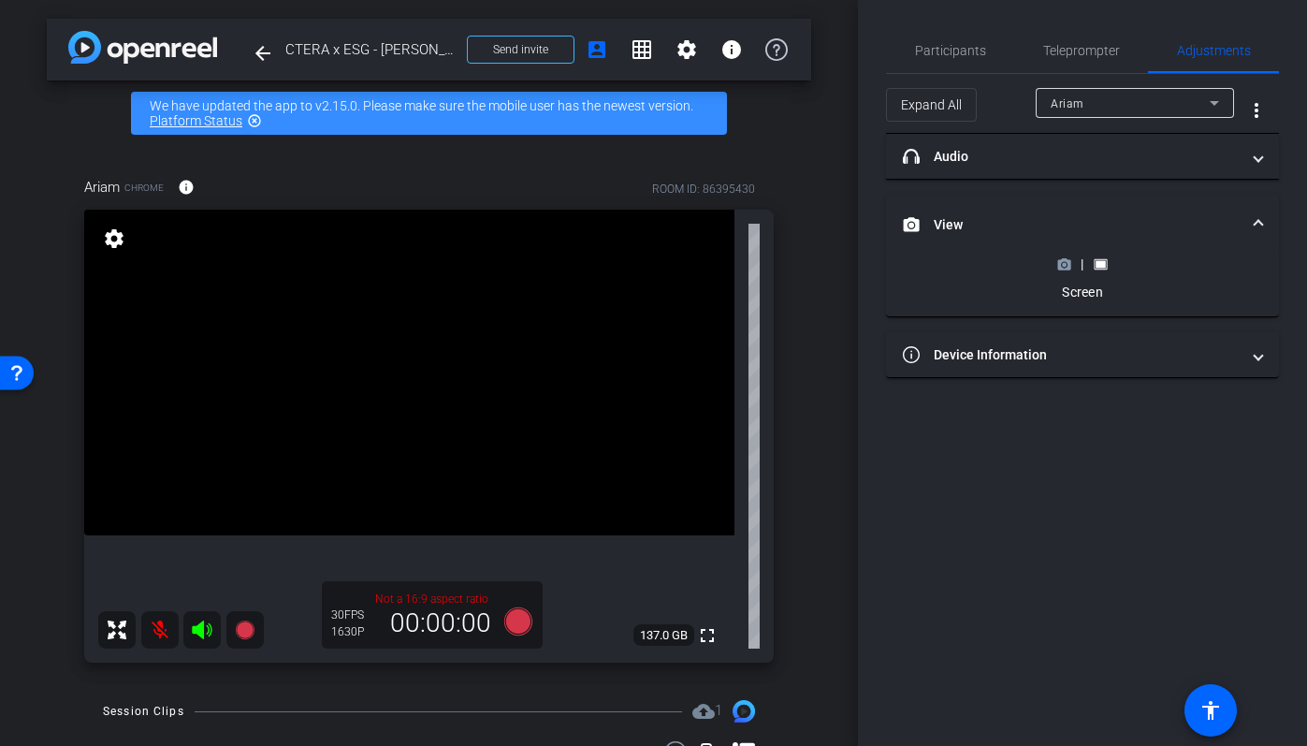
click at [1065, 265] on circle at bounding box center [1064, 264] width 5 height 5
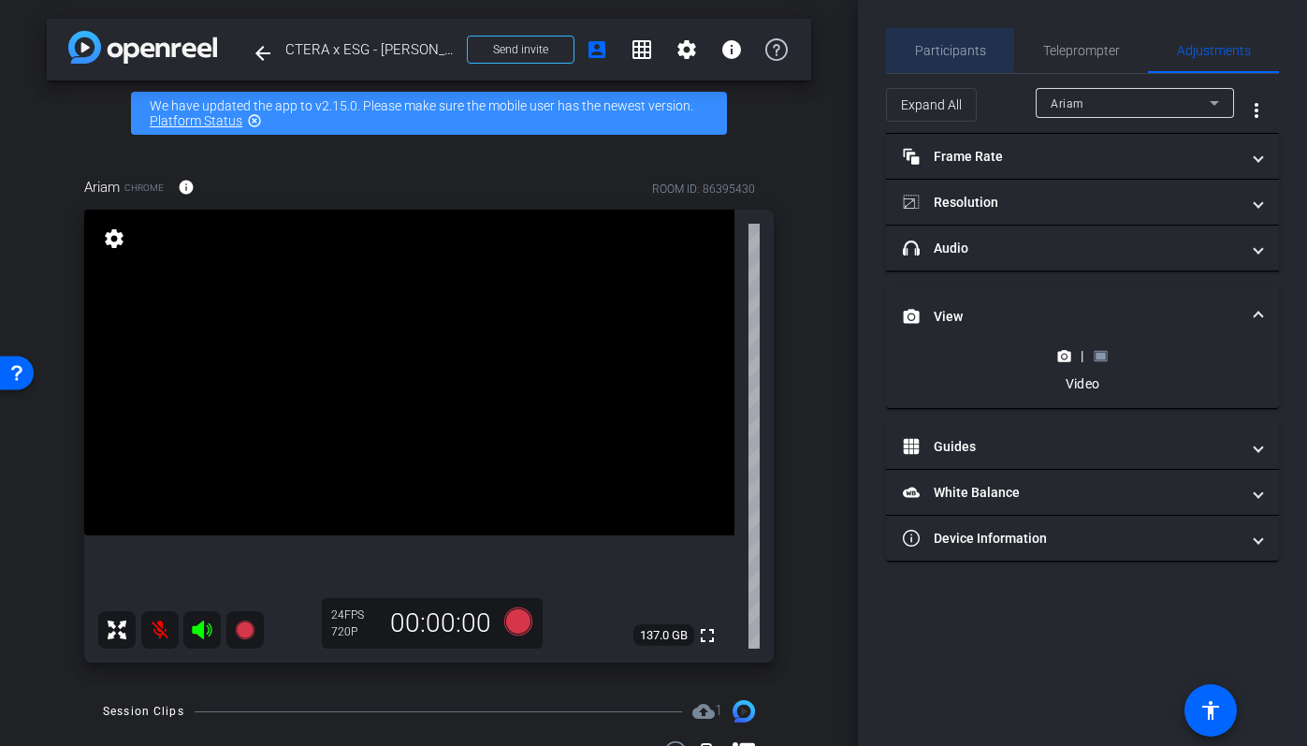
click at [919, 49] on span "Participants" at bounding box center [950, 50] width 71 height 13
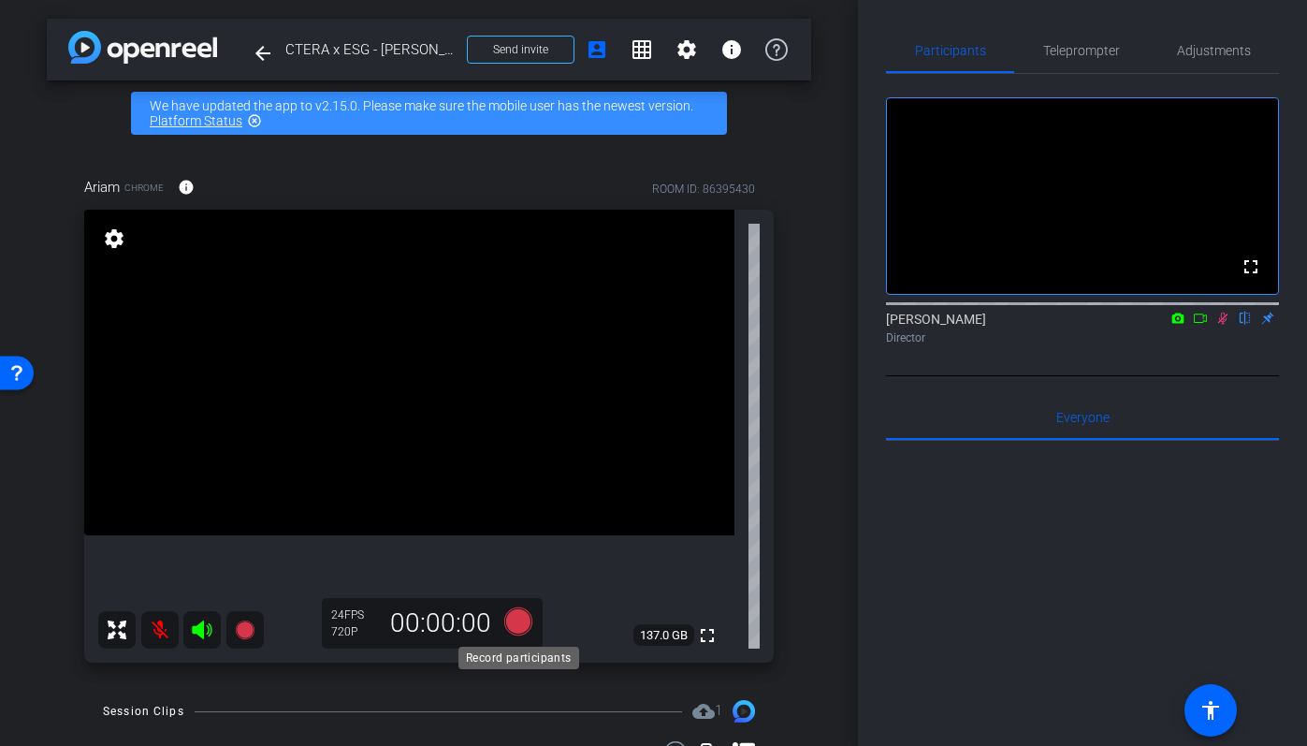
click at [521, 625] on icon at bounding box center [517, 621] width 28 height 28
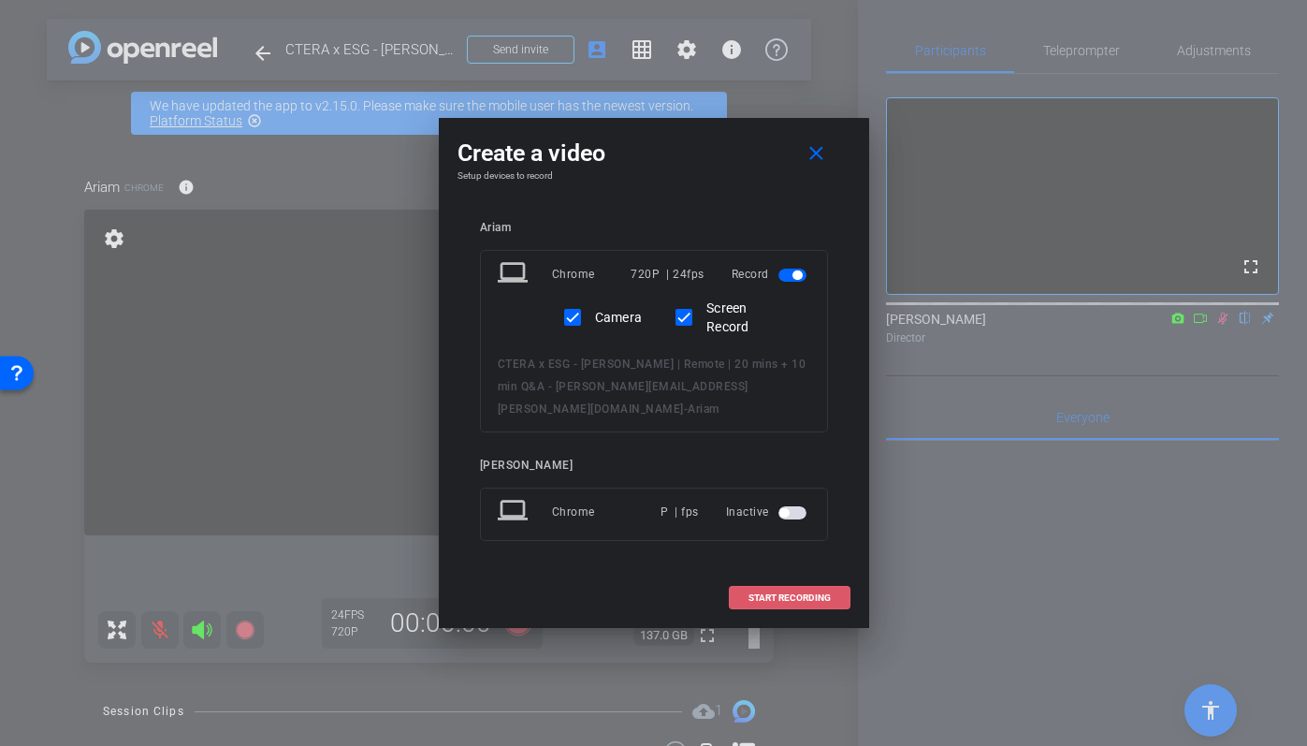
click at [770, 593] on span "START RECORDING" at bounding box center [789, 597] width 82 height 9
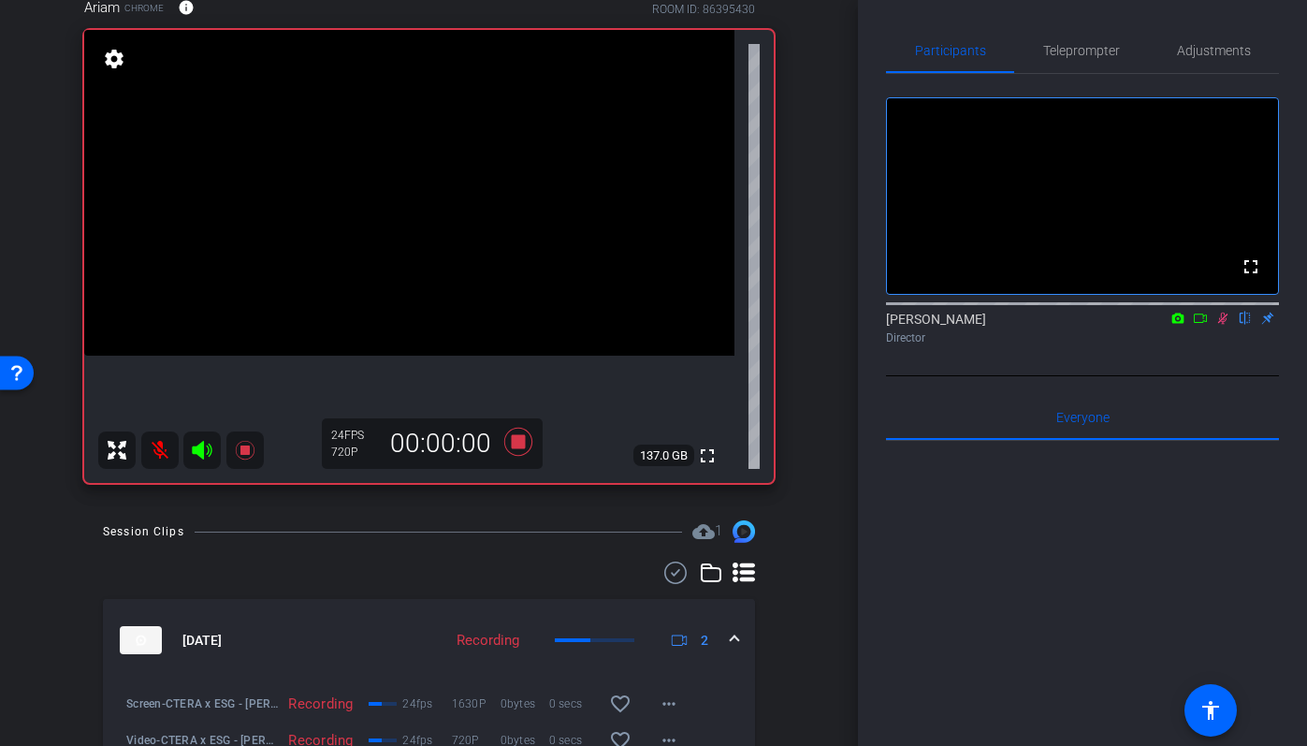
scroll to position [450, 0]
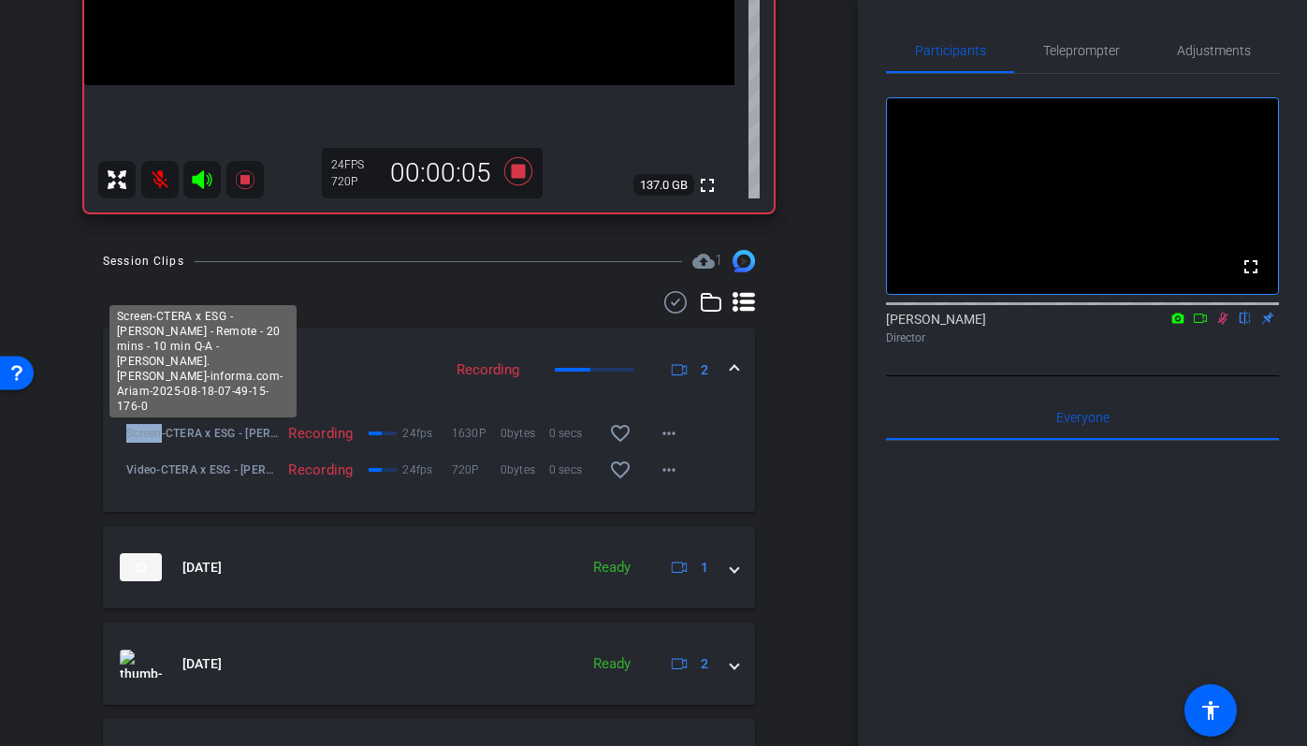
drag, startPoint x: 123, startPoint y: 432, endPoint x: 160, endPoint y: 432, distance: 36.5
click at [160, 432] on div "Screen-CTERA x ESG - Alex Arcilla - Remote - 20 mins - 10 min Q-A - alex.arcill…" at bounding box center [198, 433] width 162 height 45
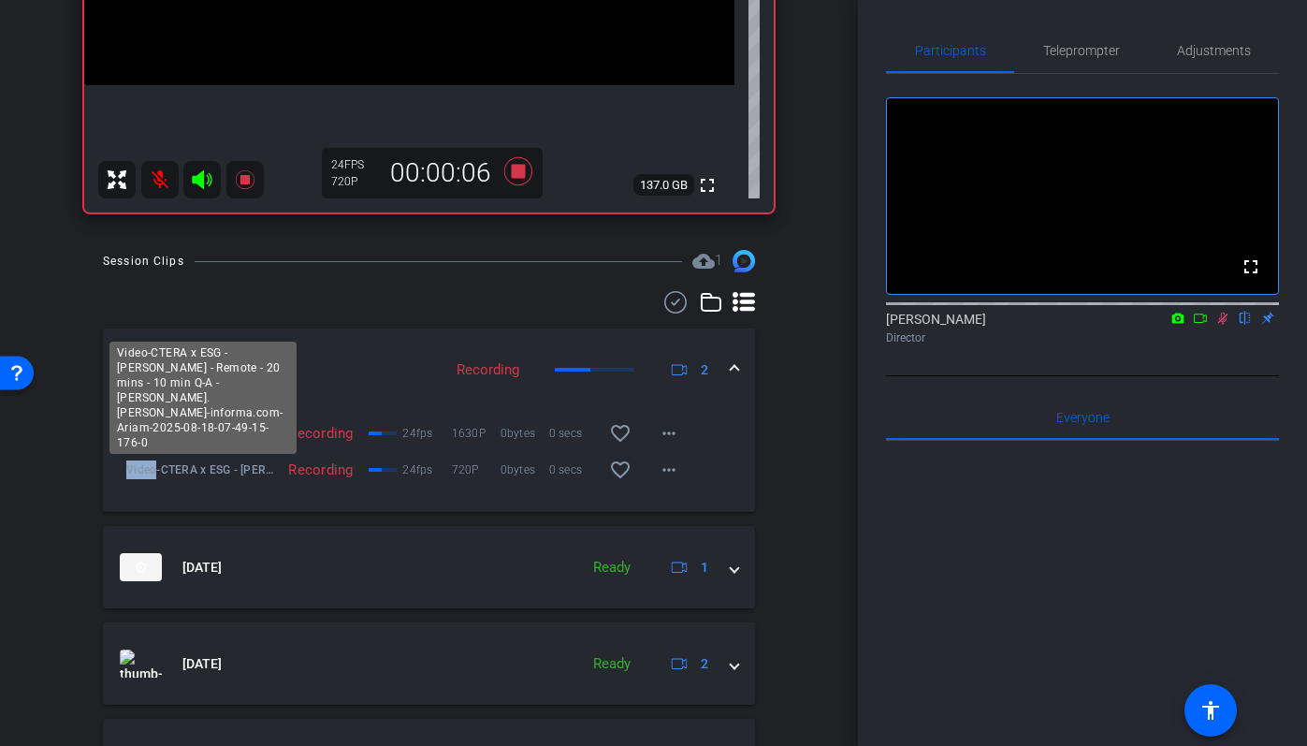
drag, startPoint x: 128, startPoint y: 470, endPoint x: 156, endPoint y: 471, distance: 28.1
click at [156, 471] on span "Video-CTERA x ESG - Alex Arcilla - Remote - 20 mins - 10 min Q-A - alex.arcilla…" at bounding box center [202, 469] width 152 height 19
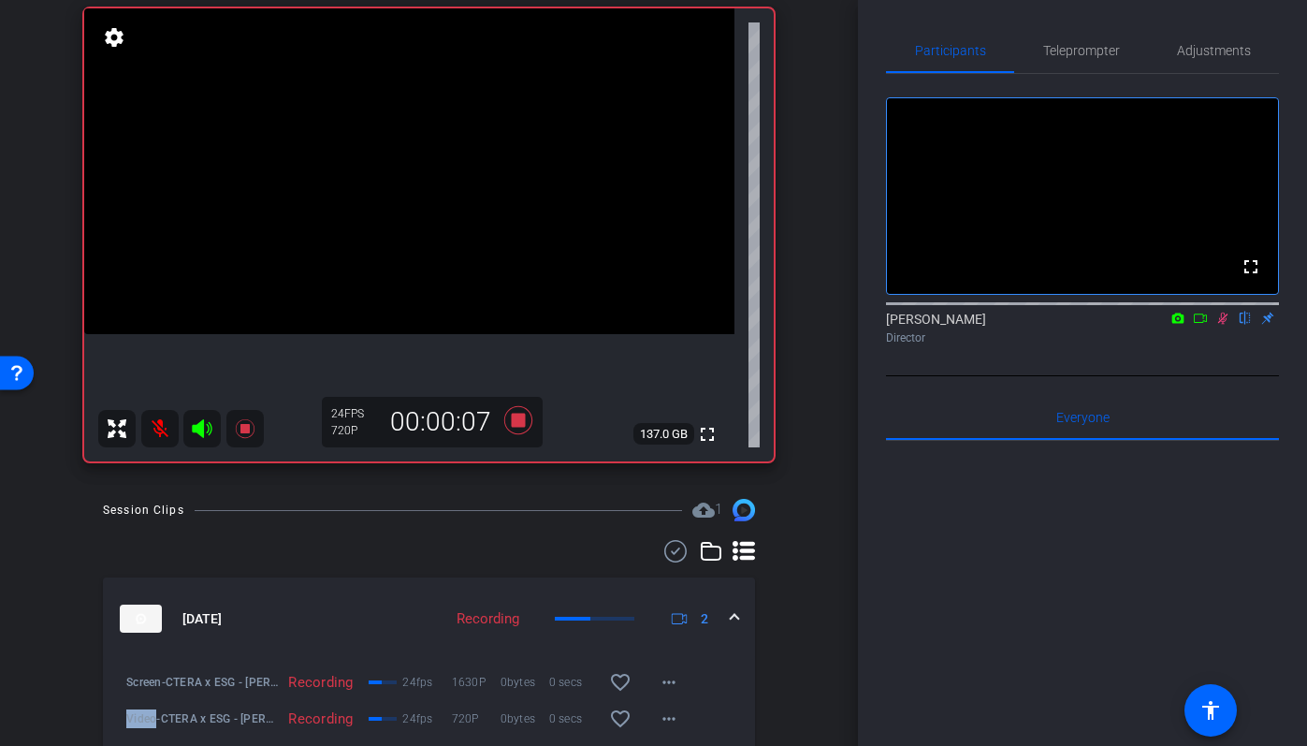
scroll to position [54, 0]
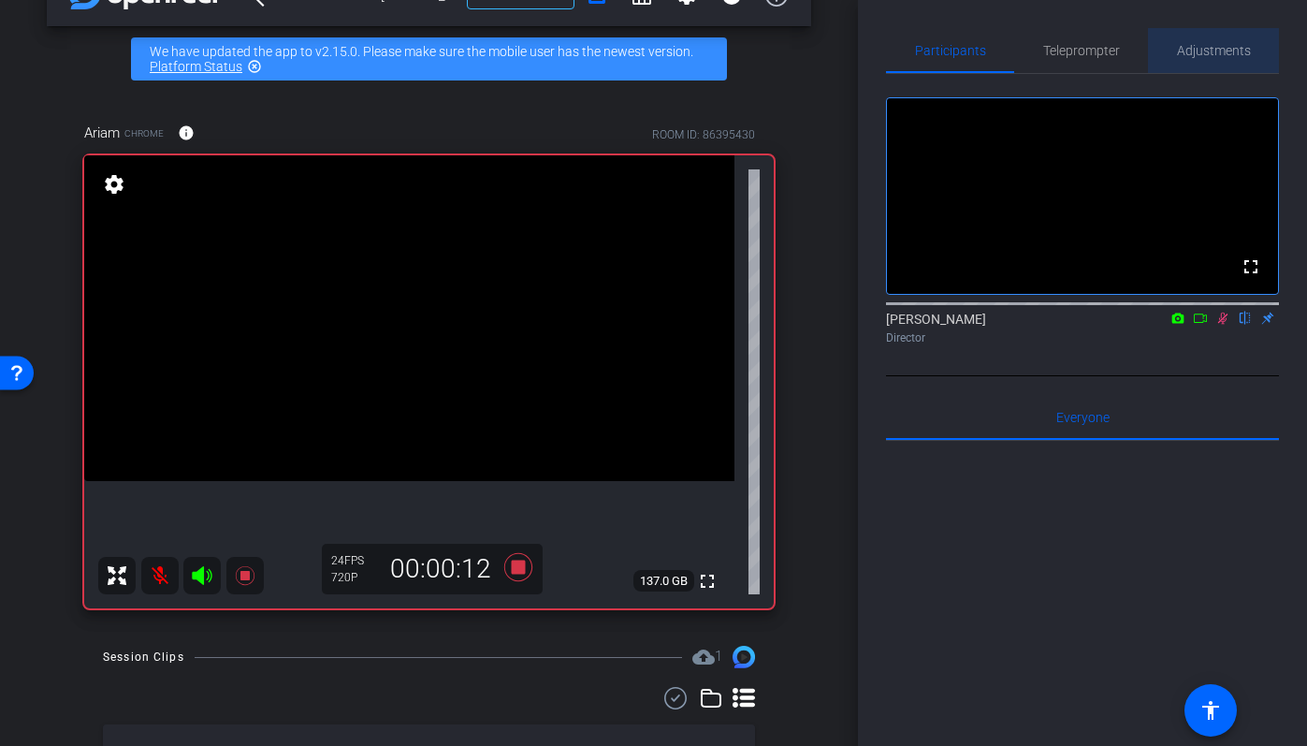
click at [1208, 50] on span "Adjustments" at bounding box center [1214, 50] width 74 height 13
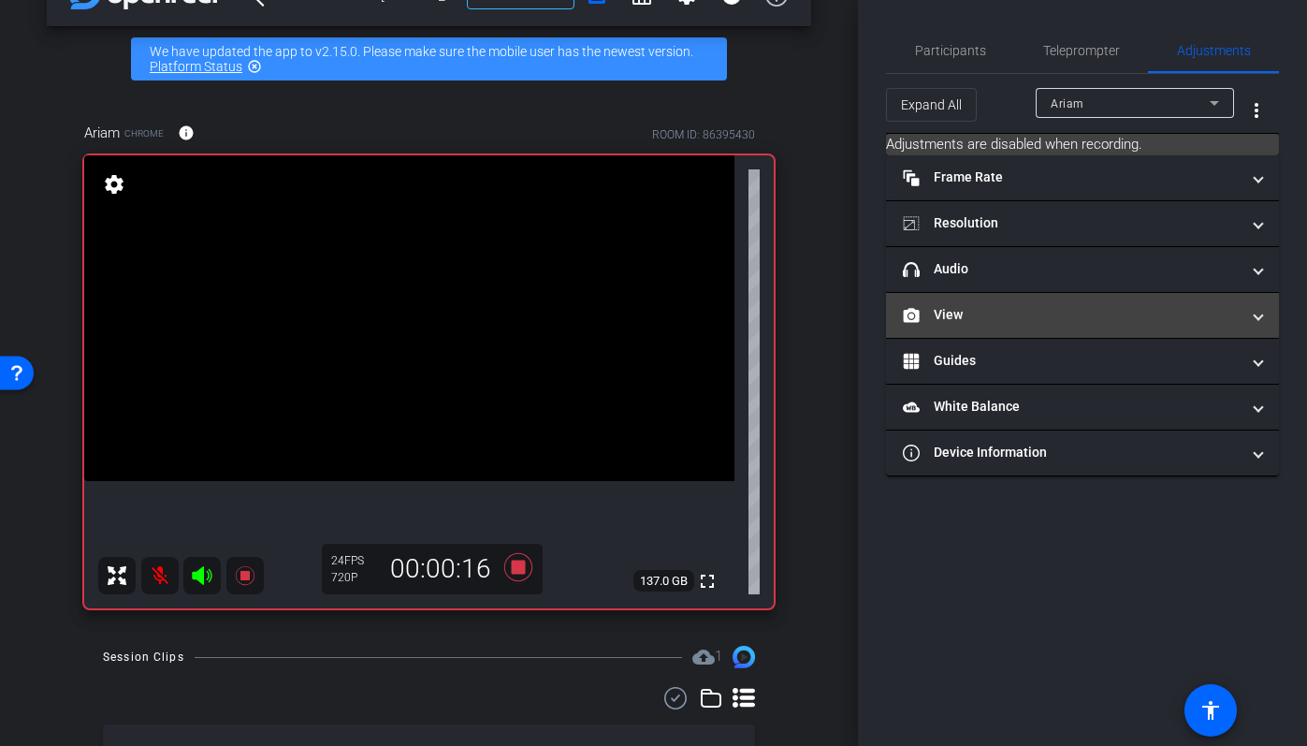
click at [1057, 310] on mat-panel-title "View" at bounding box center [1071, 315] width 337 height 20
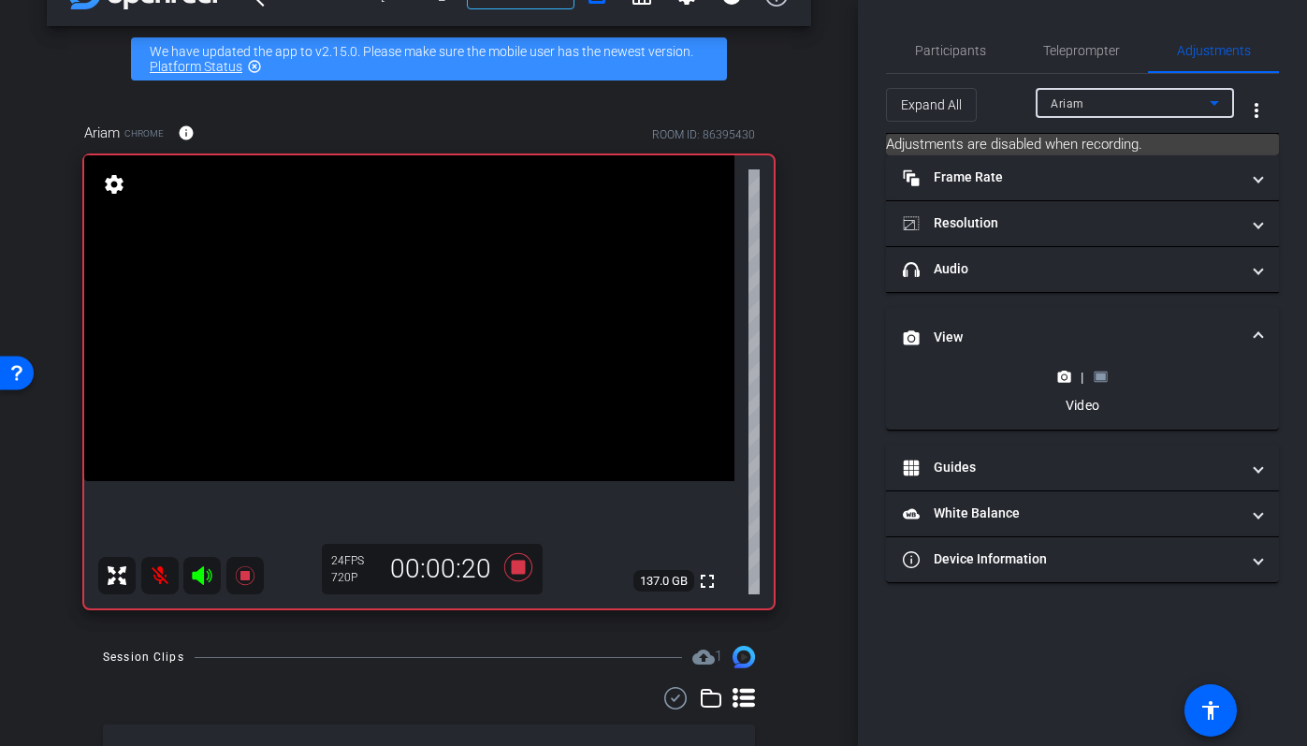
click at [1146, 108] on div "Ariam" at bounding box center [1129, 103] width 159 height 23
click at [1011, 93] on div at bounding box center [653, 373] width 1307 height 746
click at [1100, 378] on rect at bounding box center [1100, 376] width 10 height 7
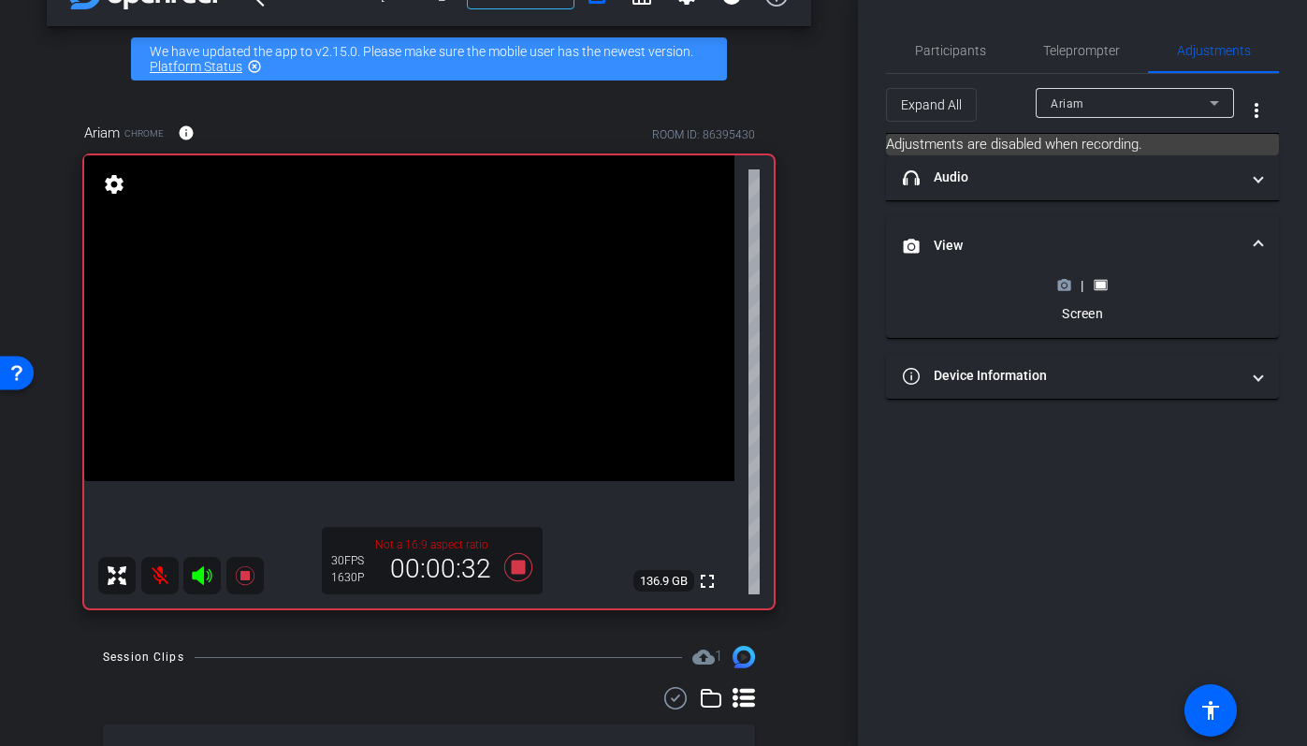
click at [1068, 279] on icon at bounding box center [1064, 285] width 14 height 14
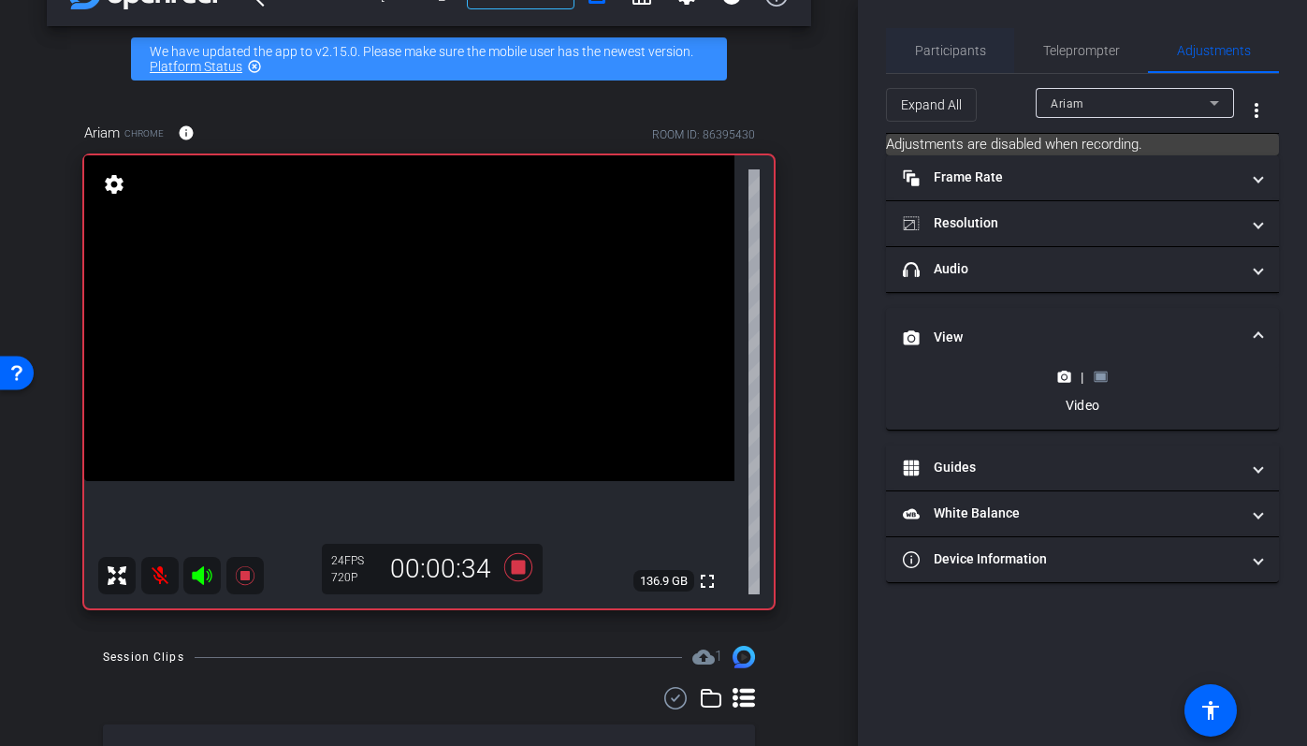
click at [934, 40] on span "Participants" at bounding box center [950, 50] width 71 height 45
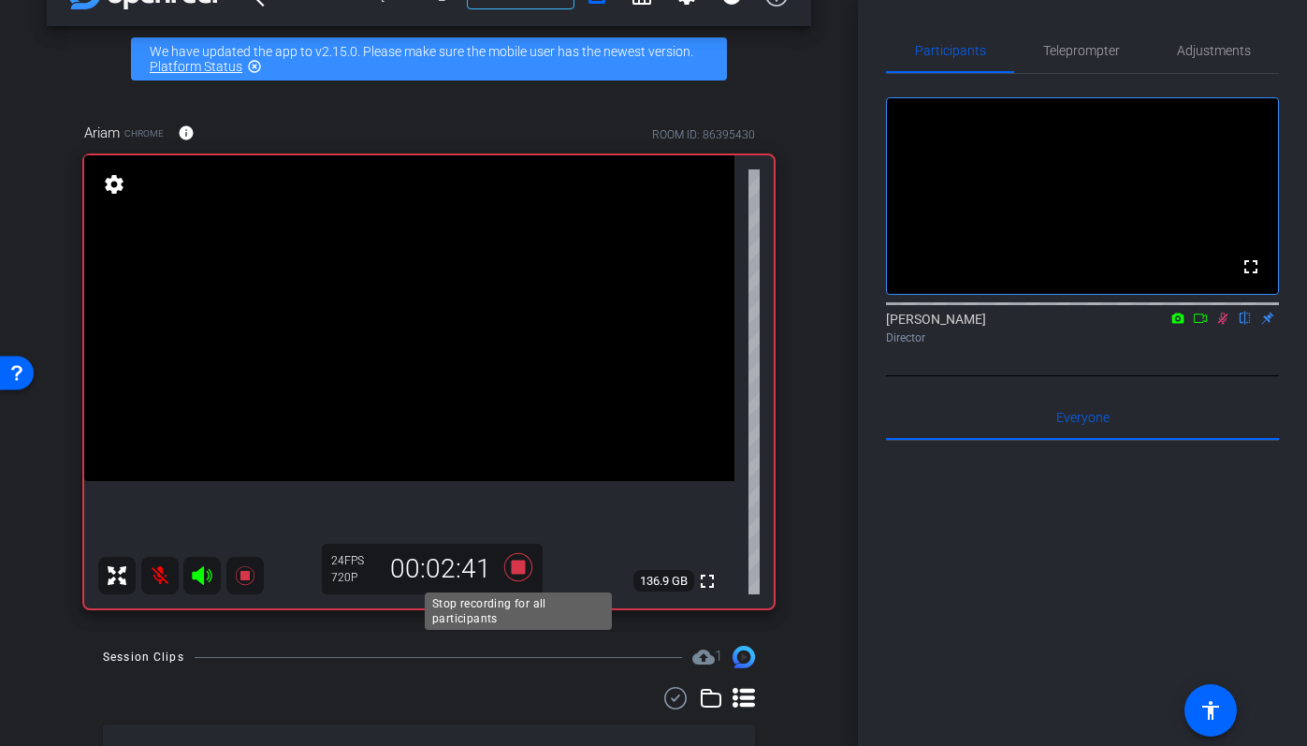
click at [525, 575] on icon at bounding box center [518, 567] width 45 height 34
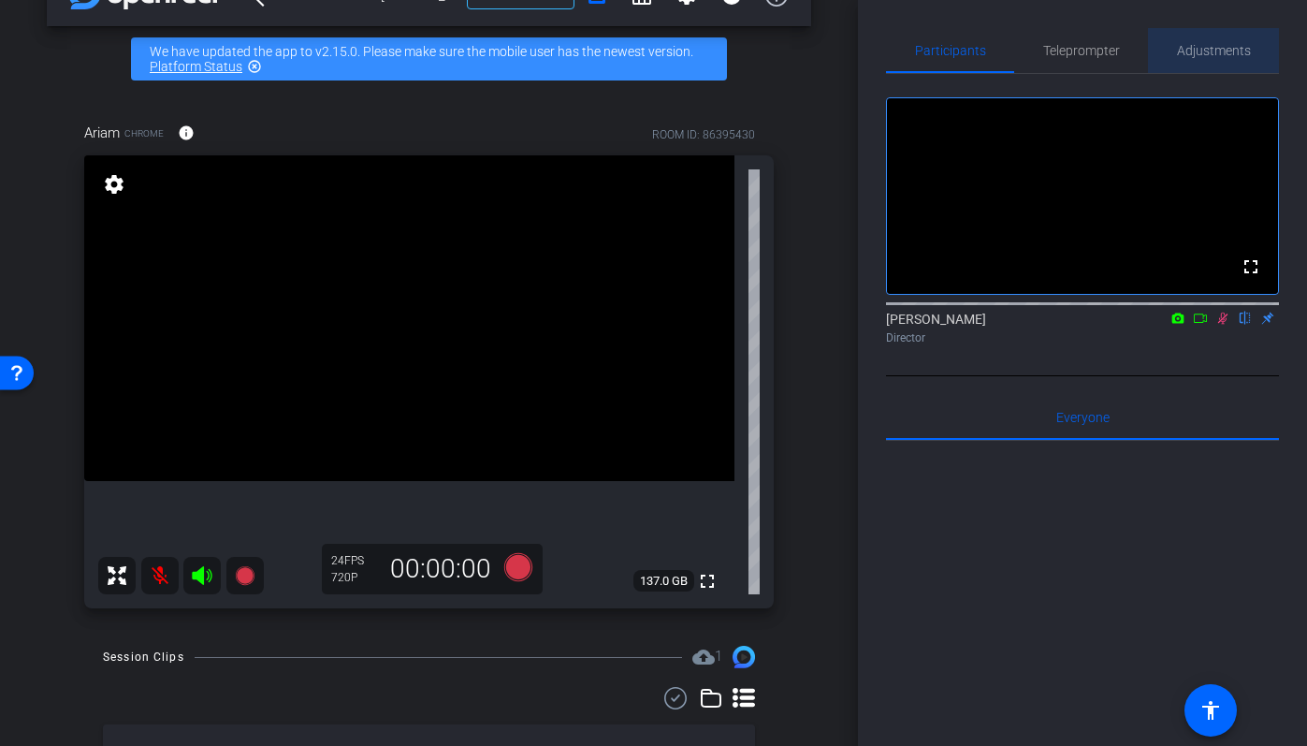
click at [1221, 47] on span "Adjustments" at bounding box center [1214, 50] width 74 height 13
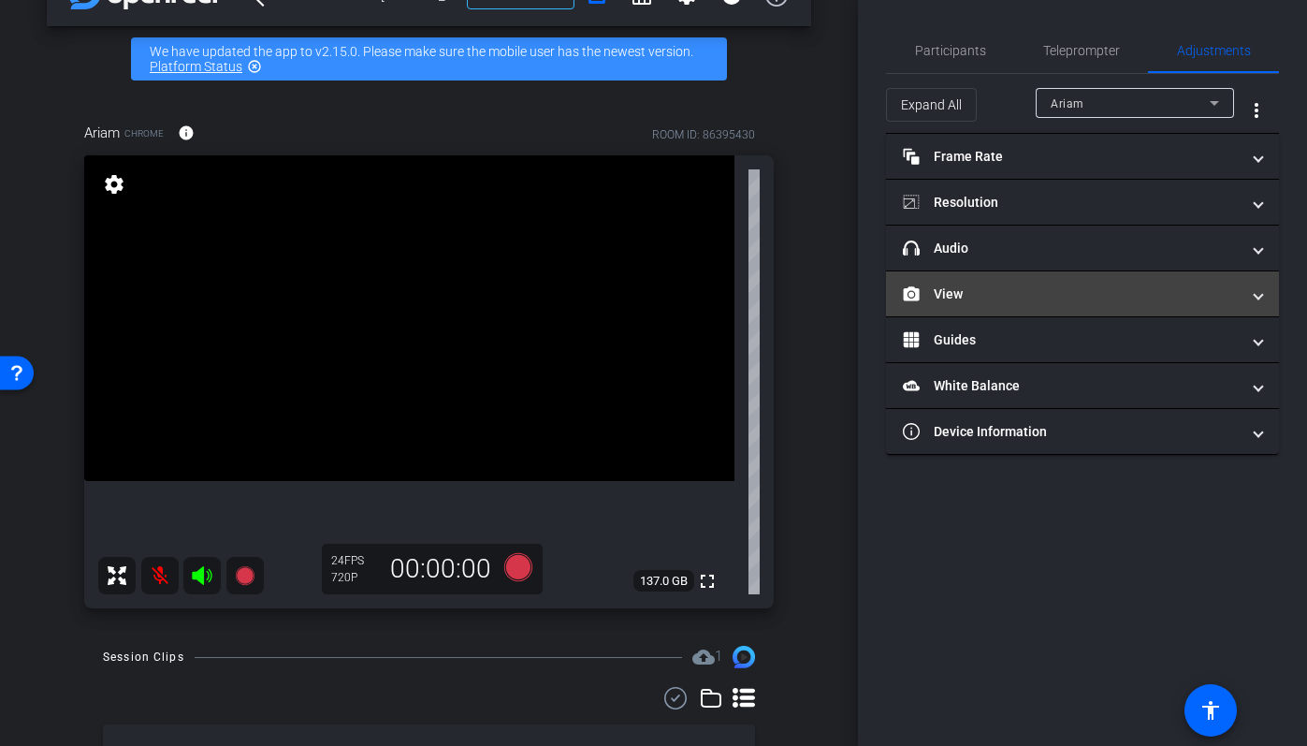
click at [1068, 274] on mat-expansion-panel-header "View" at bounding box center [1082, 293] width 393 height 45
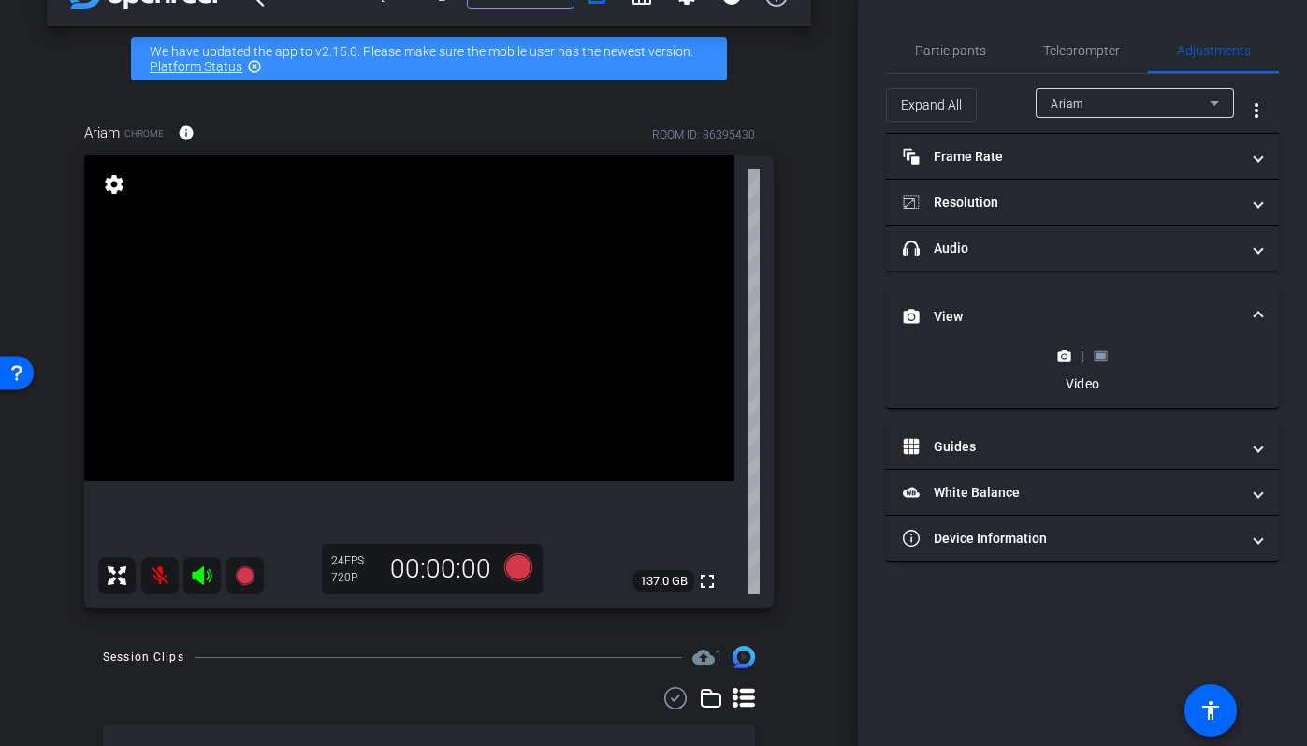
click at [1103, 358] on rect at bounding box center [1100, 355] width 10 height 7
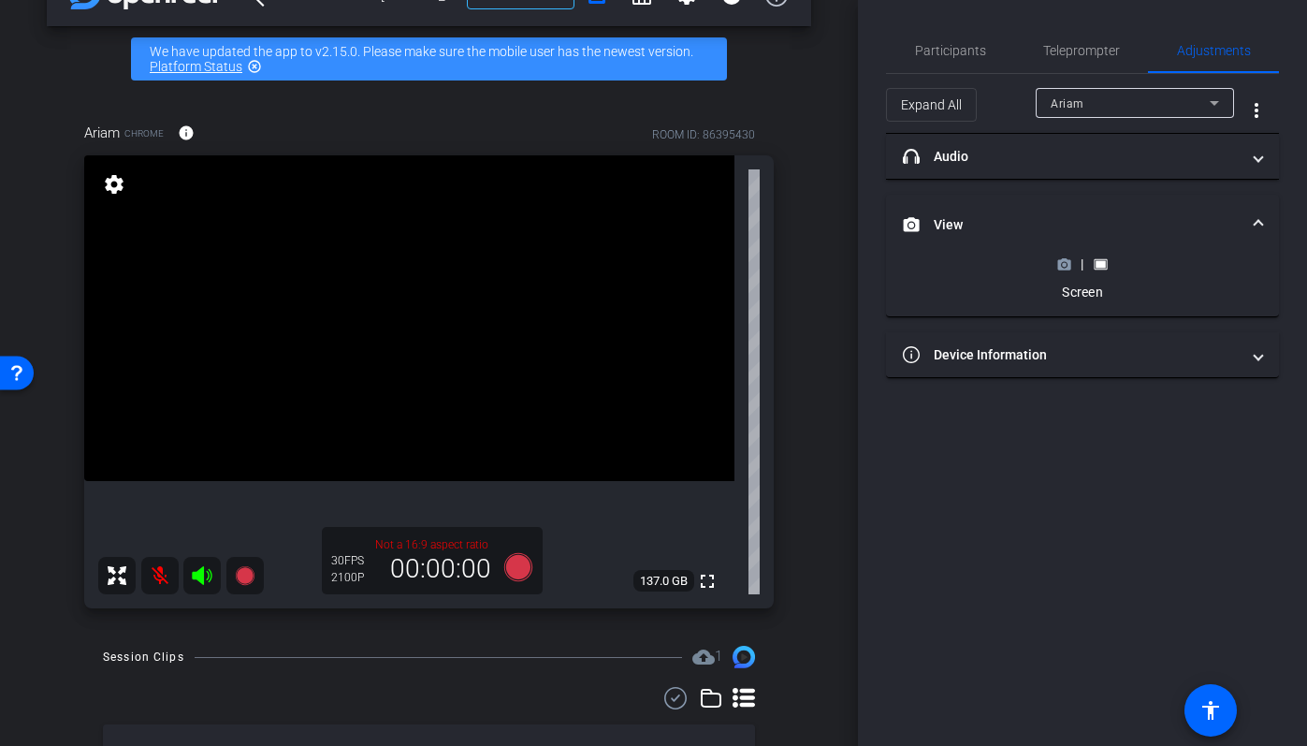
click at [1064, 264] on circle at bounding box center [1064, 264] width 5 height 5
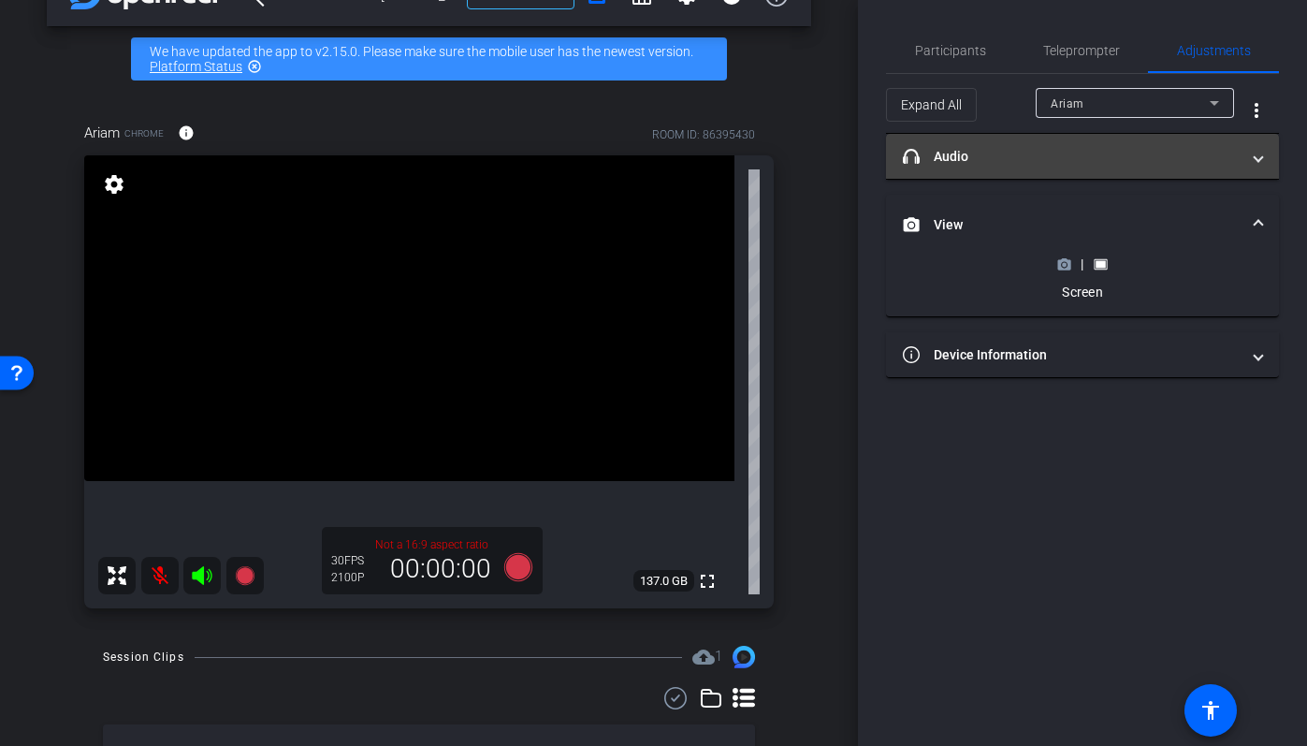
drag, startPoint x: 1064, startPoint y: 264, endPoint x: 1035, endPoint y: 177, distance: 91.7
click at [1035, 177] on mat-accordion "headphone icon Audio Professional Audio OFF Microphone Default - MacBook Air Mi…" at bounding box center [1082, 256] width 393 height 244
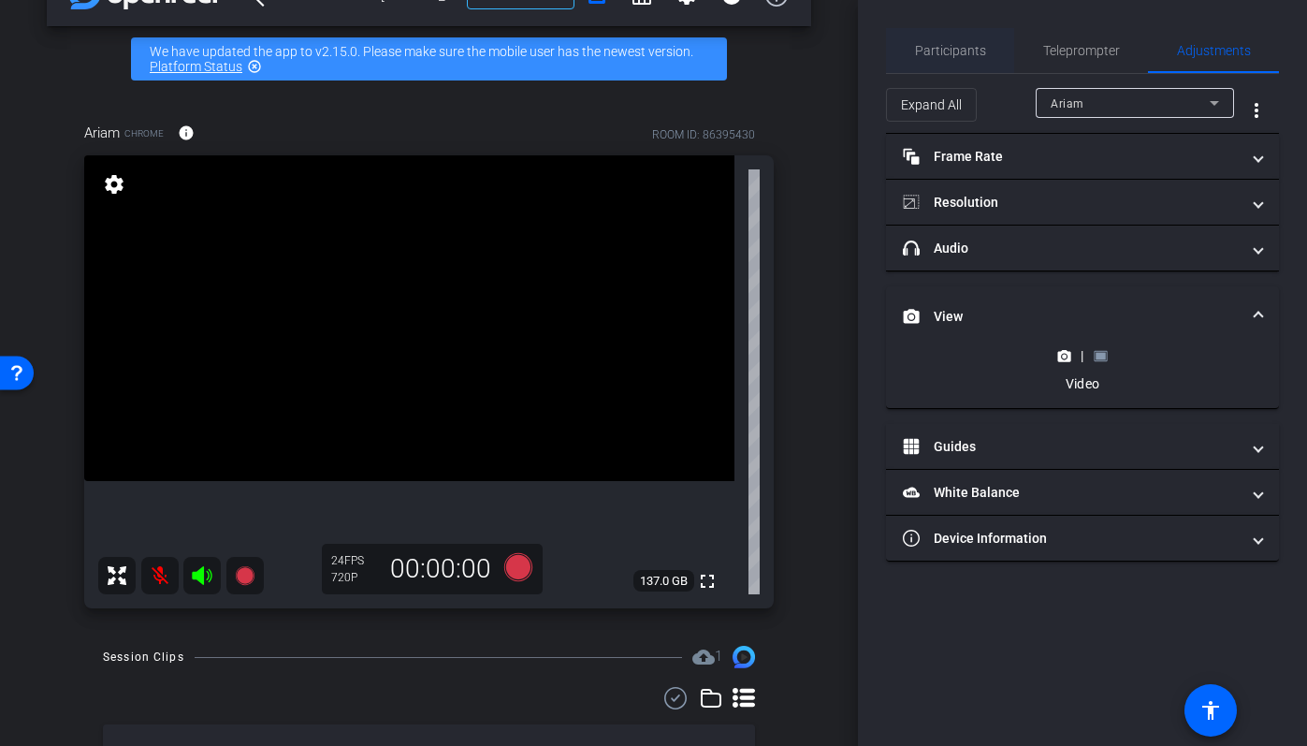
click at [975, 61] on span "Participants" at bounding box center [950, 50] width 71 height 45
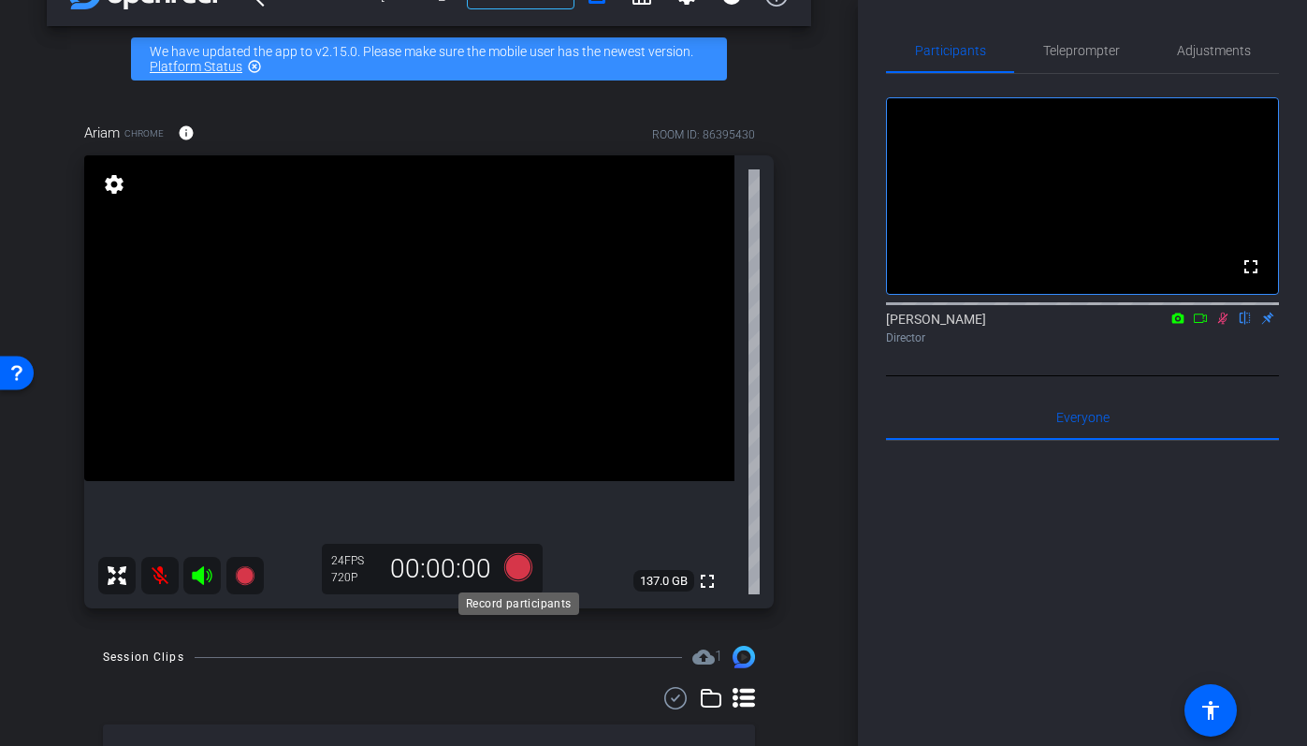
drag, startPoint x: 521, startPoint y: 576, endPoint x: 521, endPoint y: 588, distance: 12.2
click at [521, 588] on body "Accessibility Screen-Reader Guide, Feedback, and Issue Reporting | New window m…" at bounding box center [653, 373] width 1307 height 746
click at [520, 570] on icon at bounding box center [517, 567] width 28 height 28
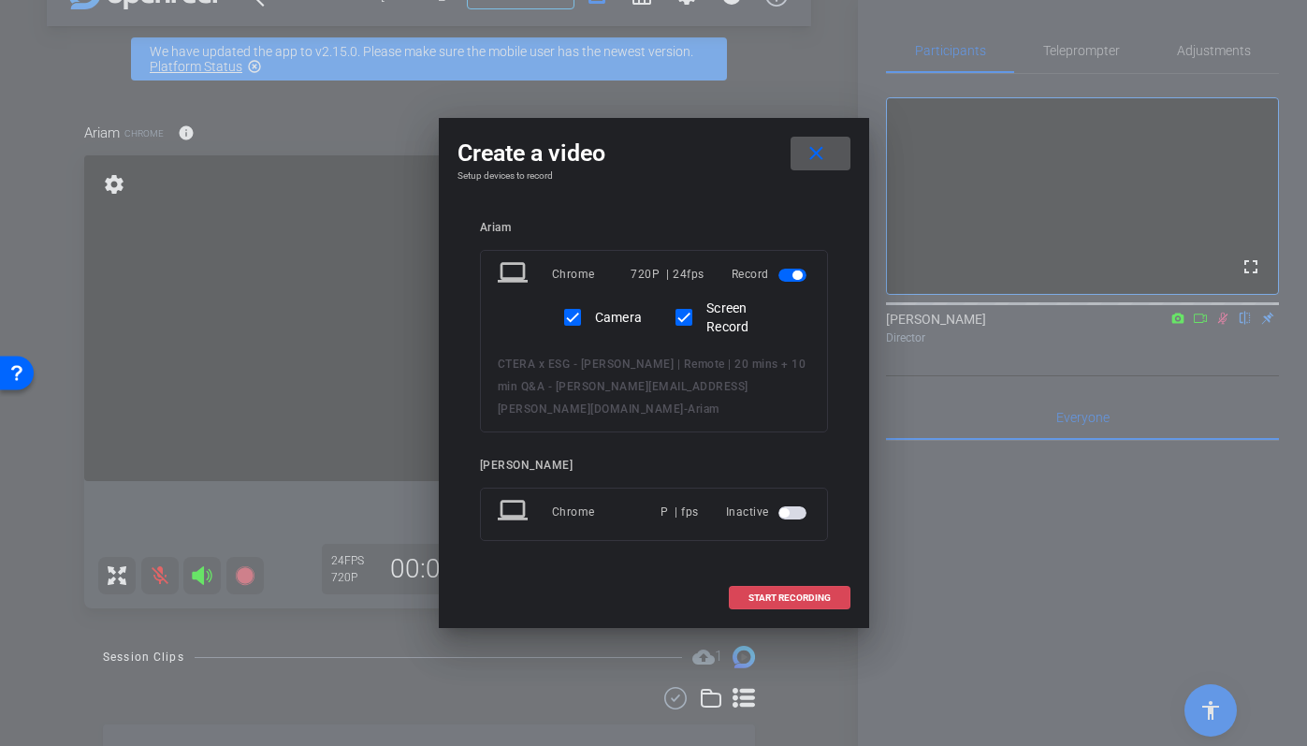
click at [796, 593] on span "START RECORDING" at bounding box center [789, 597] width 82 height 9
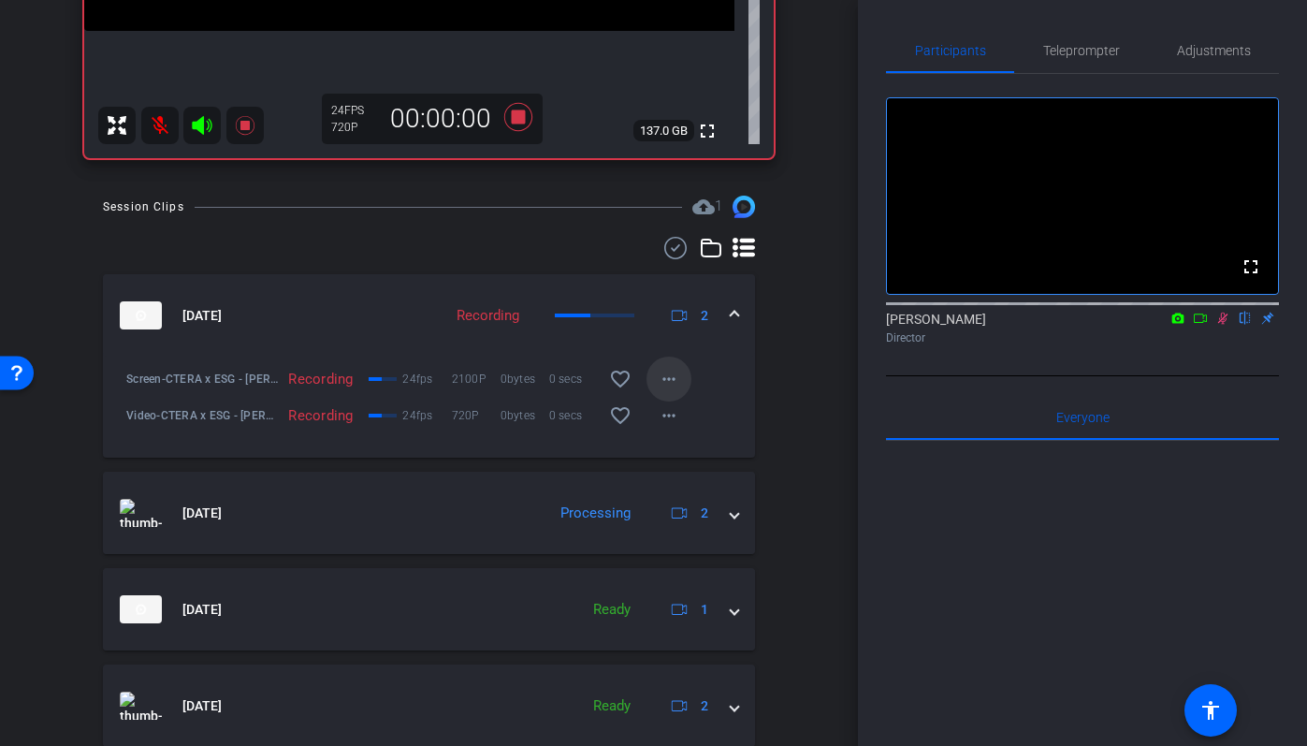
scroll to position [493, 0]
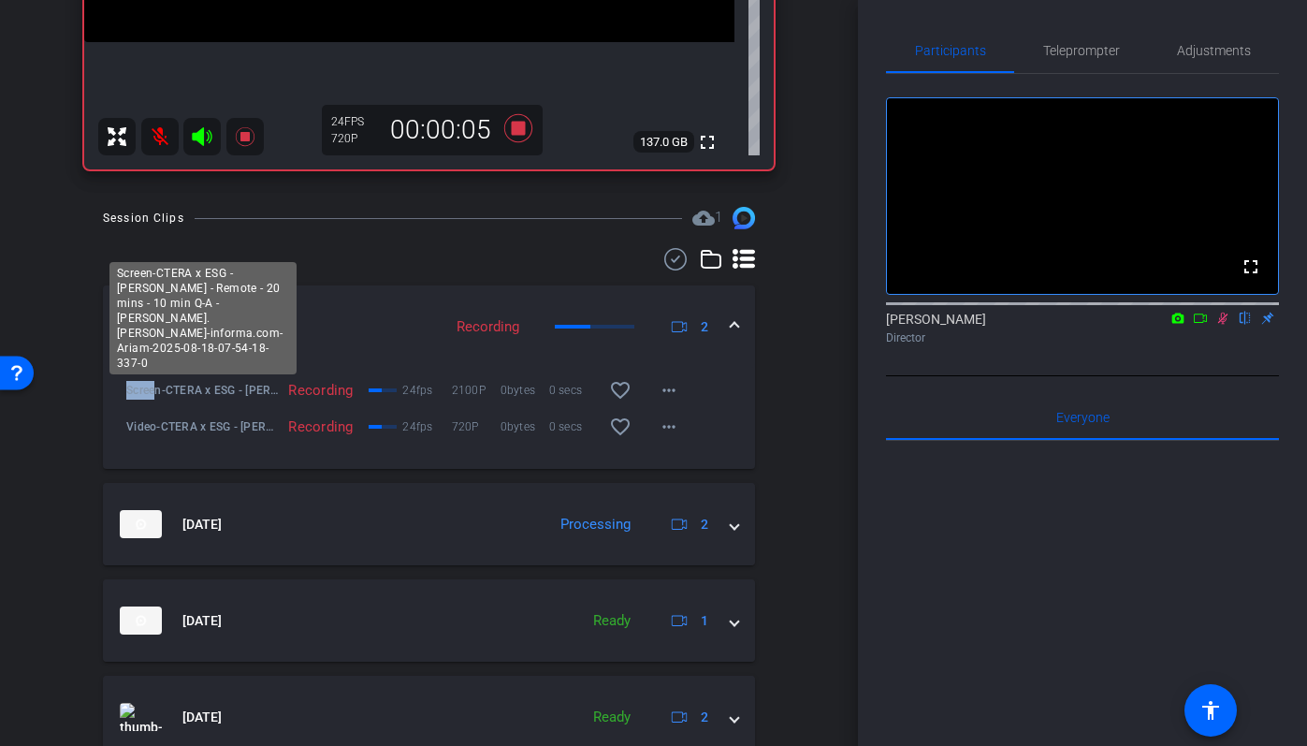
drag, startPoint x: 128, startPoint y: 386, endPoint x: 156, endPoint y: 387, distance: 28.1
click at [156, 387] on span "Screen-CTERA x ESG - Alex Arcilla - Remote - 20 mins - 10 min Q-A - alex.arcill…" at bounding box center [202, 390] width 152 height 19
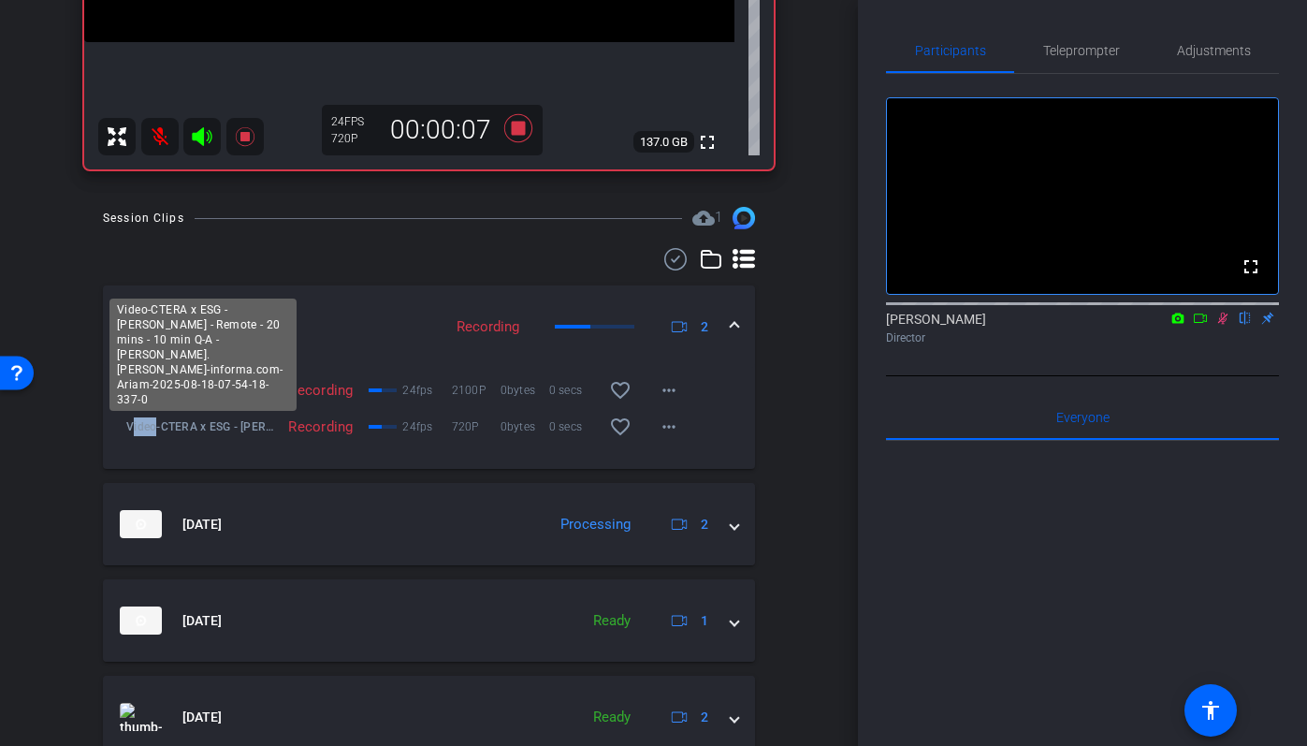
drag, startPoint x: 132, startPoint y: 429, endPoint x: 157, endPoint y: 433, distance: 25.5
click at [157, 433] on span "Video-CTERA x ESG - Alex Arcilla - Remote - 20 mins - 10 min Q-A - alex.arcilla…" at bounding box center [202, 426] width 152 height 19
click at [240, 427] on span "Video-CTERA x ESG - Alex Arcilla - Remote - 20 mins - 10 min Q-A - alex.arcilla…" at bounding box center [202, 426] width 152 height 19
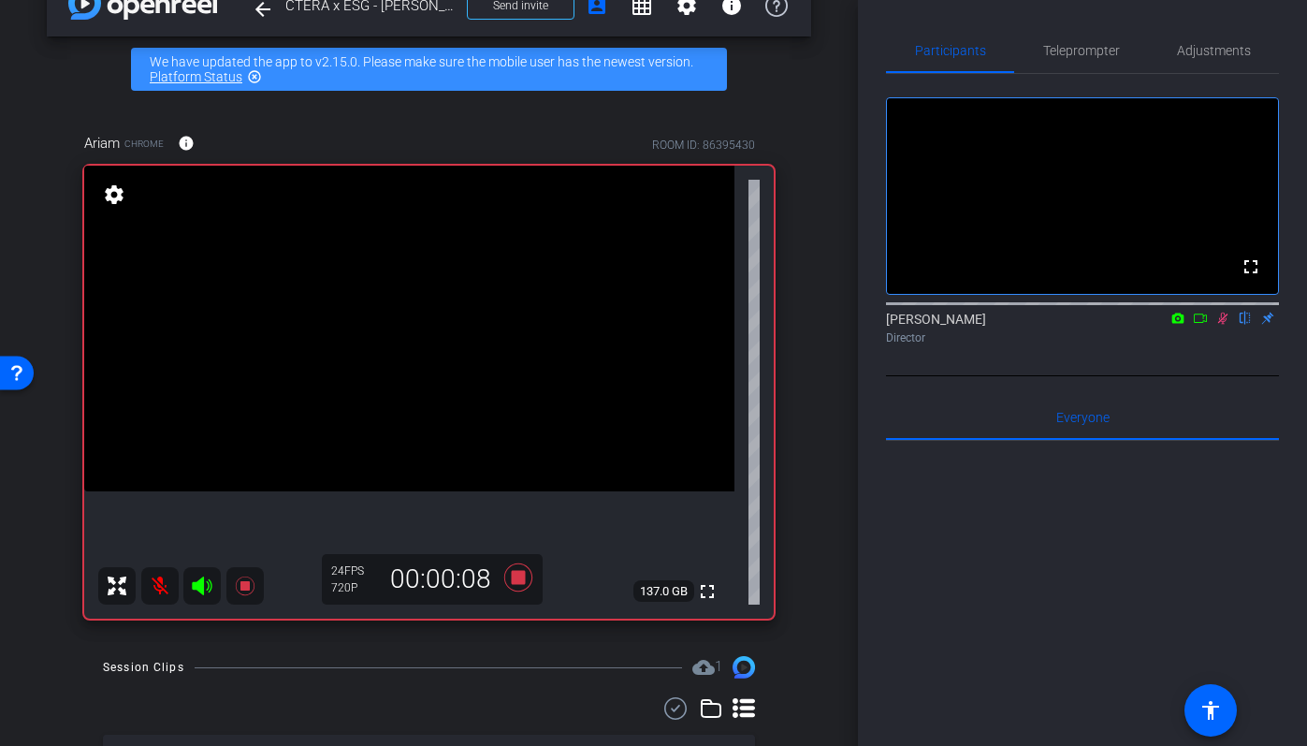
scroll to position [0, 0]
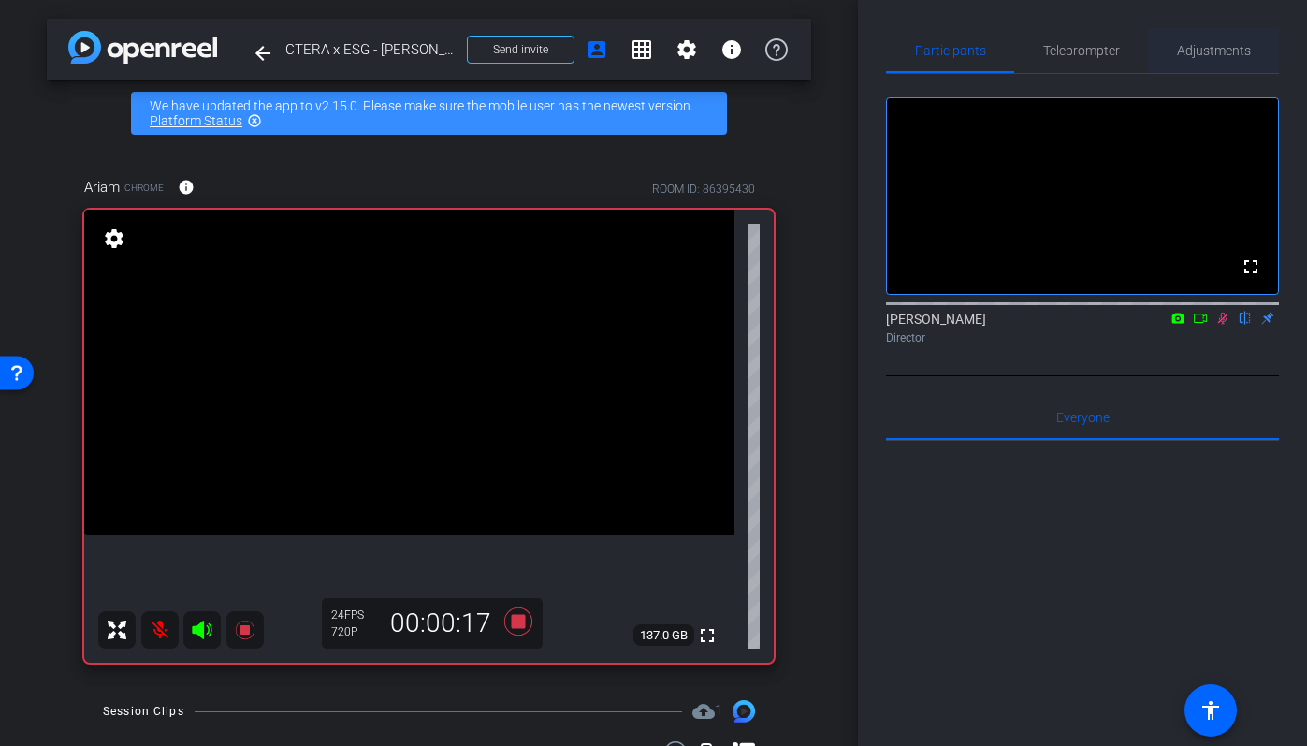
click at [1226, 46] on span "Adjustments" at bounding box center [1214, 50] width 74 height 13
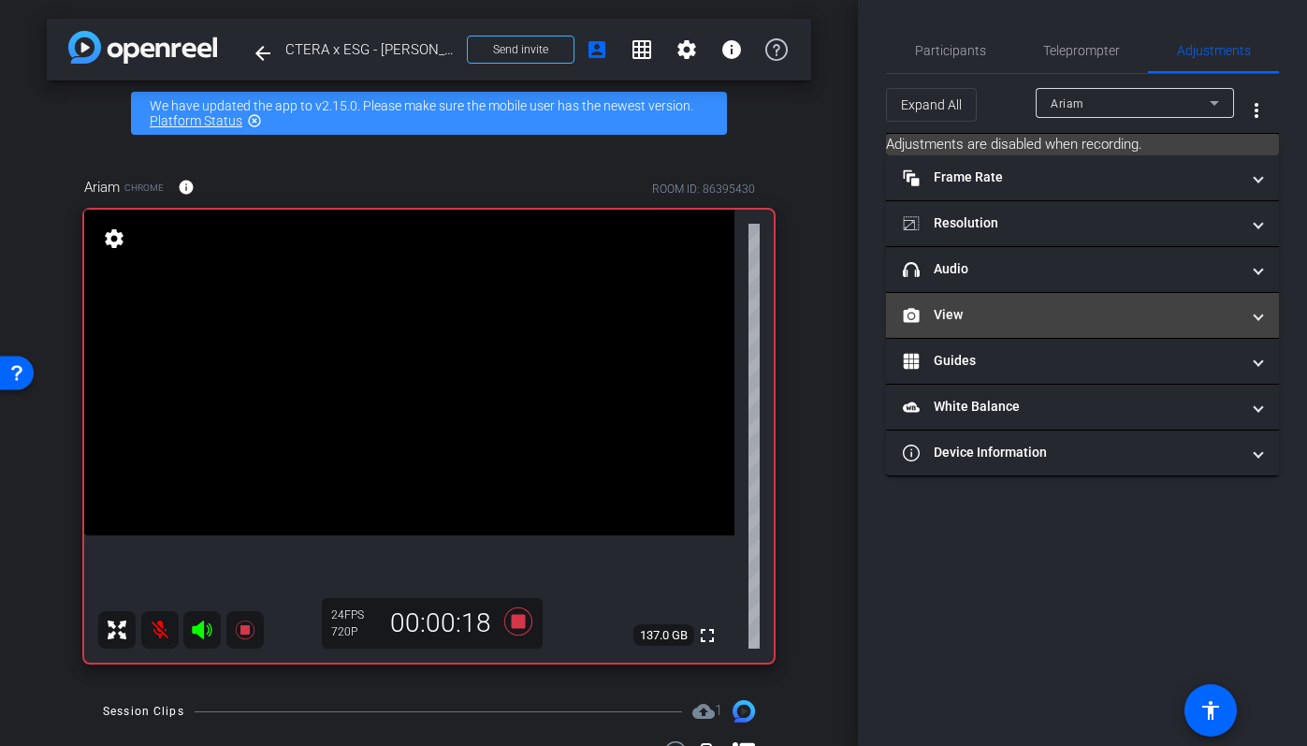
click at [1193, 302] on mat-expansion-panel-header "View" at bounding box center [1082, 315] width 393 height 45
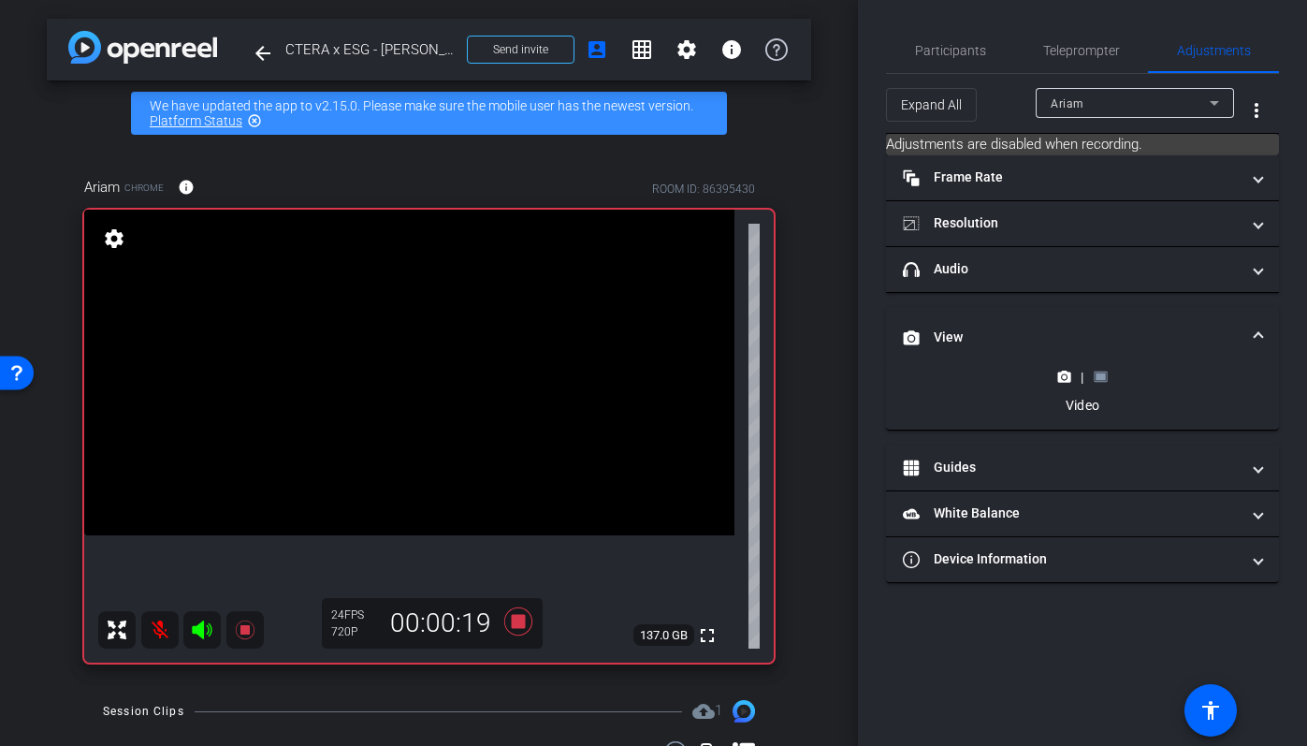
click at [1109, 373] on div "|" at bounding box center [1082, 377] width 68 height 19
click at [1108, 373] on div "|" at bounding box center [1082, 377] width 68 height 19
click at [1106, 376] on icon at bounding box center [1099, 376] width 13 height 10
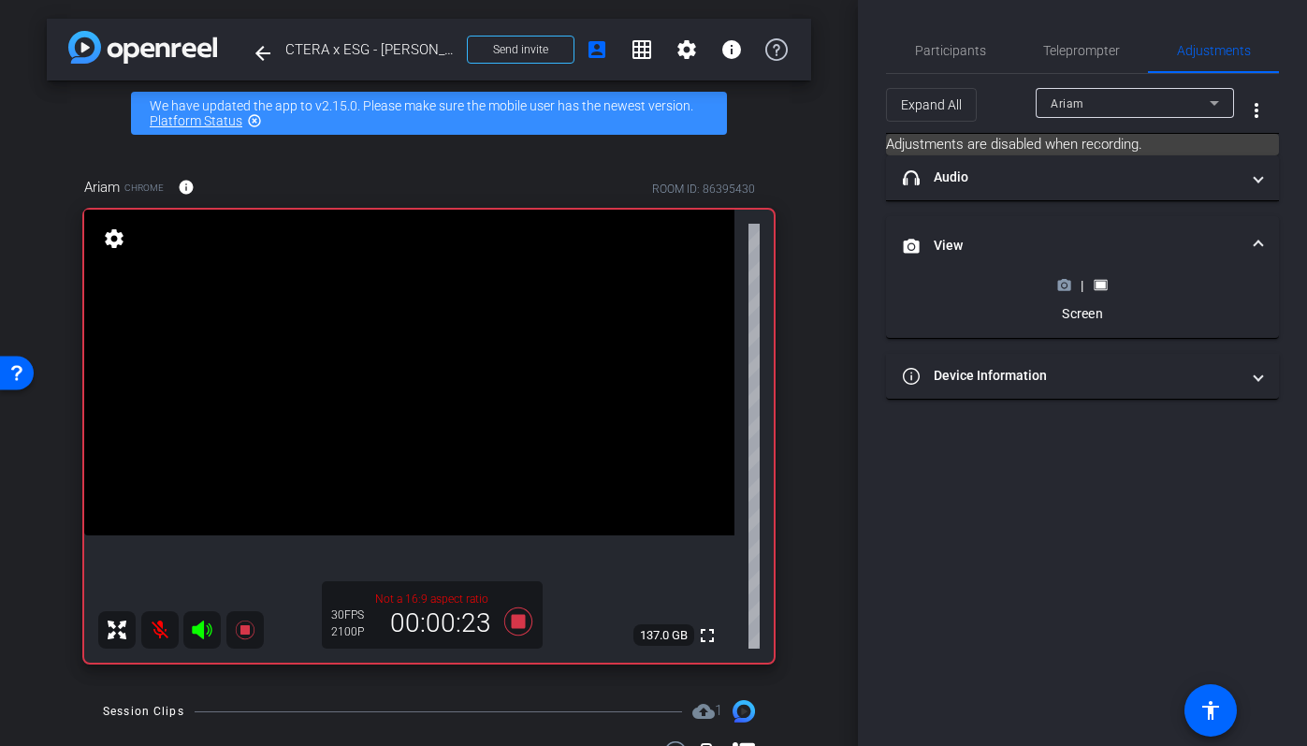
click at [1074, 285] on div "|" at bounding box center [1082, 285] width 68 height 19
click at [1063, 288] on icon at bounding box center [1064, 285] width 14 height 14
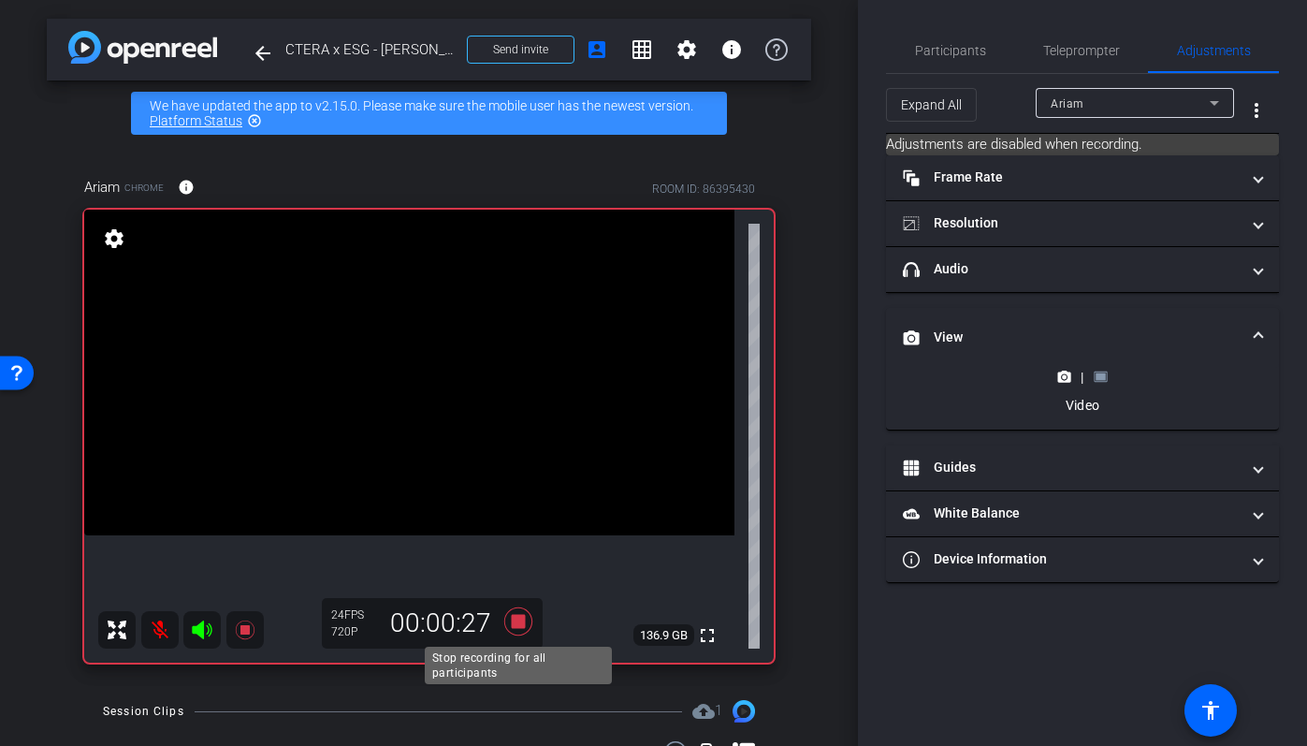
click at [514, 624] on icon at bounding box center [517, 621] width 28 height 28
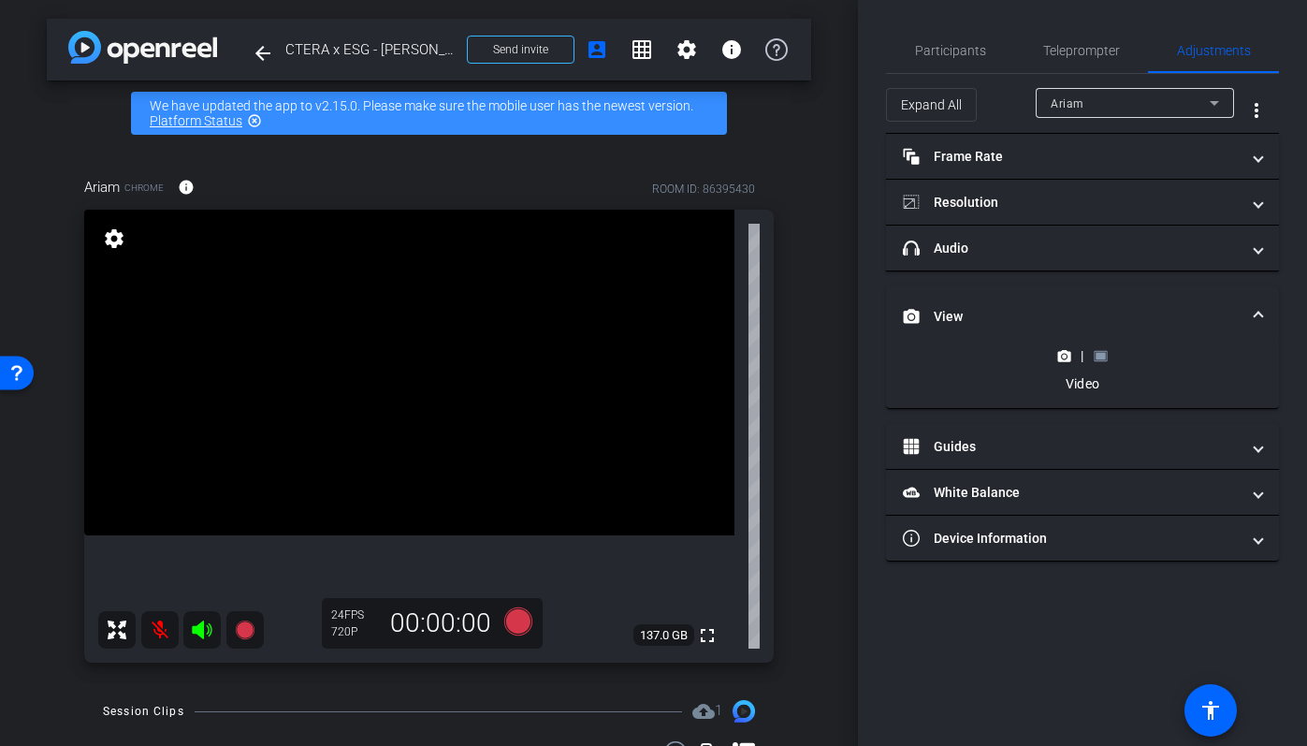
click at [1059, 293] on mat-expansion-panel-header "View" at bounding box center [1082, 316] width 393 height 60
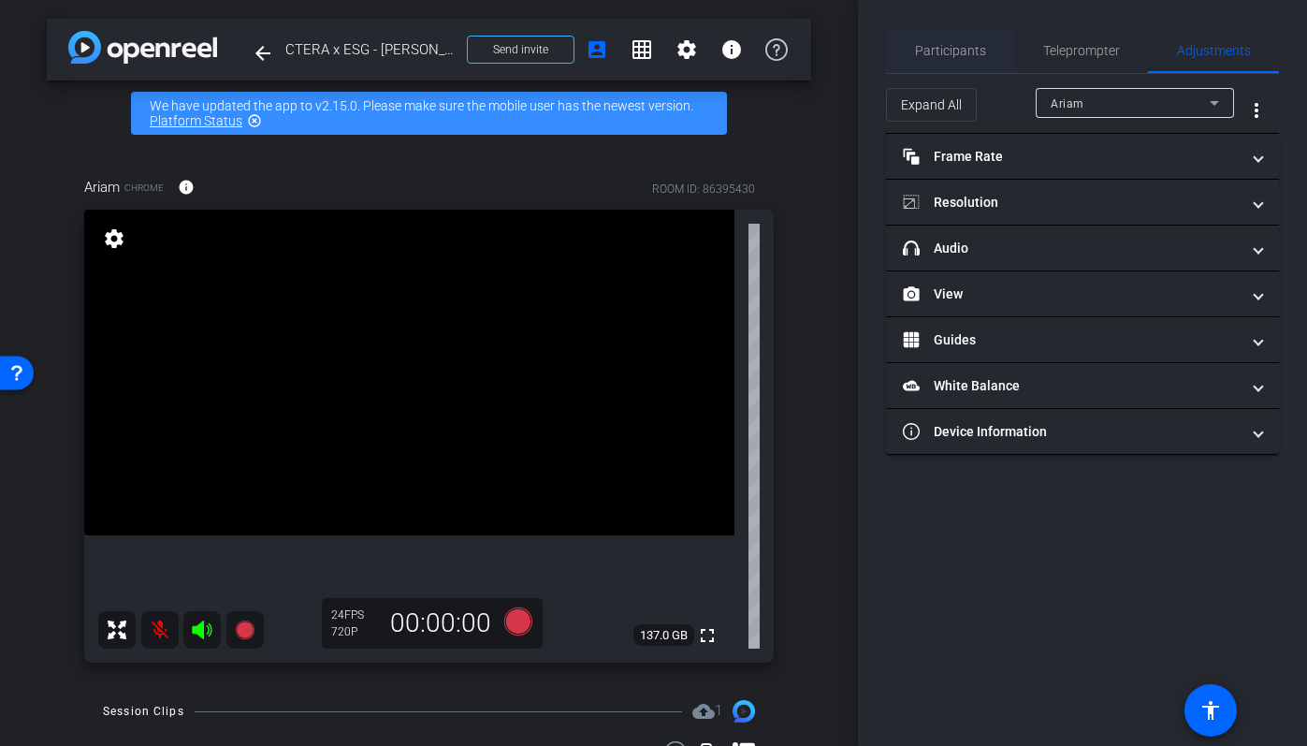
click at [963, 52] on span "Participants" at bounding box center [950, 50] width 71 height 13
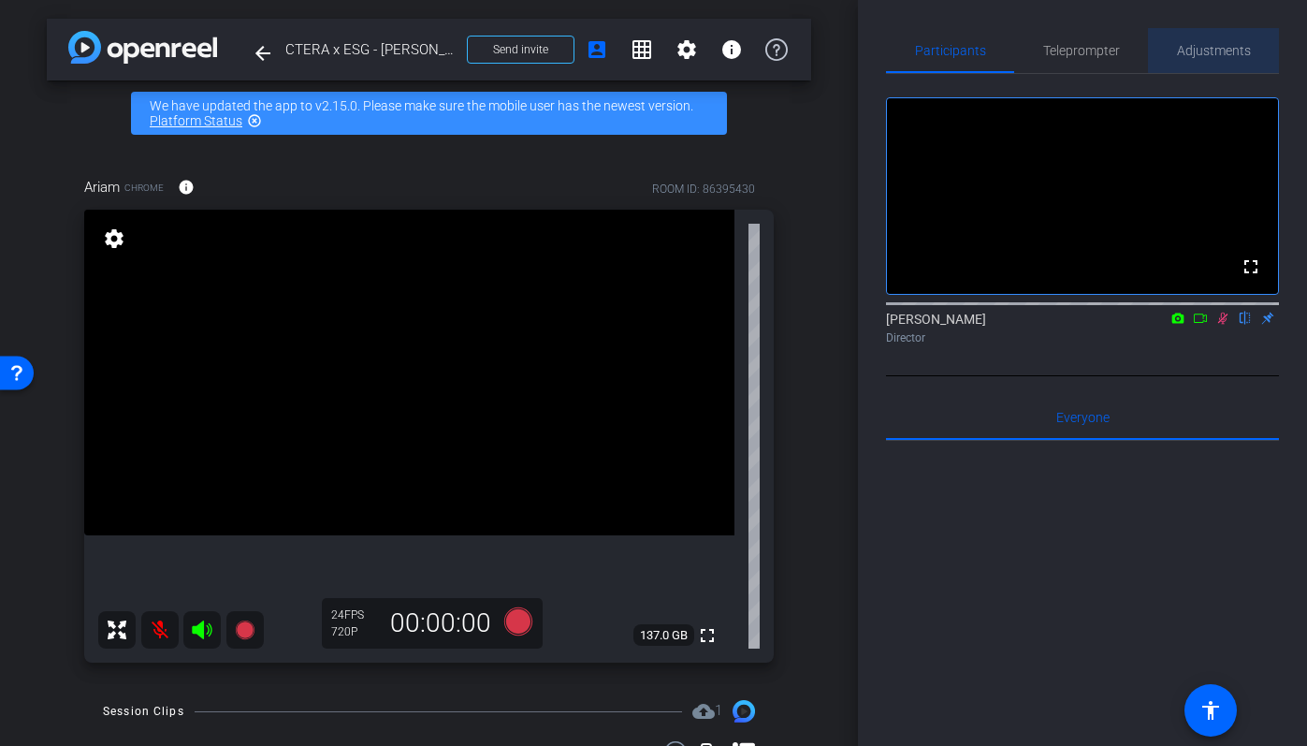
click at [1224, 37] on span "Adjustments" at bounding box center [1214, 50] width 74 height 45
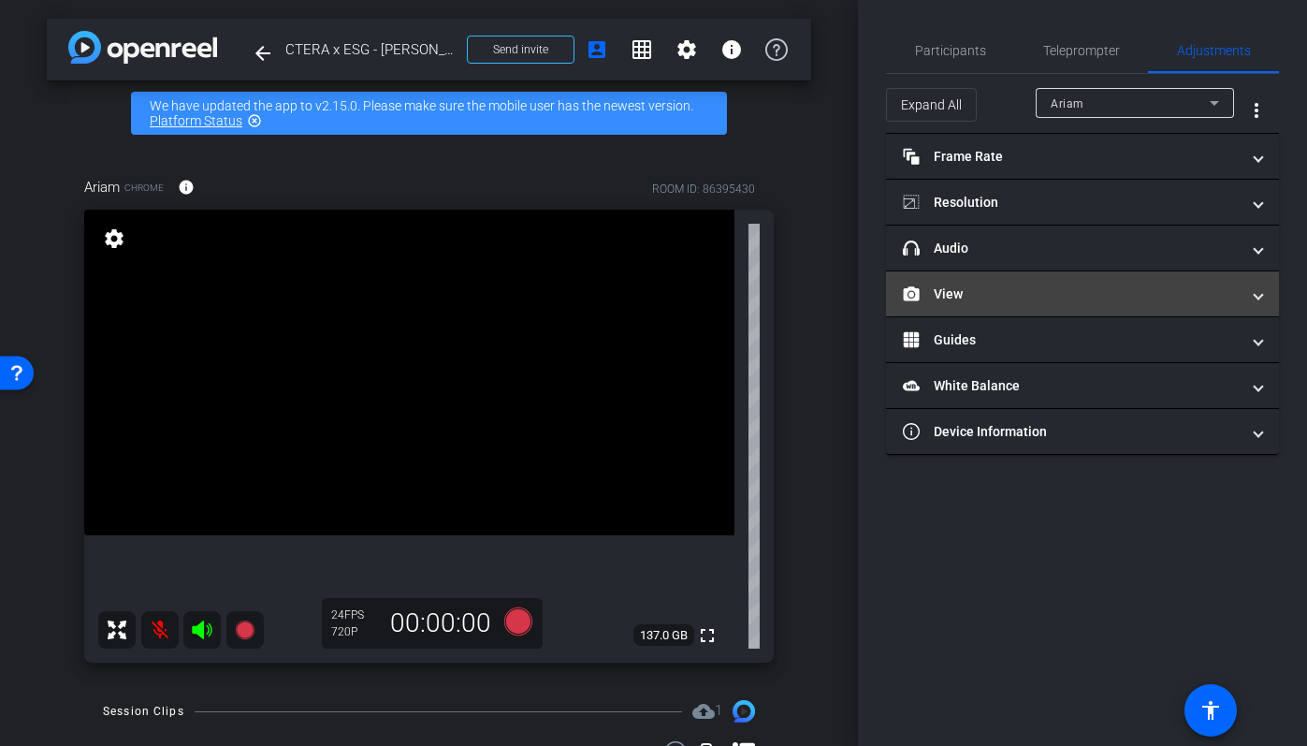
click at [1116, 289] on mat-panel-title "View" at bounding box center [1071, 294] width 337 height 20
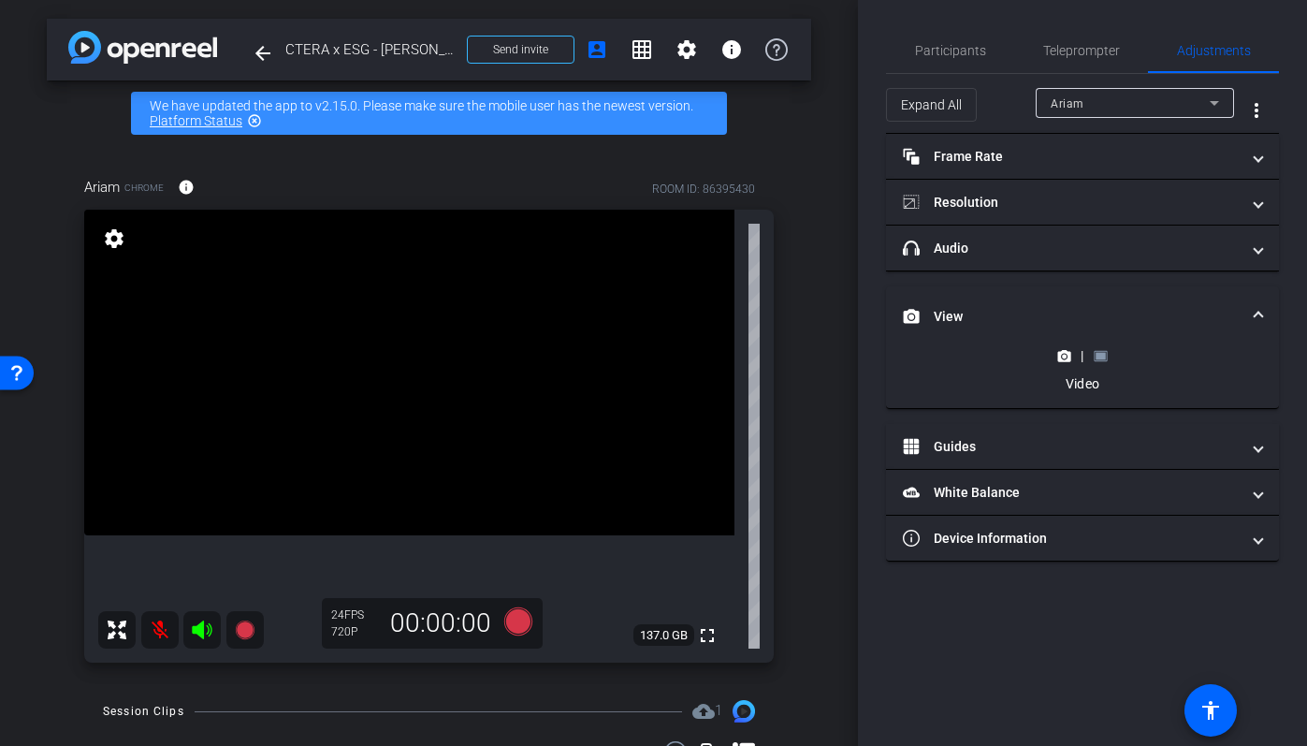
click at [1096, 363] on div "|" at bounding box center [1082, 355] width 68 height 19
click at [1097, 361] on icon at bounding box center [1100, 356] width 14 height 14
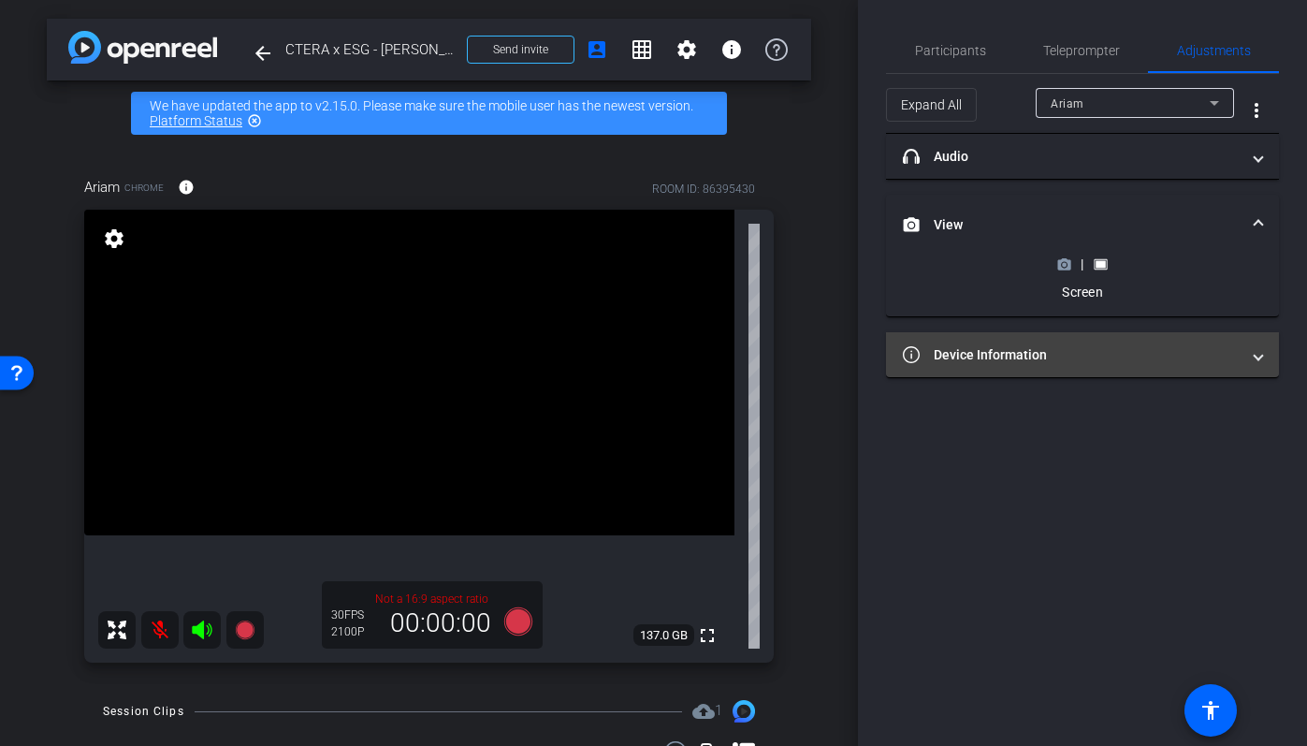
click at [1062, 362] on mat-panel-title "Device Information" at bounding box center [1071, 355] width 337 height 20
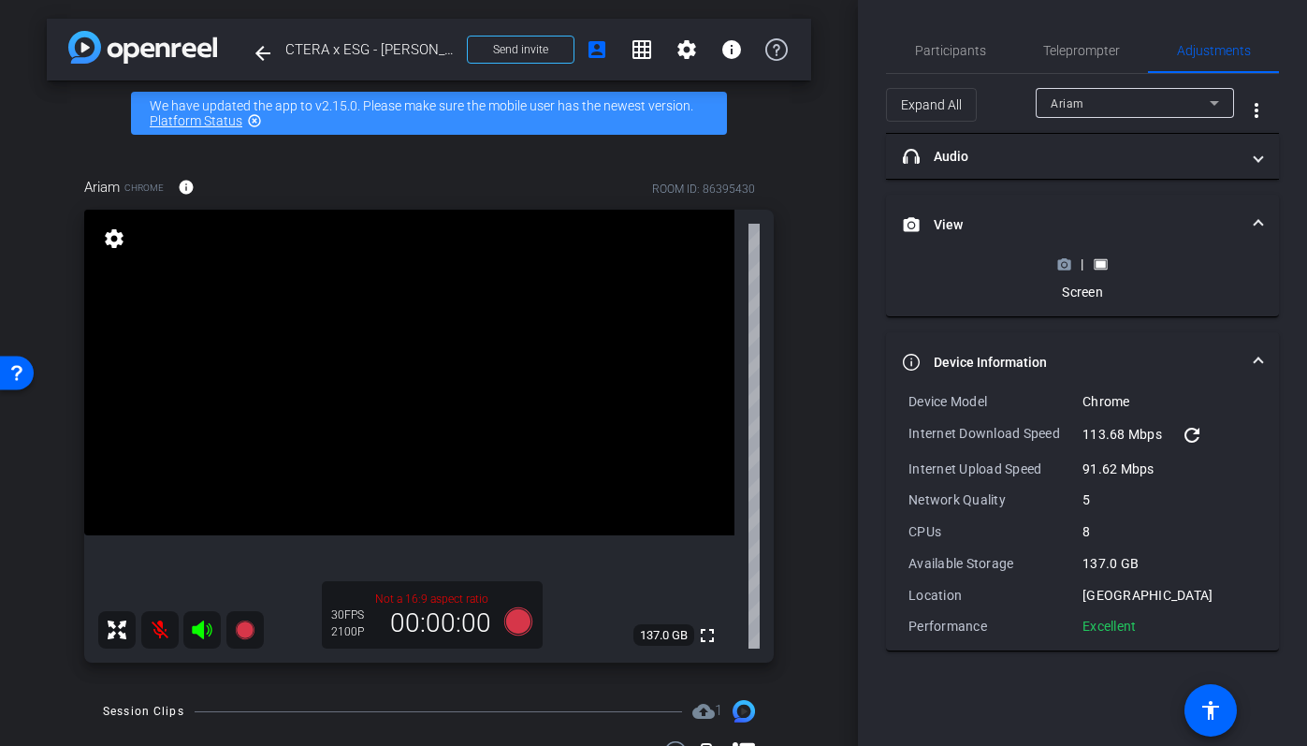
click at [1068, 271] on div "|" at bounding box center [1082, 263] width 68 height 19
click at [1064, 260] on icon at bounding box center [1064, 264] width 13 height 10
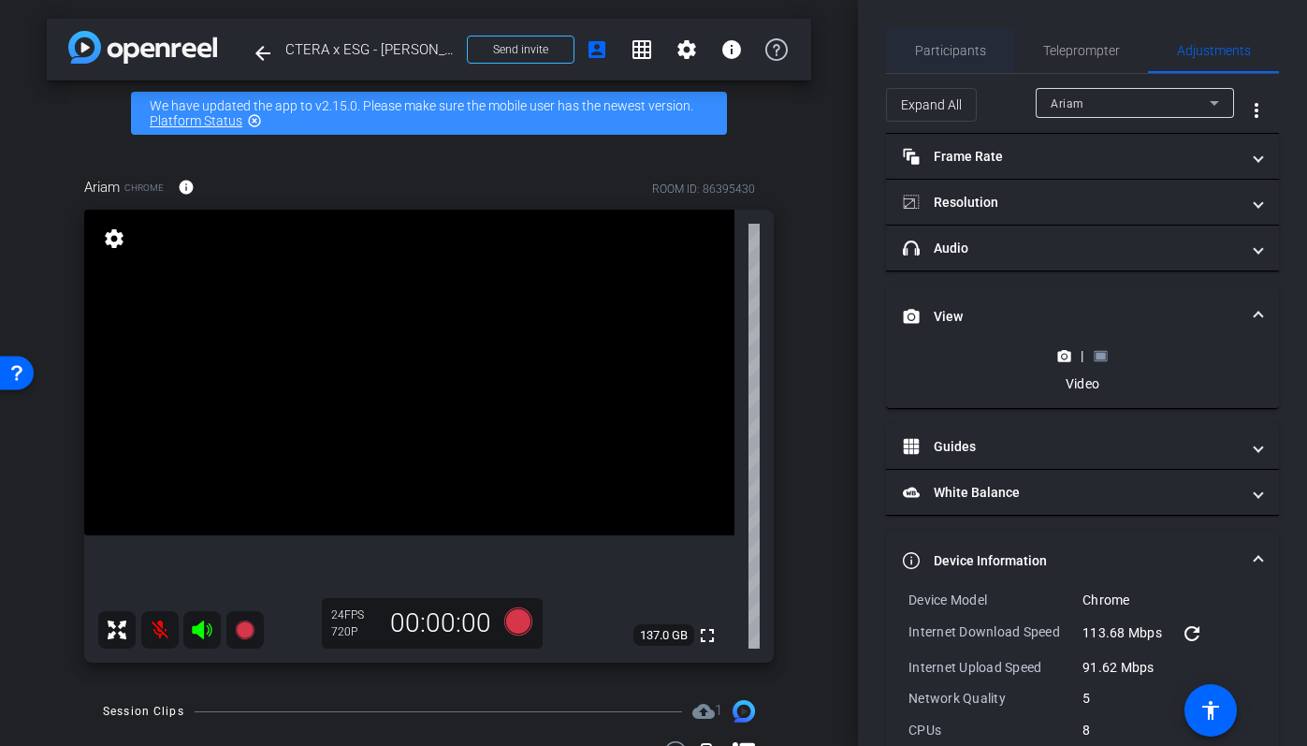
click at [959, 57] on span "Participants" at bounding box center [950, 50] width 71 height 13
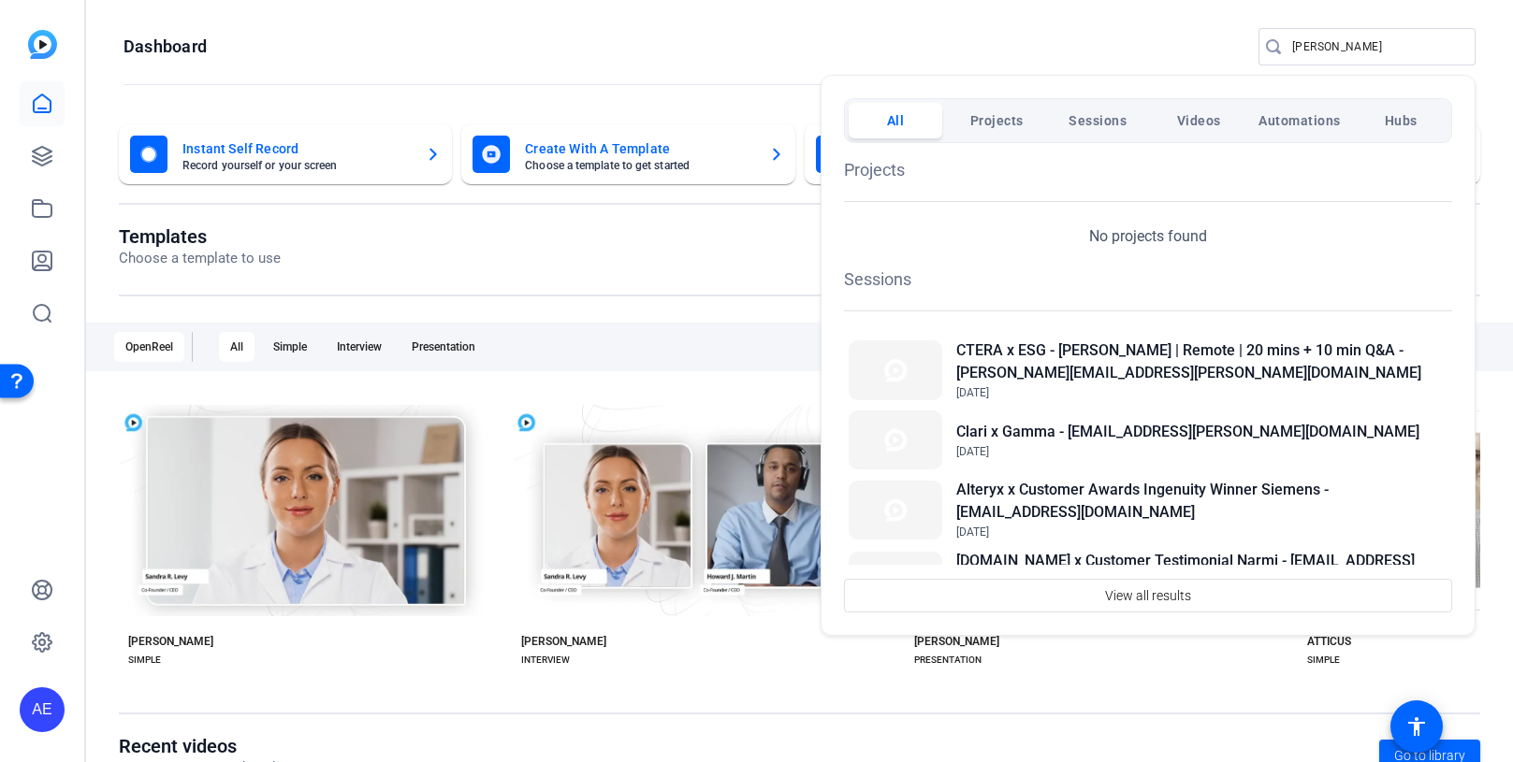
click at [1339, 39] on div at bounding box center [756, 381] width 1513 height 762
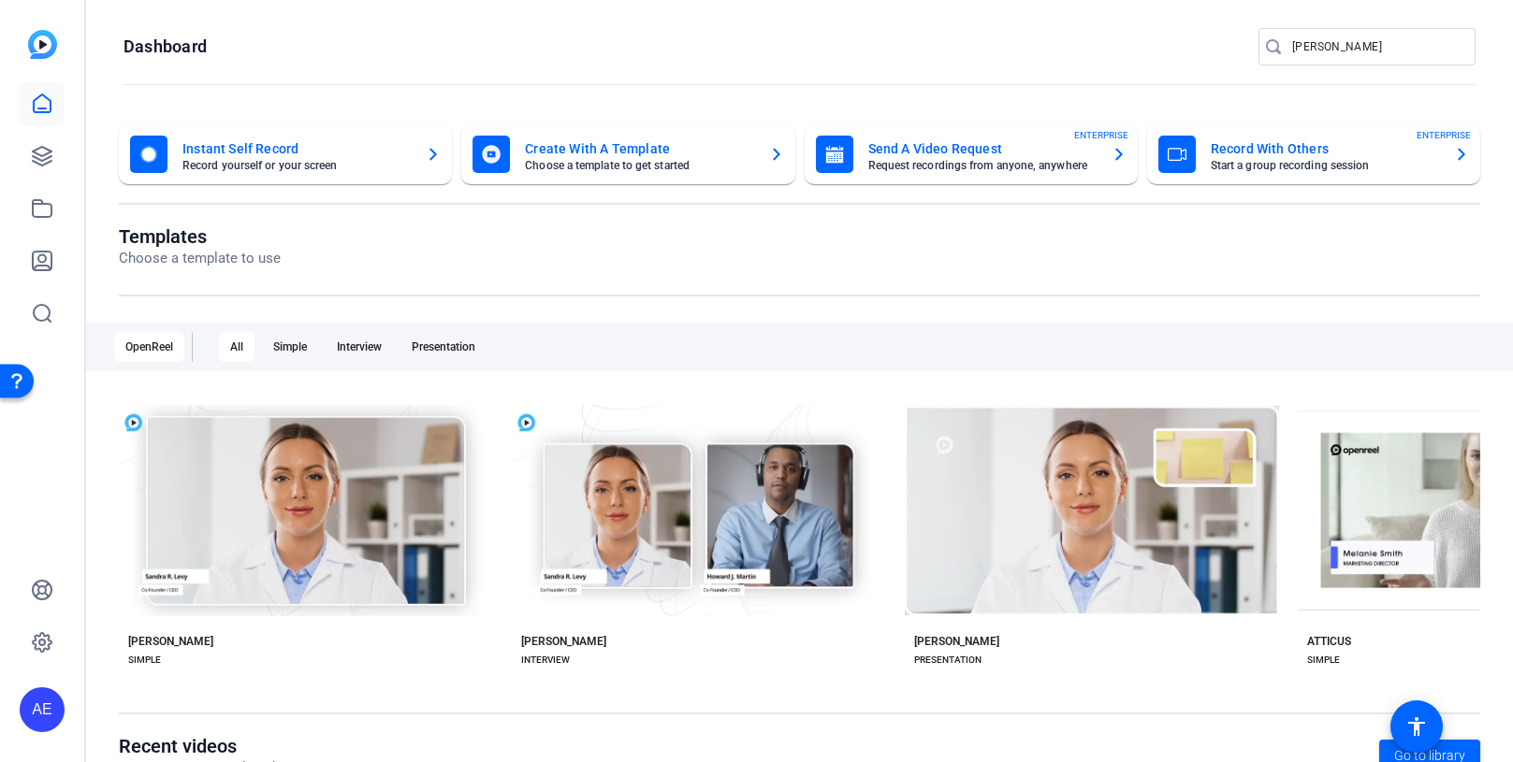
click at [1317, 66] on div at bounding box center [1366, 75] width 217 height 21
click at [1323, 48] on input "[PERSON_NAME]" at bounding box center [1376, 47] width 168 height 22
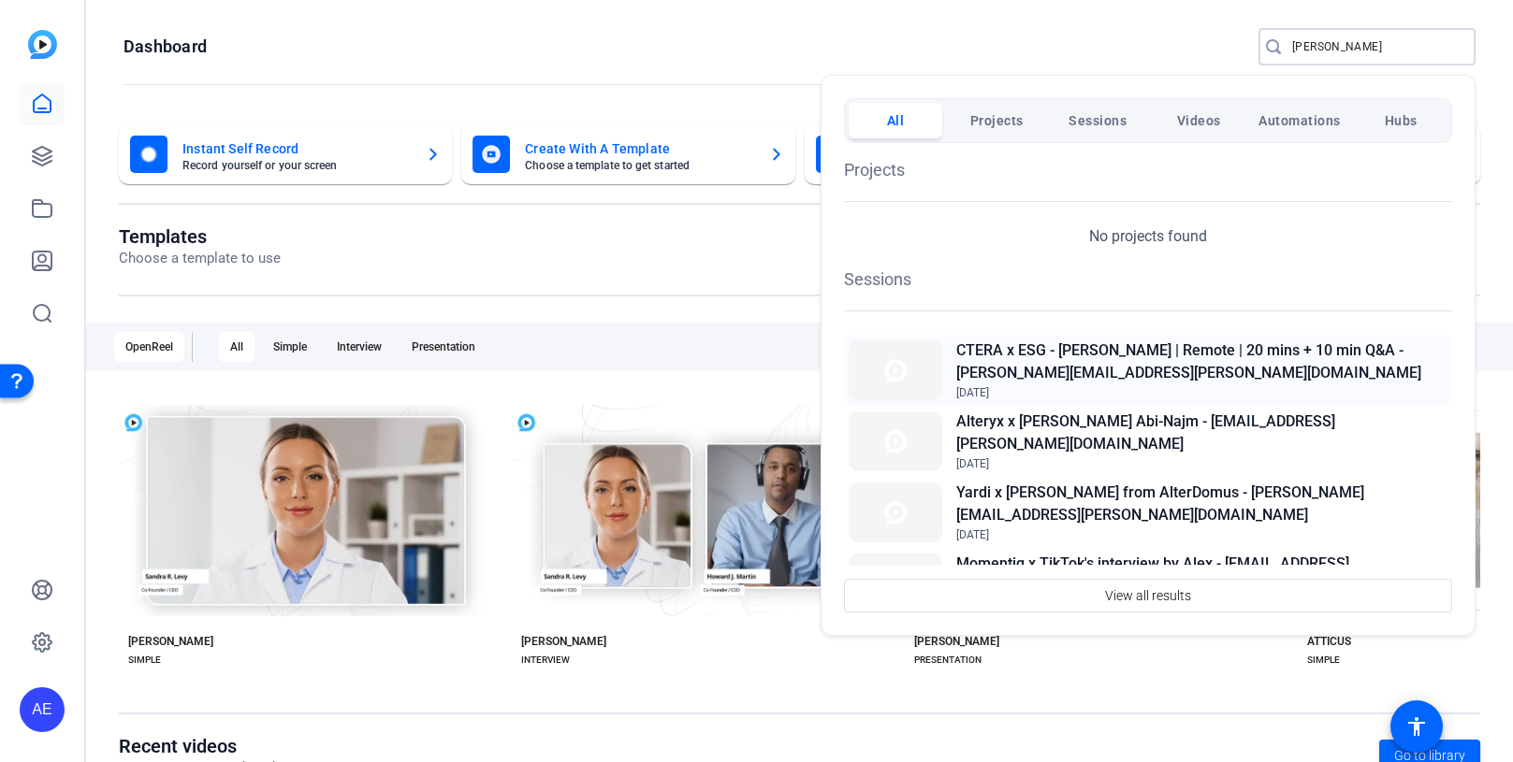
type input "[PERSON_NAME]"
click at [1190, 342] on h2 "CTERA x ESG - [PERSON_NAME] | Remote | 20 mins + 10 min Q&A - [PERSON_NAME][EMA…" at bounding box center [1201, 362] width 491 height 45
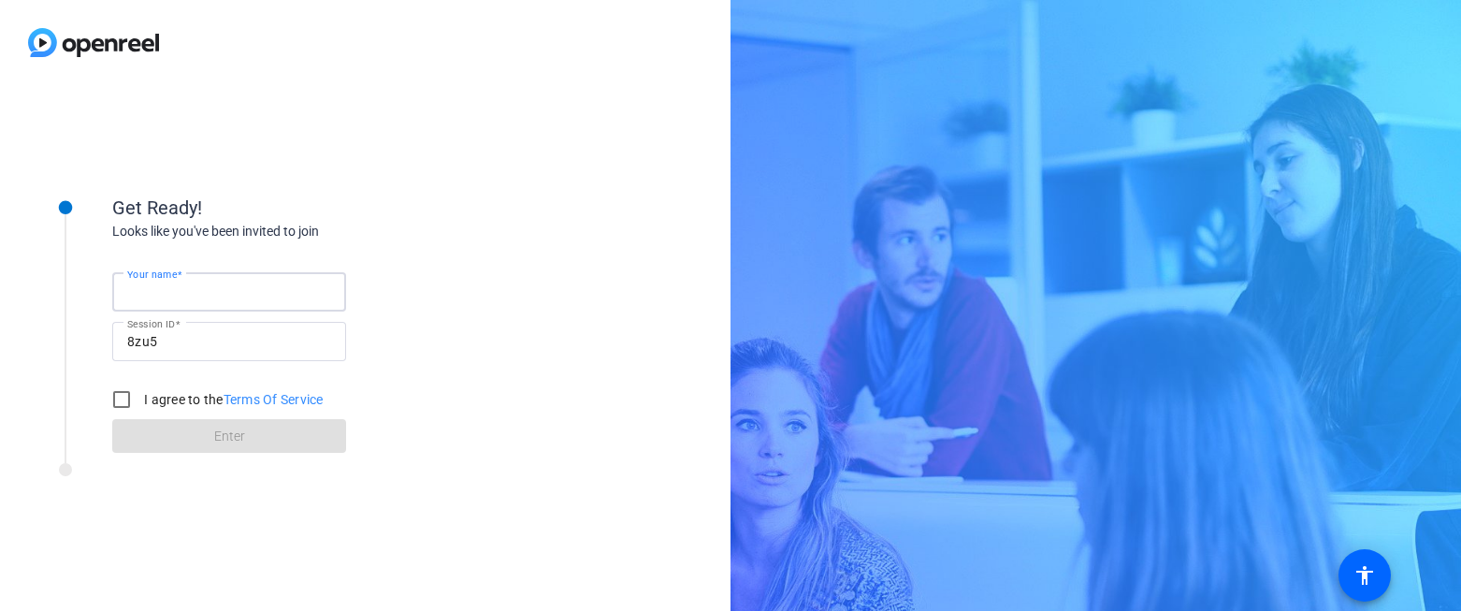
click at [276, 295] on input "Your name" at bounding box center [229, 292] width 204 height 22
type input "Ariam"
click at [128, 397] on input "I agree to the Terms Of Service" at bounding box center [121, 399] width 37 height 37
checkbox input "true"
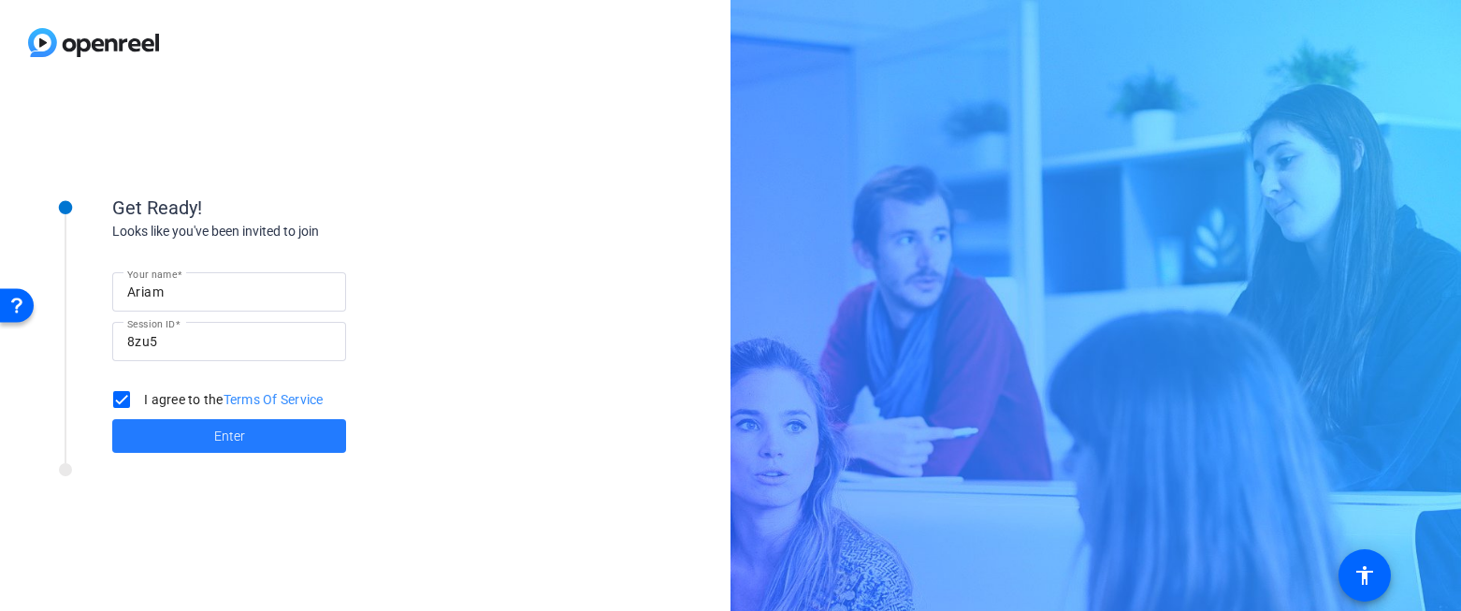
click at [182, 434] on span at bounding box center [229, 435] width 234 height 45
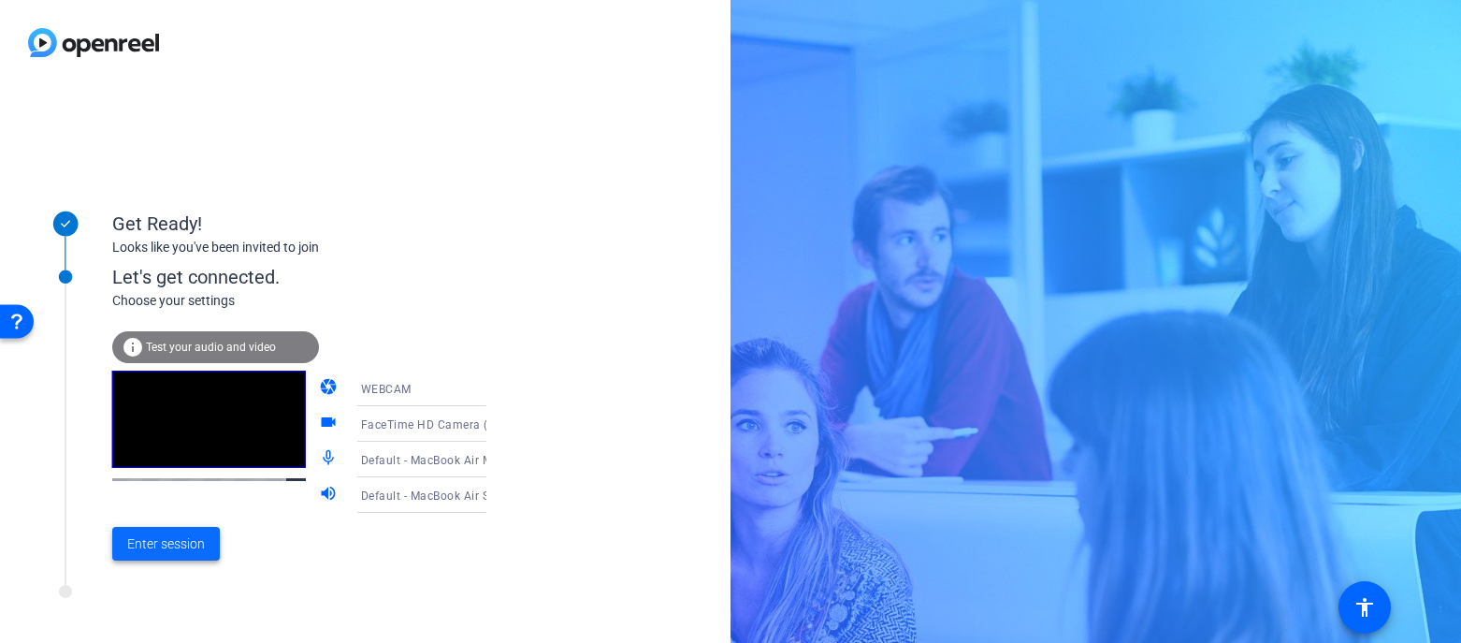
click at [164, 535] on span "Enter session" at bounding box center [166, 544] width 78 height 20
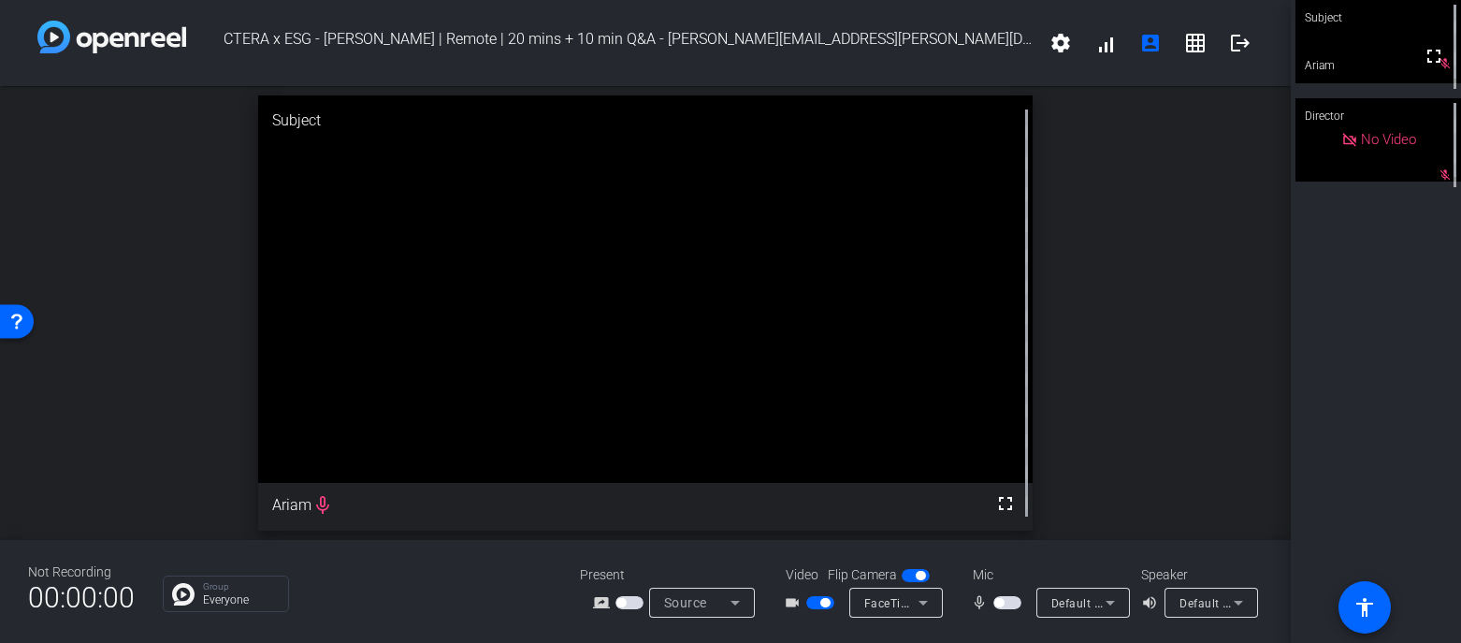
drag, startPoint x: 673, startPoint y: 638, endPoint x: 673, endPoint y: 652, distance: 14.0
click at [673, 610] on html "Accessibility Screen-Reader Guide, Feedback, and Issue Reporting | New window C…" at bounding box center [730, 321] width 1461 height 643
click at [479, 610] on div "Not Recording 00:00:00 Group Everyone Present screen_share_outline Source Video…" at bounding box center [645, 591] width 1291 height 103
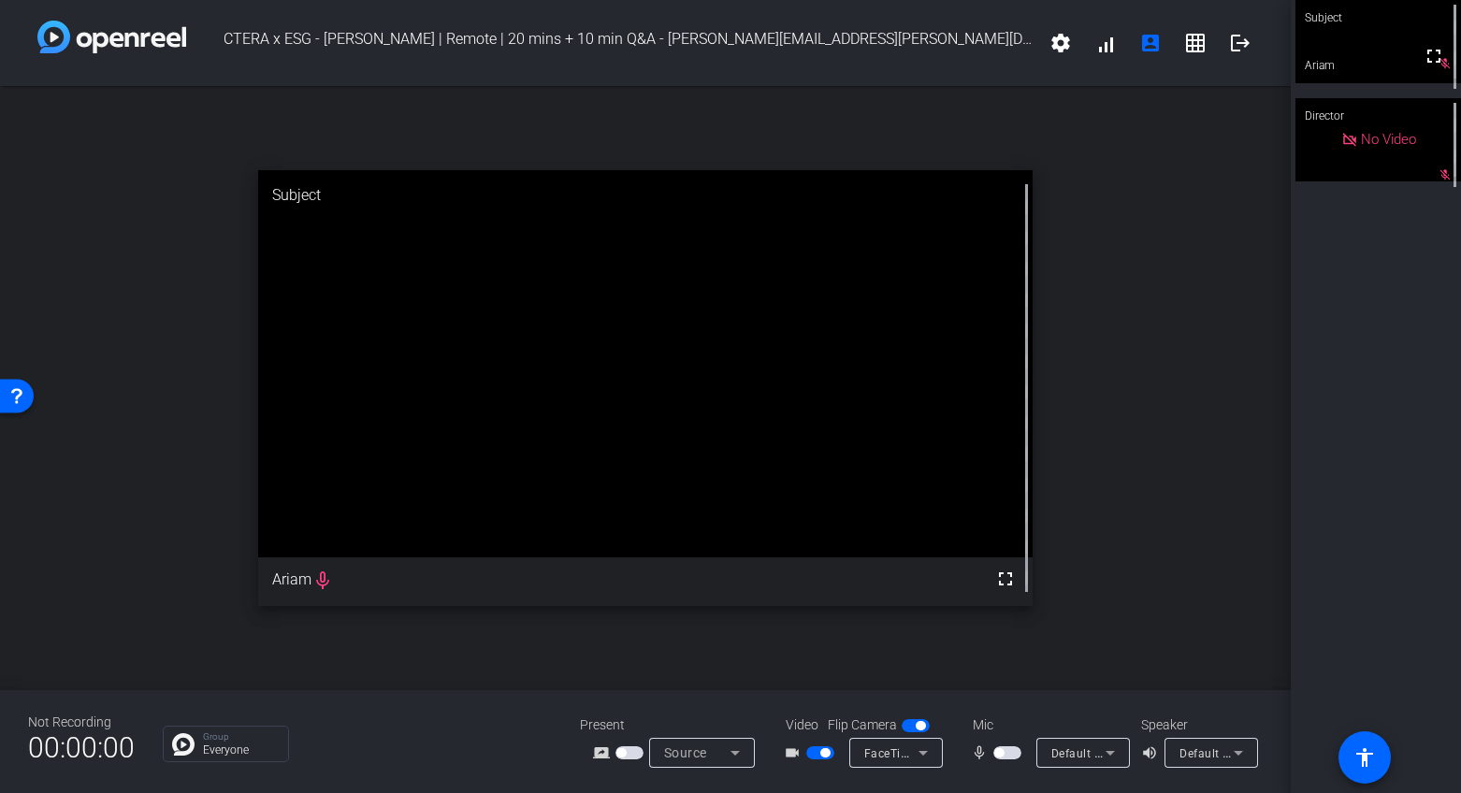
click at [623, 610] on span "button" at bounding box center [620, 752] width 9 height 9
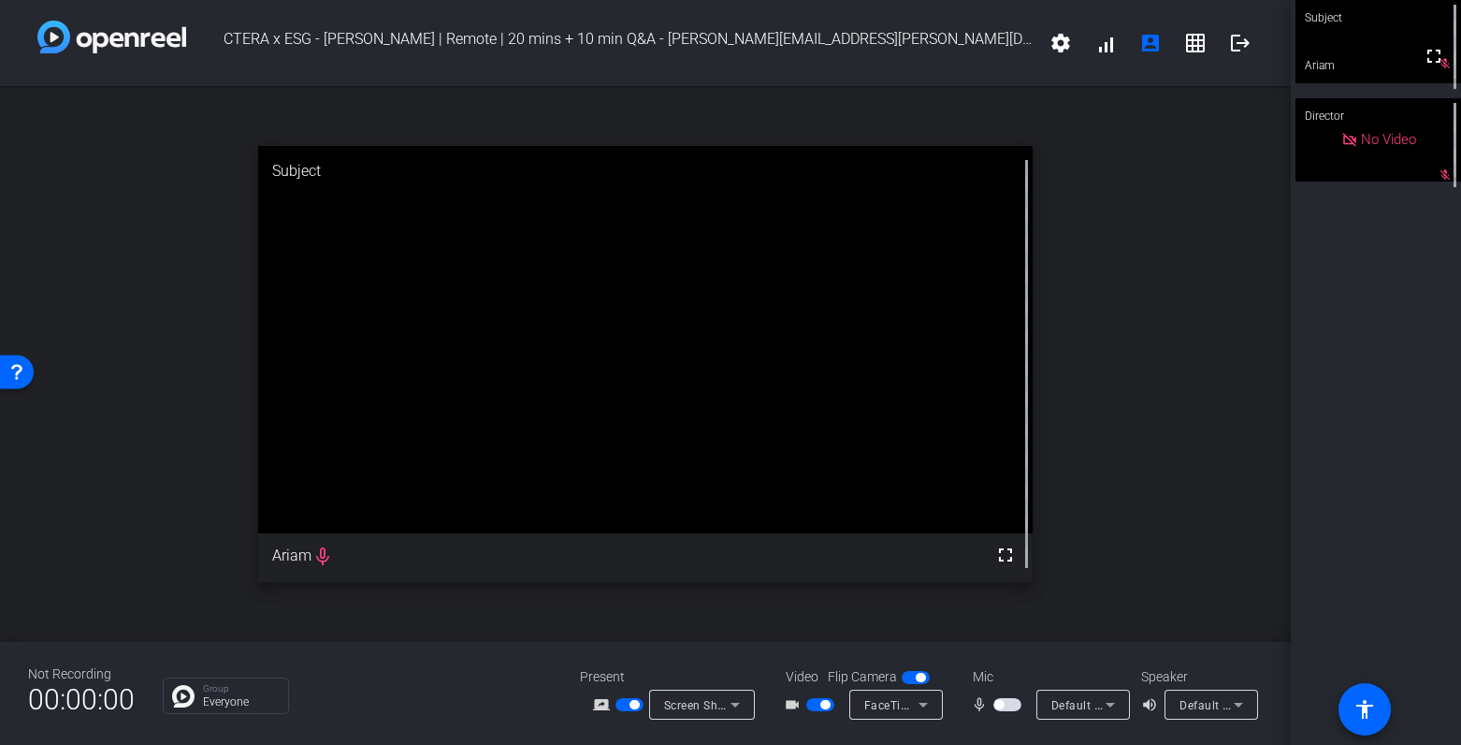
click at [634, 610] on span "button" at bounding box center [629, 704] width 28 height 13
click at [627, 610] on span "button" at bounding box center [629, 704] width 28 height 13
click at [907, 610] on span "button" at bounding box center [916, 677] width 28 height 13
click at [908, 610] on span "button" at bounding box center [907, 677] width 9 height 9
click at [908, 610] on span "button" at bounding box center [916, 677] width 28 height 13
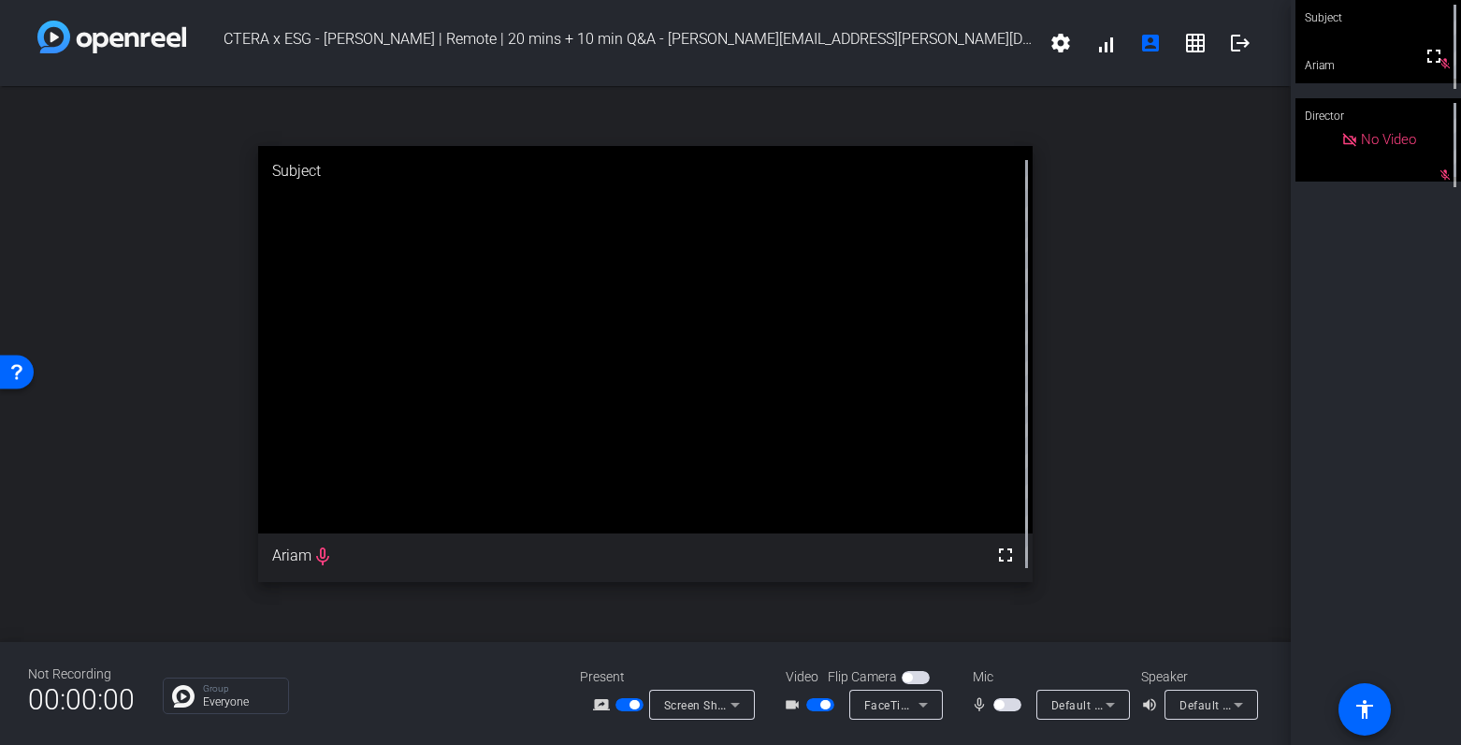
click at [908, 610] on span "button" at bounding box center [907, 677] width 9 height 9
click at [908, 610] on span "button" at bounding box center [916, 677] width 28 height 13
